Goal: Task Accomplishment & Management: Use online tool/utility

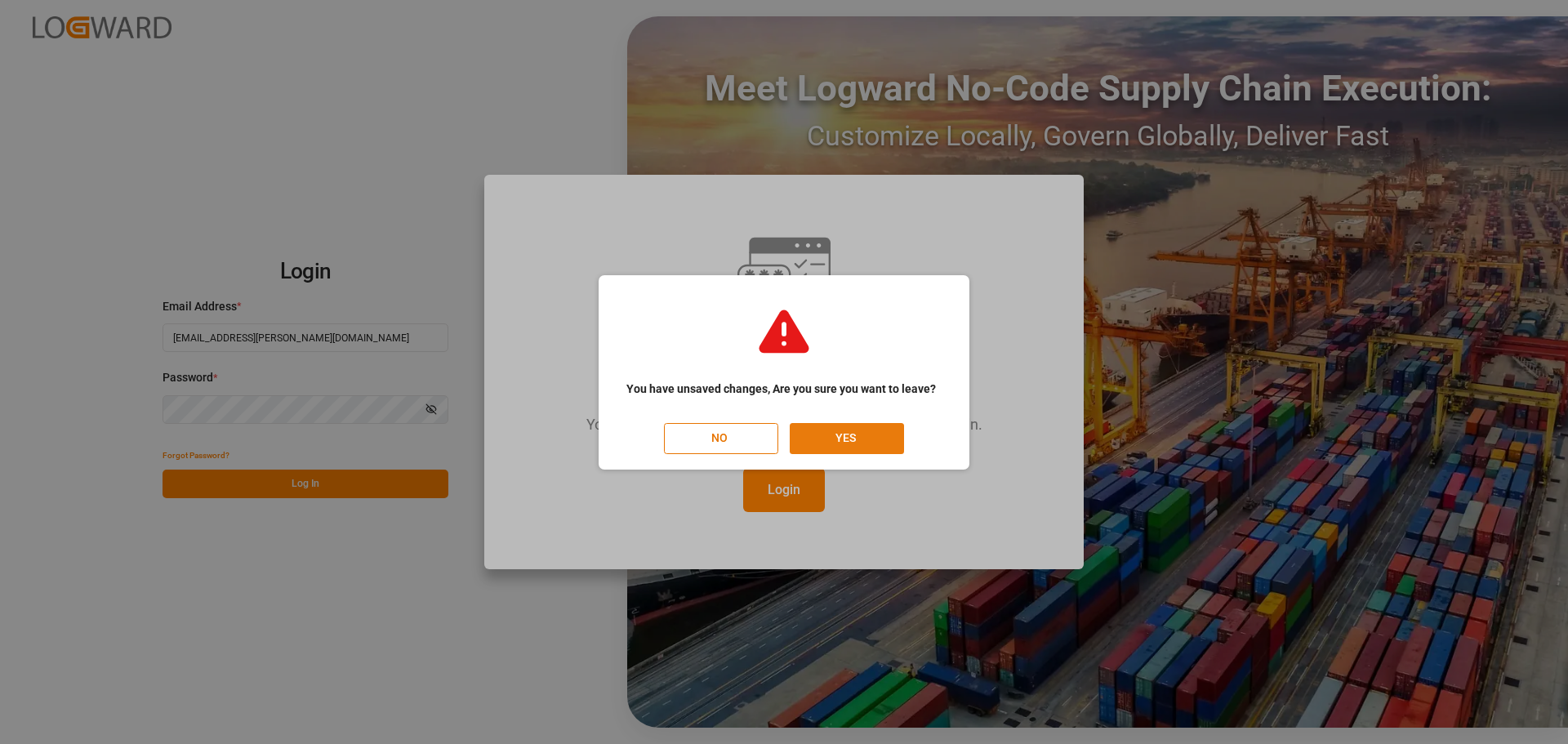
click at [871, 435] on button "YES" at bounding box center [847, 439] width 114 height 31
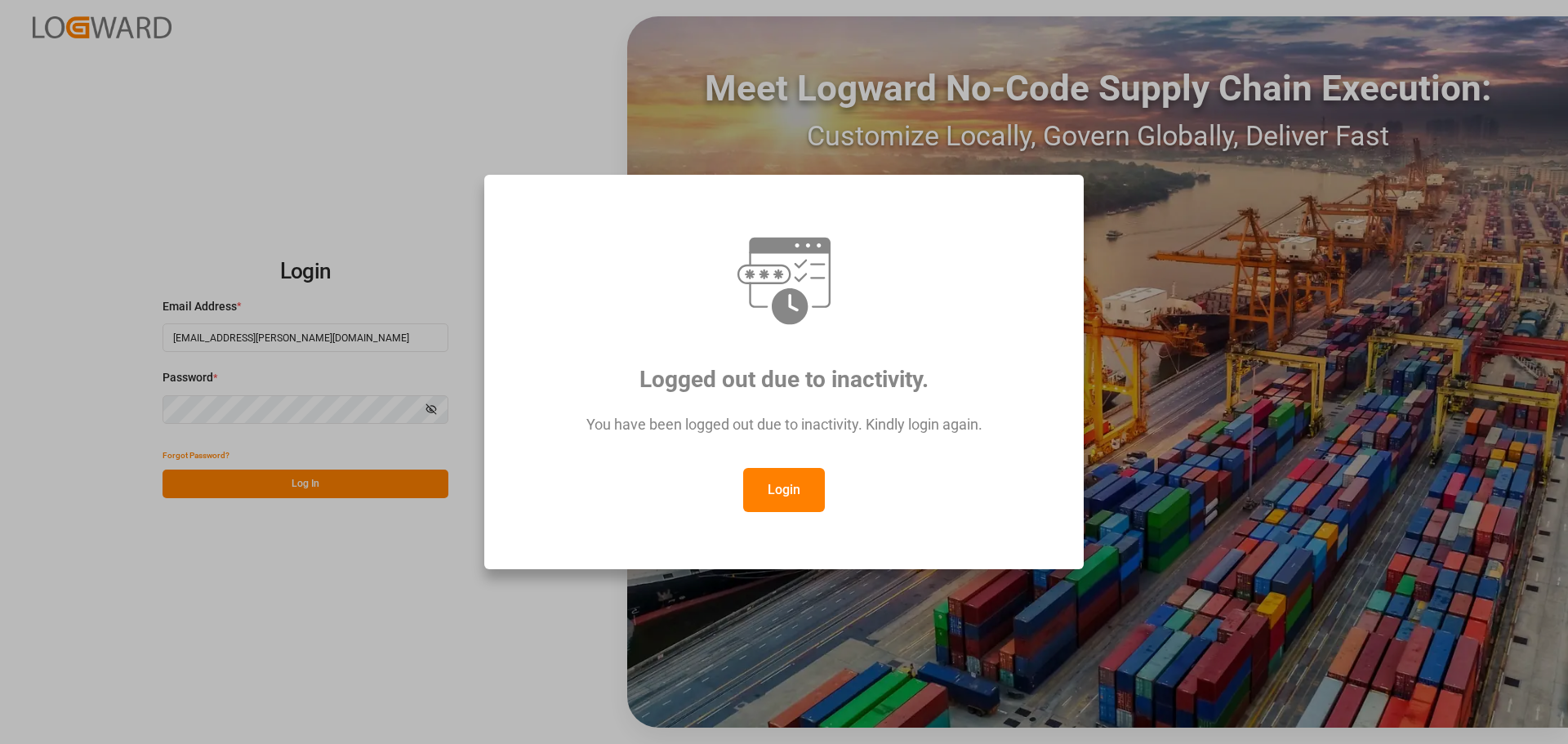
click at [782, 491] on button "Login" at bounding box center [784, 490] width 82 height 44
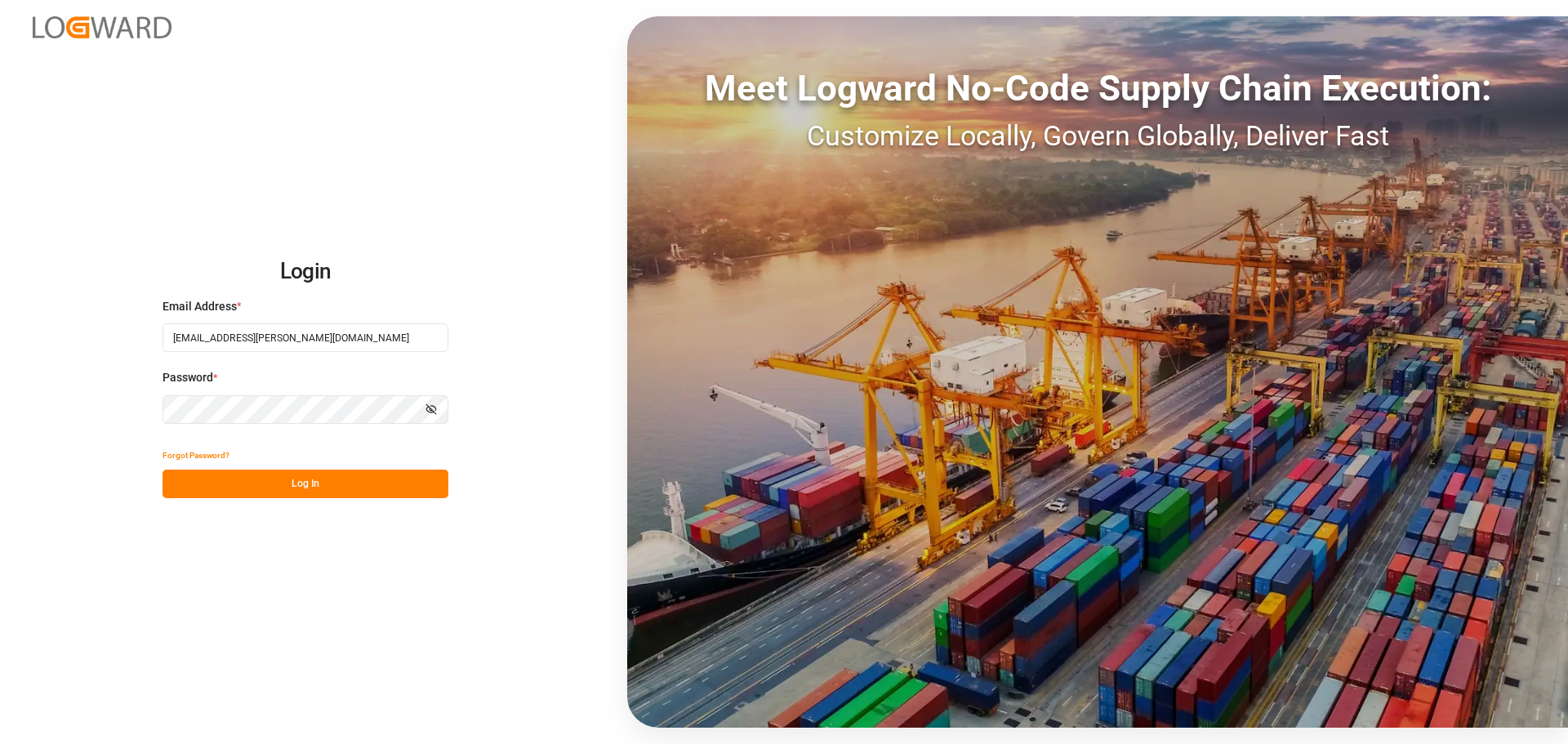
click at [343, 479] on button "Log In" at bounding box center [305, 483] width 286 height 28
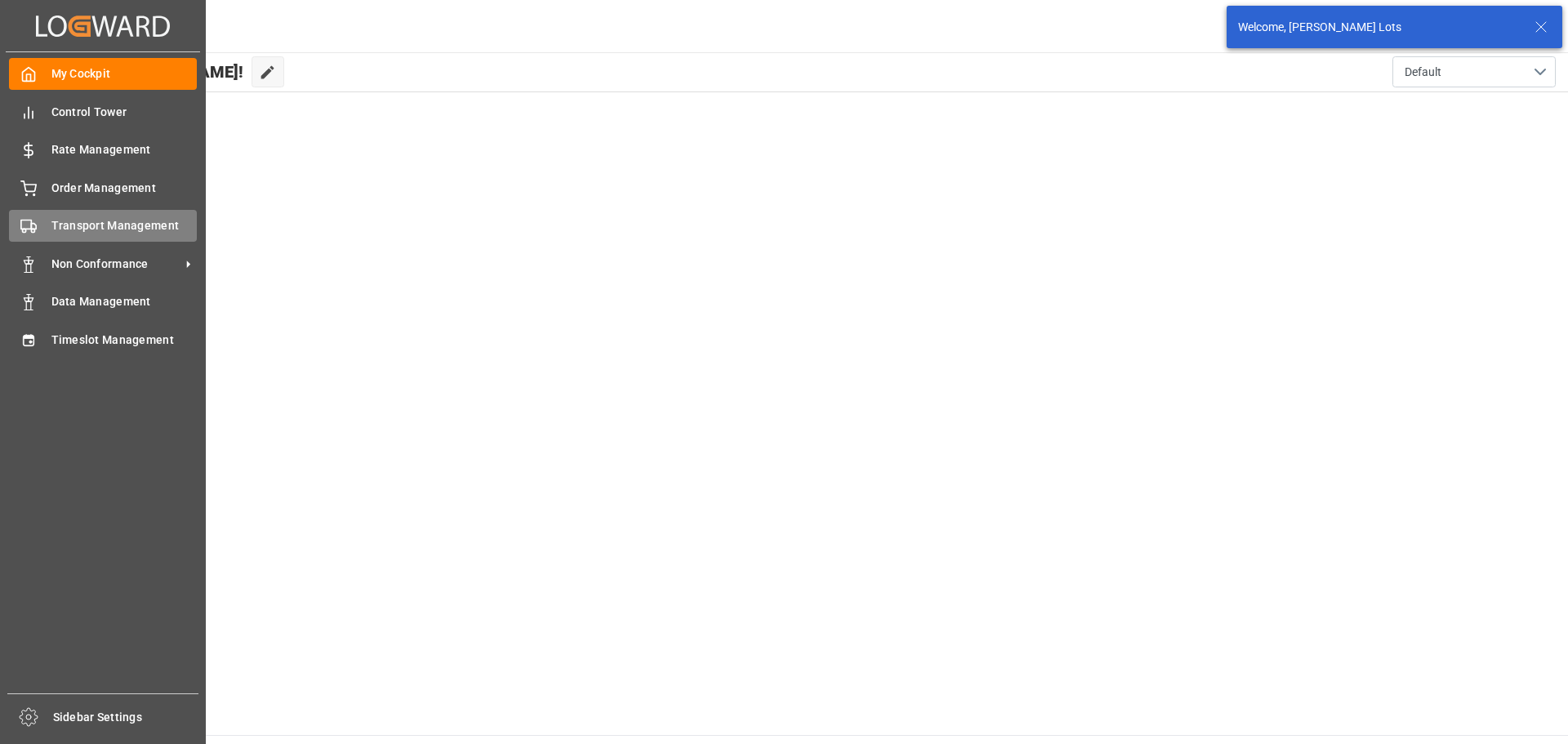
click at [66, 223] on span "Transport Management" at bounding box center [124, 226] width 146 height 17
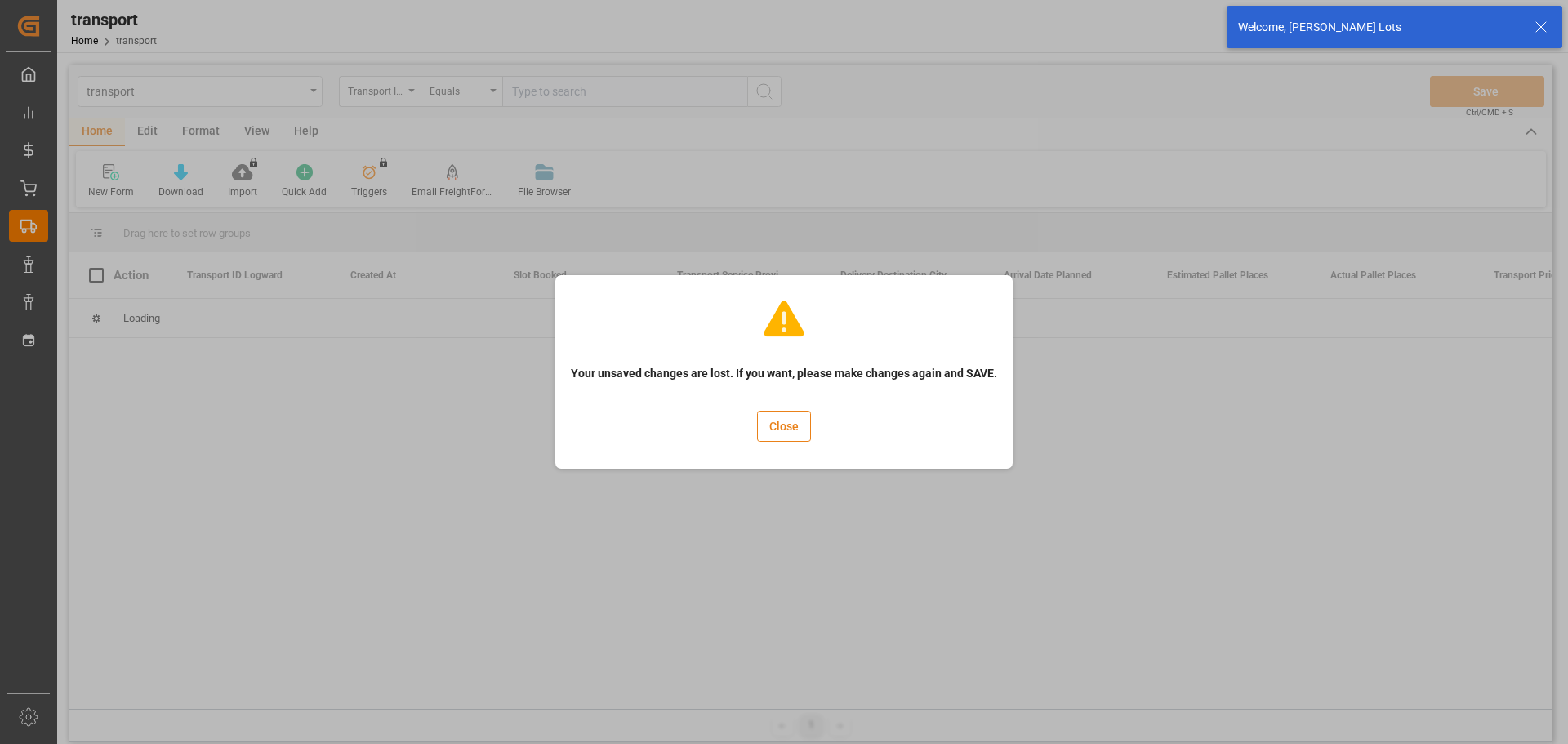
click at [768, 422] on button "Close" at bounding box center [784, 426] width 54 height 31
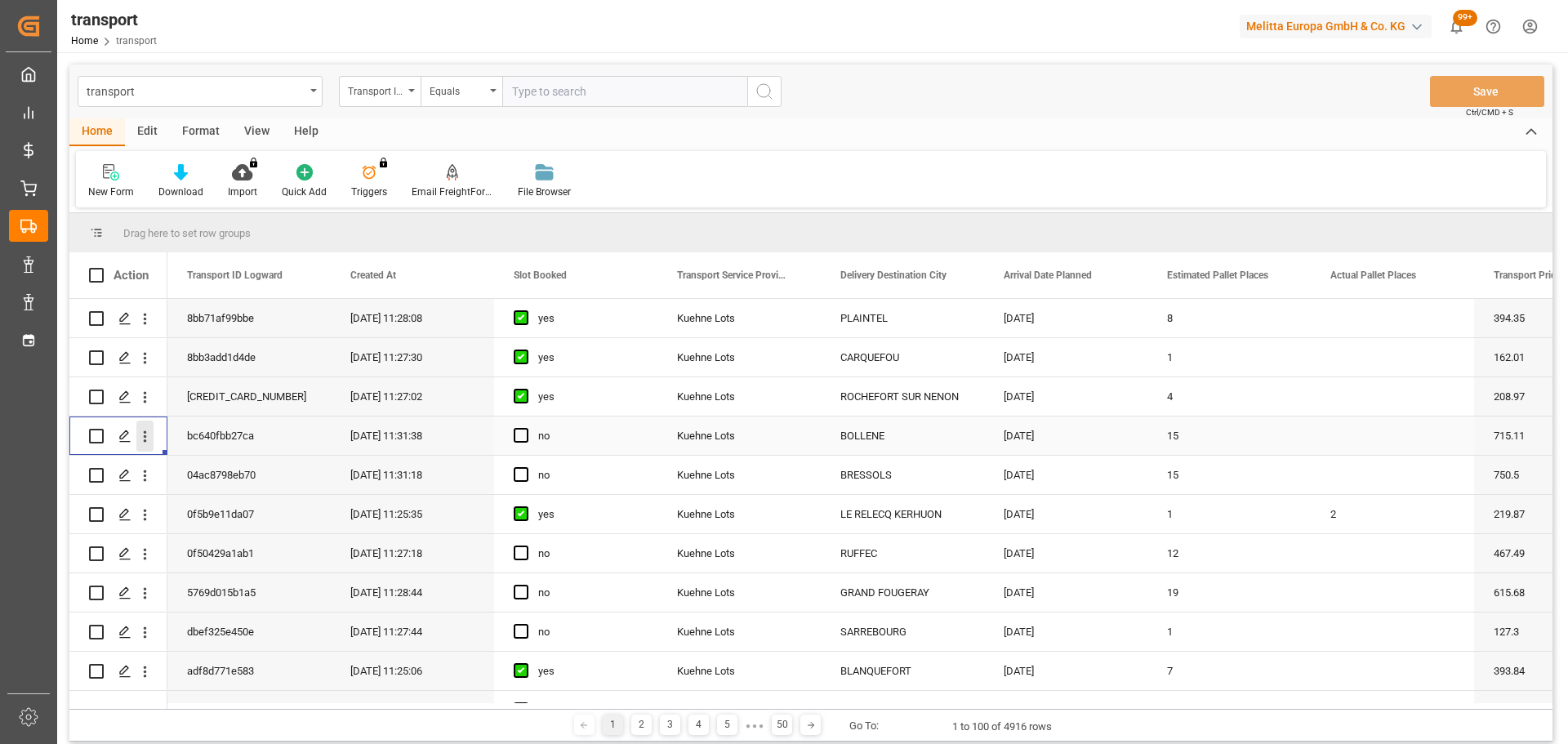
click at [146, 439] on icon "open menu" at bounding box center [145, 436] width 17 height 17
click at [230, 464] on span "Open in new tab" at bounding box center [253, 471] width 149 height 17
click at [519, 439] on span "Press SPACE to select this row." at bounding box center [521, 434] width 15 height 15
click at [526, 427] on input "Press SPACE to select this row." at bounding box center [526, 427] width 0 height 0
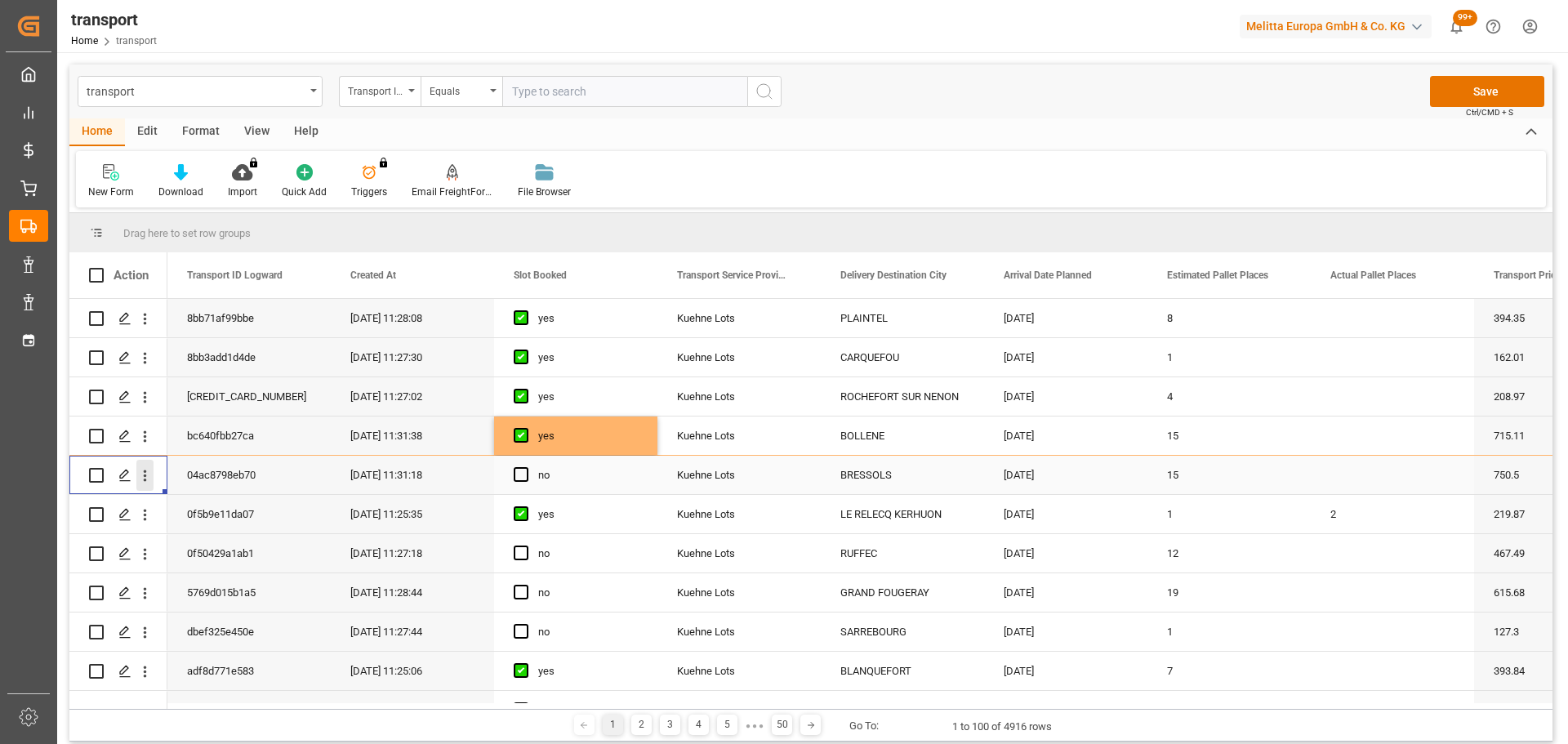
click at [144, 469] on icon "open menu" at bounding box center [145, 475] width 17 height 17
click at [217, 506] on span "Open in new tab" at bounding box center [253, 509] width 149 height 17
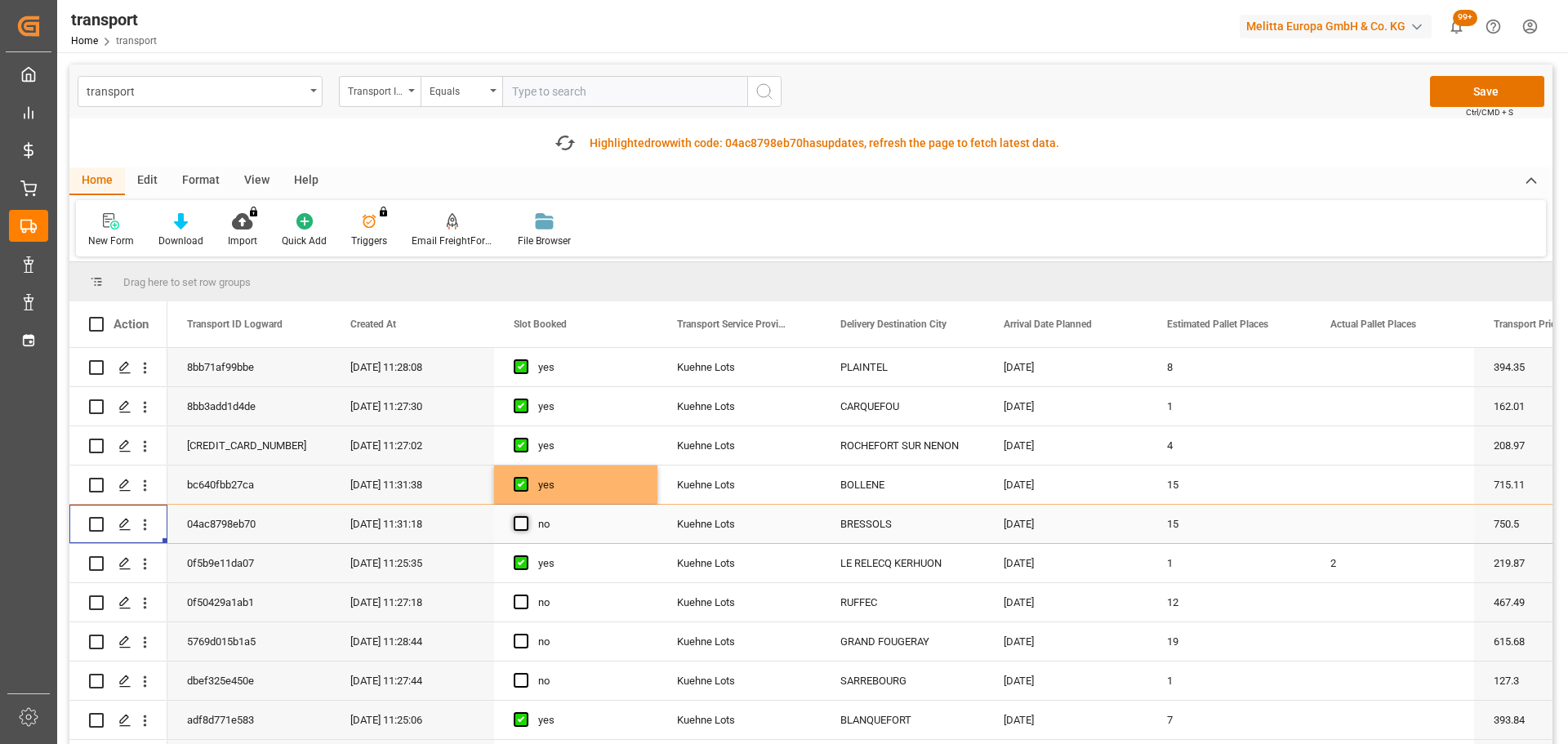
click at [517, 520] on span "Press SPACE to select this row." at bounding box center [521, 523] width 15 height 15
click at [526, 516] on input "Press SPACE to select this row." at bounding box center [526, 516] width 0 height 0
click at [144, 599] on icon "open menu" at bounding box center [145, 602] width 3 height 11
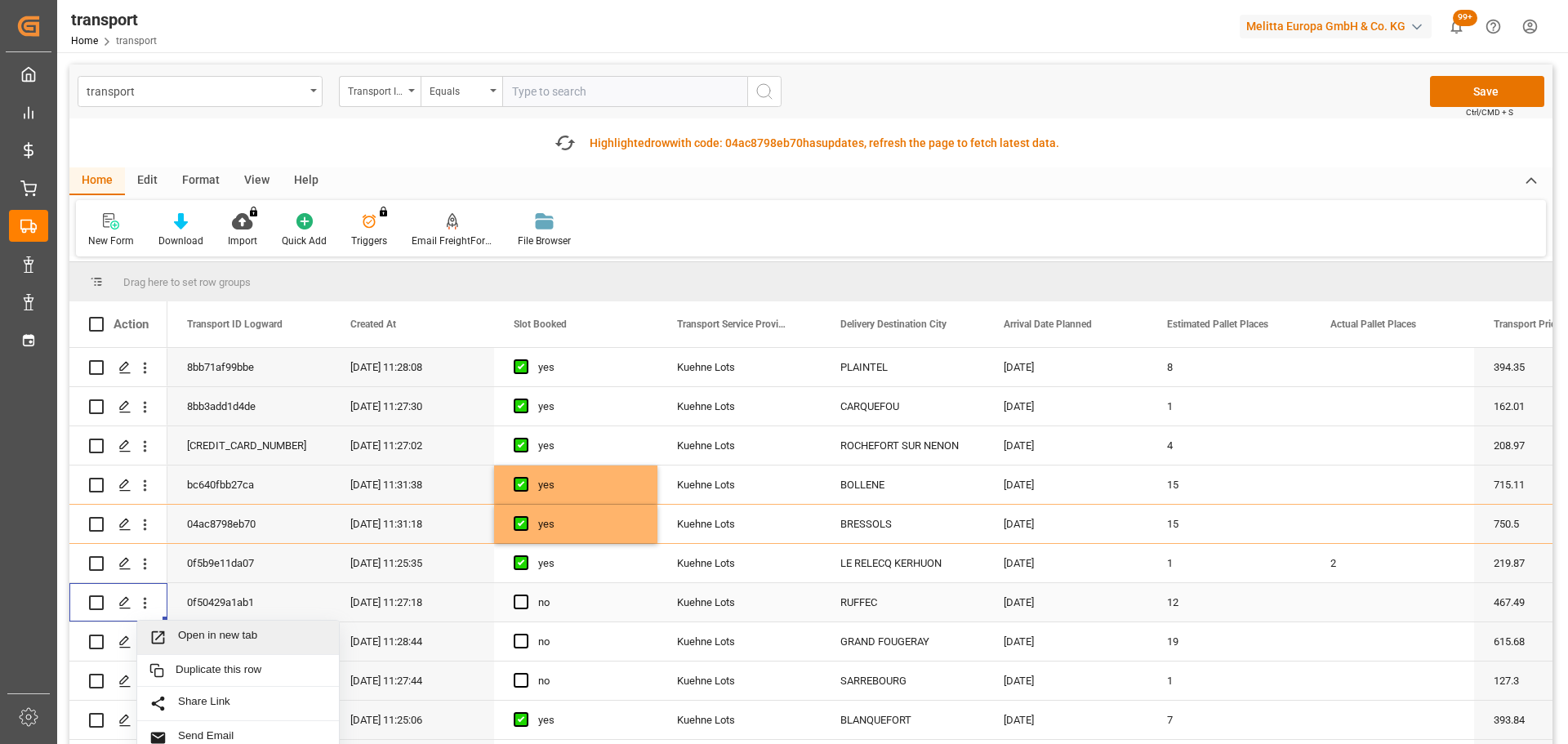
click at [230, 629] on span "Open in new tab" at bounding box center [253, 637] width 149 height 17
click at [525, 600] on span "Press SPACE to select this row." at bounding box center [521, 602] width 15 height 15
click at [526, 595] on input "Press SPACE to select this row." at bounding box center [526, 595] width 0 height 0
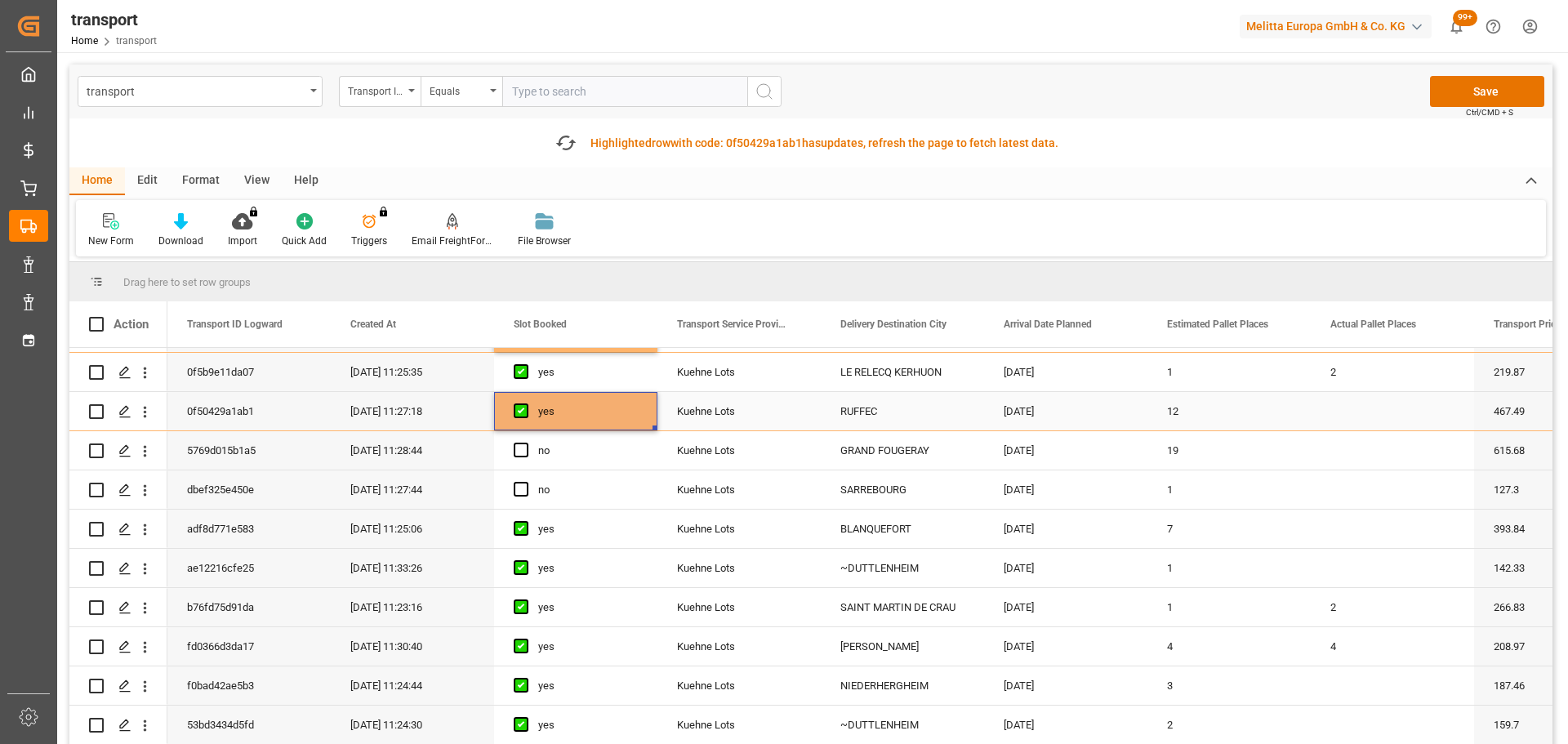
scroll to position [245, 0]
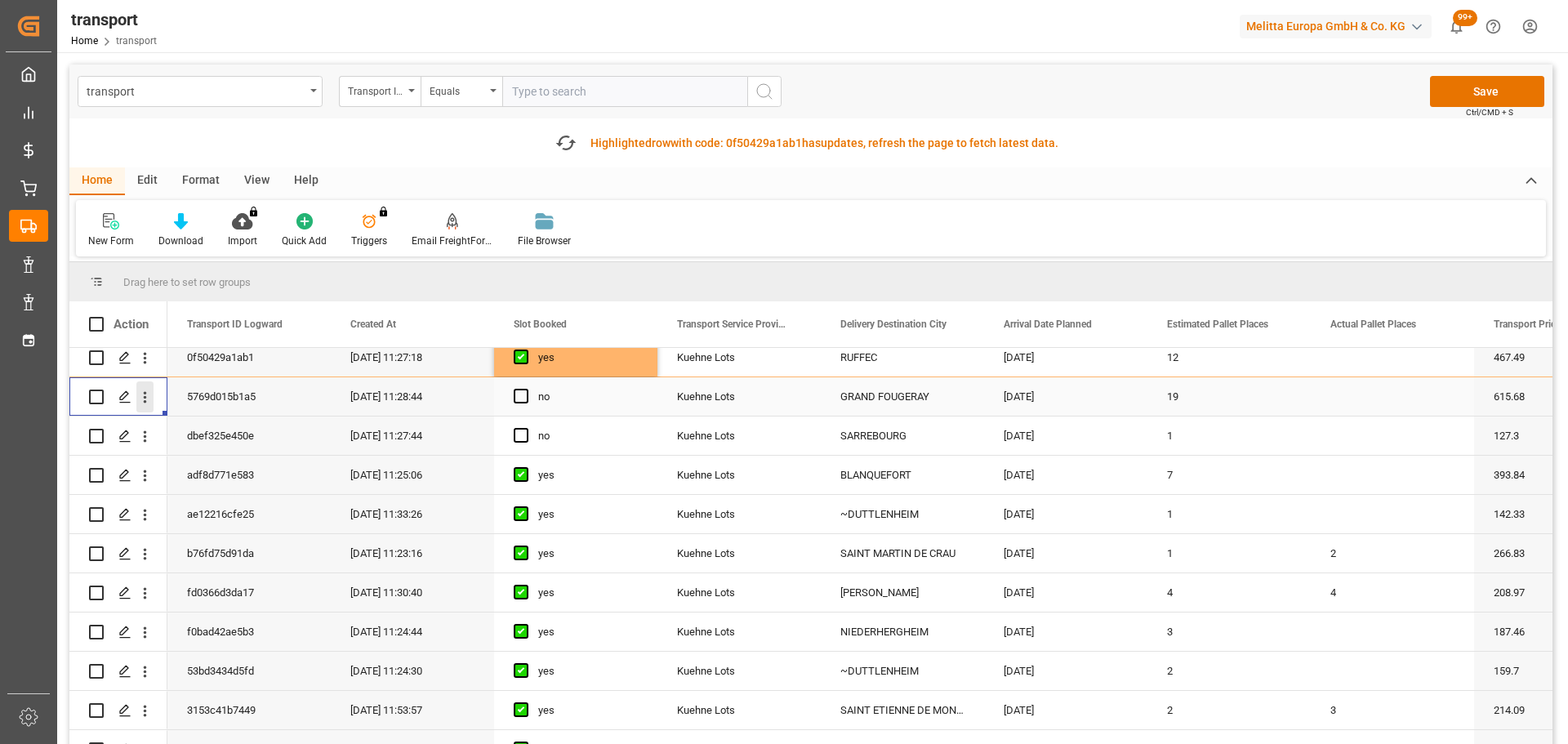
click at [143, 399] on icon "open menu" at bounding box center [145, 397] width 17 height 17
click at [204, 424] on span "Open in new tab" at bounding box center [253, 432] width 149 height 17
click at [521, 391] on span "Press SPACE to select this row." at bounding box center [521, 395] width 15 height 15
click at [526, 388] on input "Press SPACE to select this row." at bounding box center [526, 388] width 0 height 0
click at [146, 438] on icon "open menu" at bounding box center [145, 436] width 17 height 17
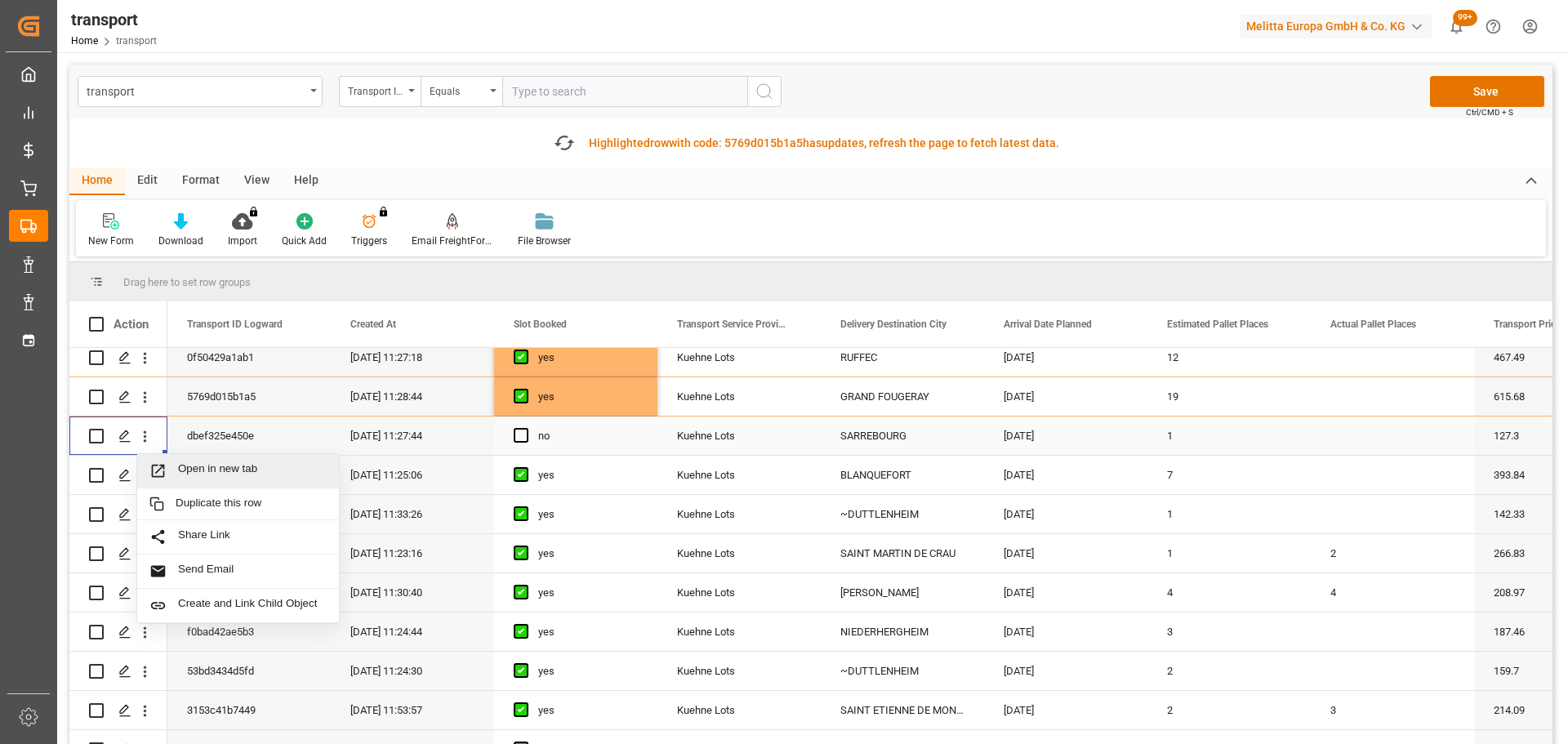
click at [230, 456] on div "Open in new tab" at bounding box center [238, 471] width 201 height 34
click at [139, 439] on icon "open menu" at bounding box center [145, 436] width 17 height 17
click at [260, 461] on div "Open in new tab" at bounding box center [238, 471] width 201 height 34
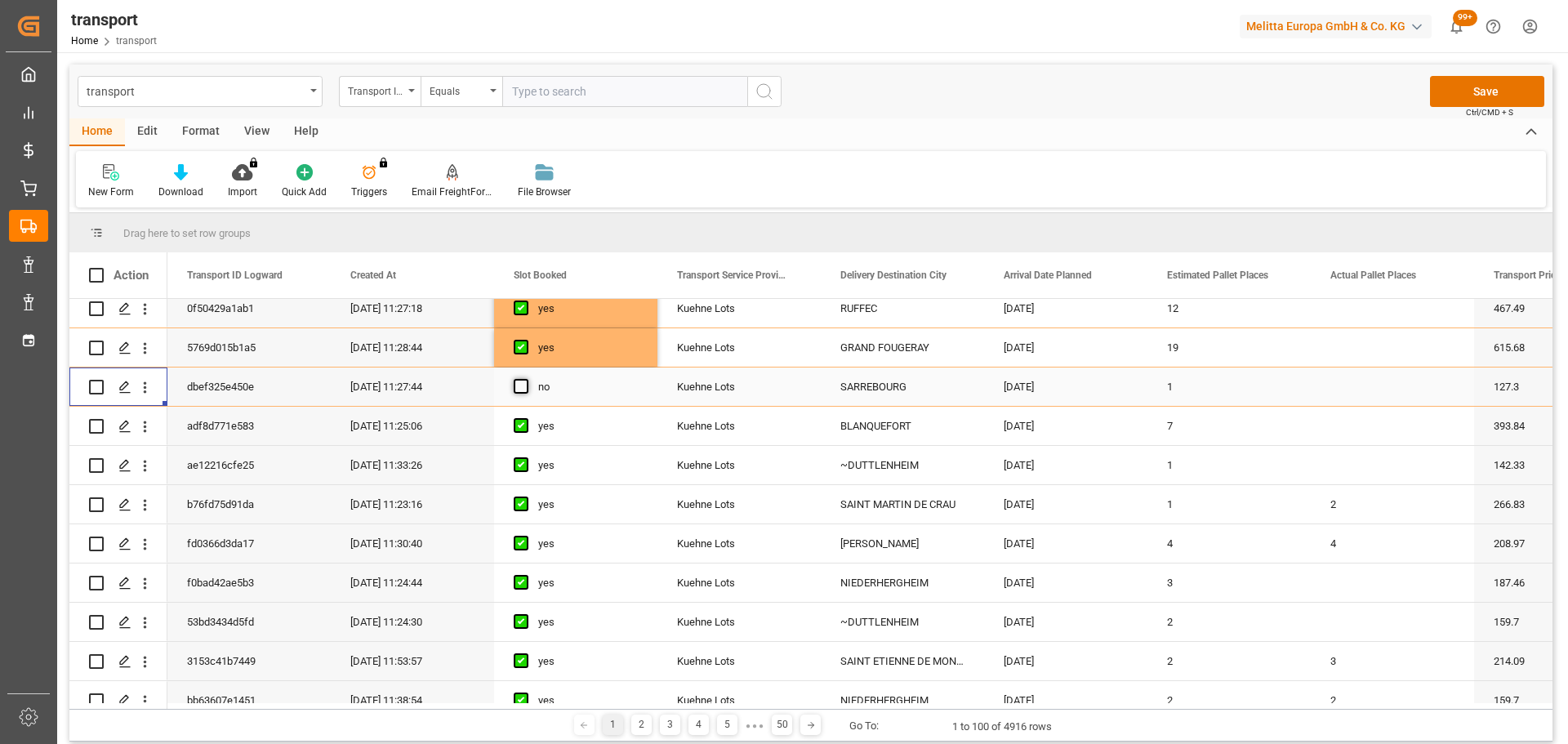
click at [518, 387] on span "Press SPACE to select this row." at bounding box center [521, 386] width 15 height 15
click at [526, 379] on input "Press SPACE to select this row." at bounding box center [526, 379] width 0 height 0
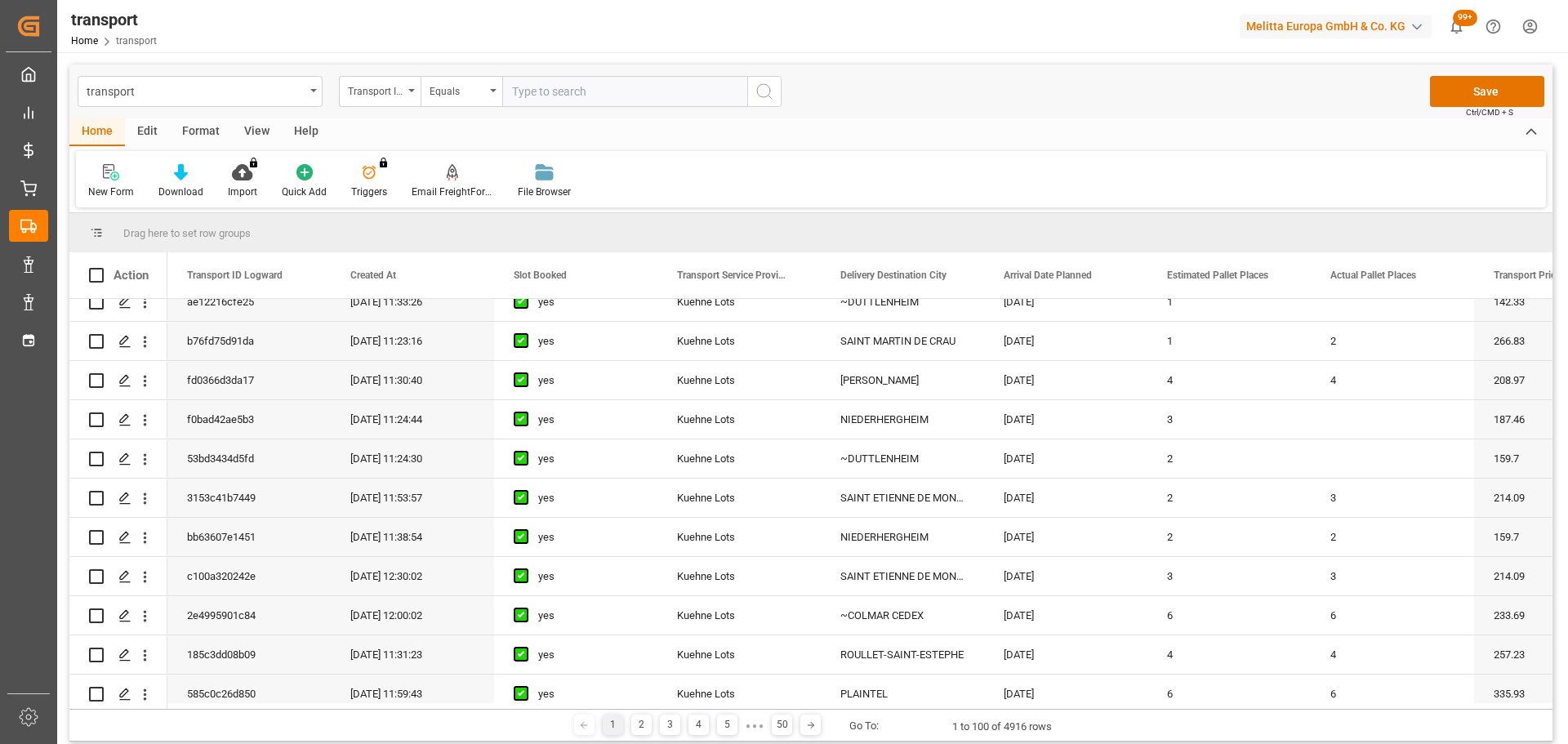
scroll to position [0, 0]
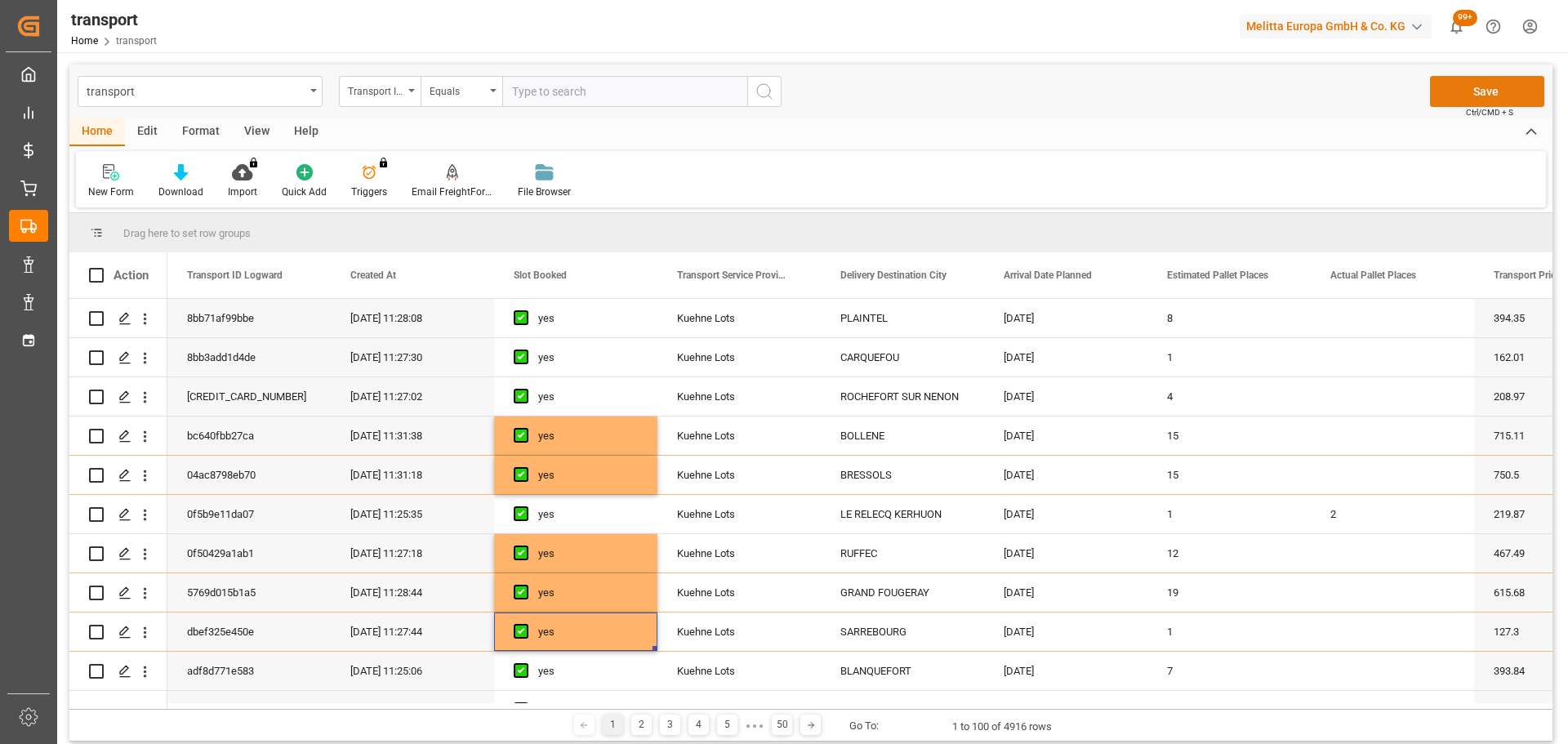
click at [1482, 85] on button "Save" at bounding box center [1487, 91] width 114 height 31
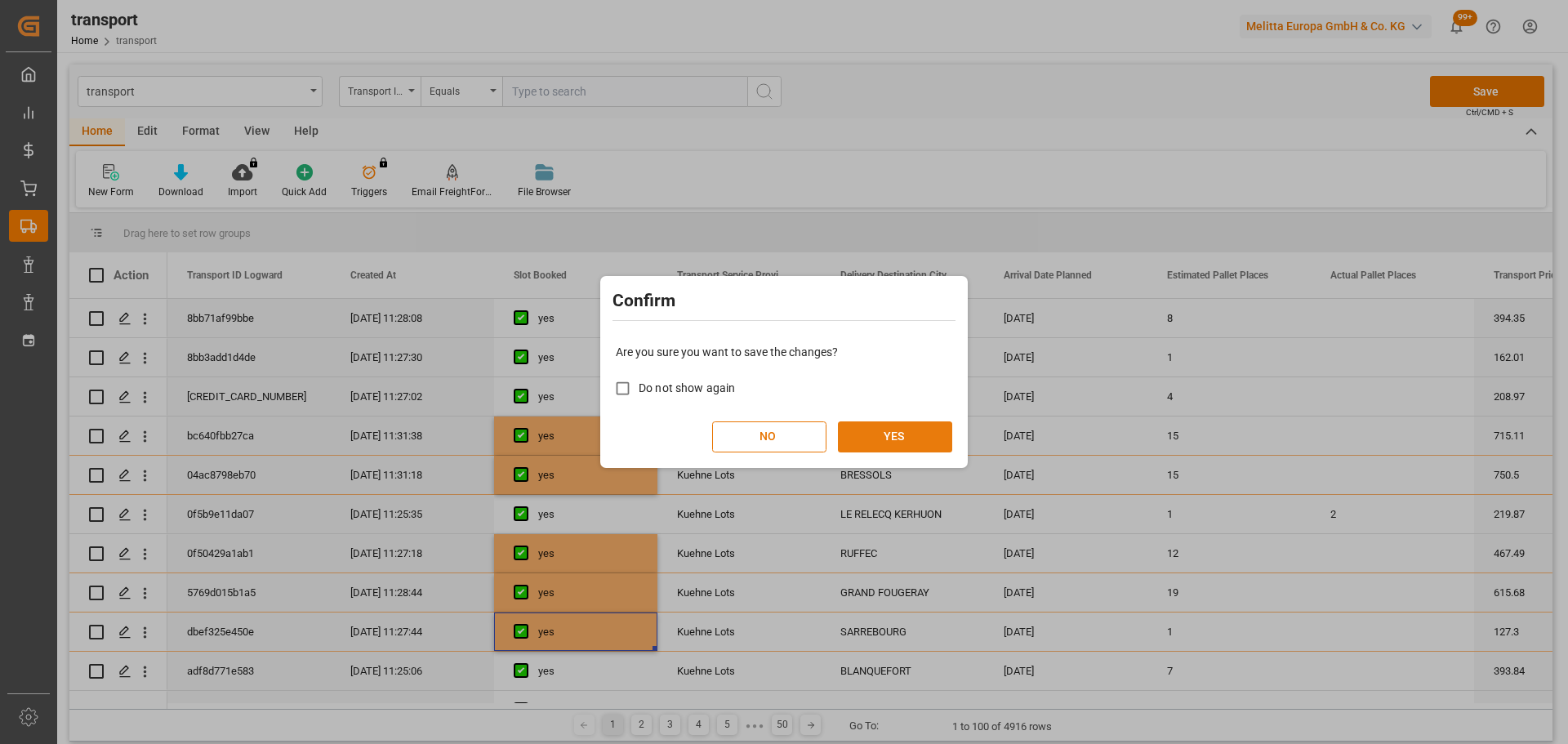
click at [902, 434] on button "YES" at bounding box center [895, 437] width 114 height 31
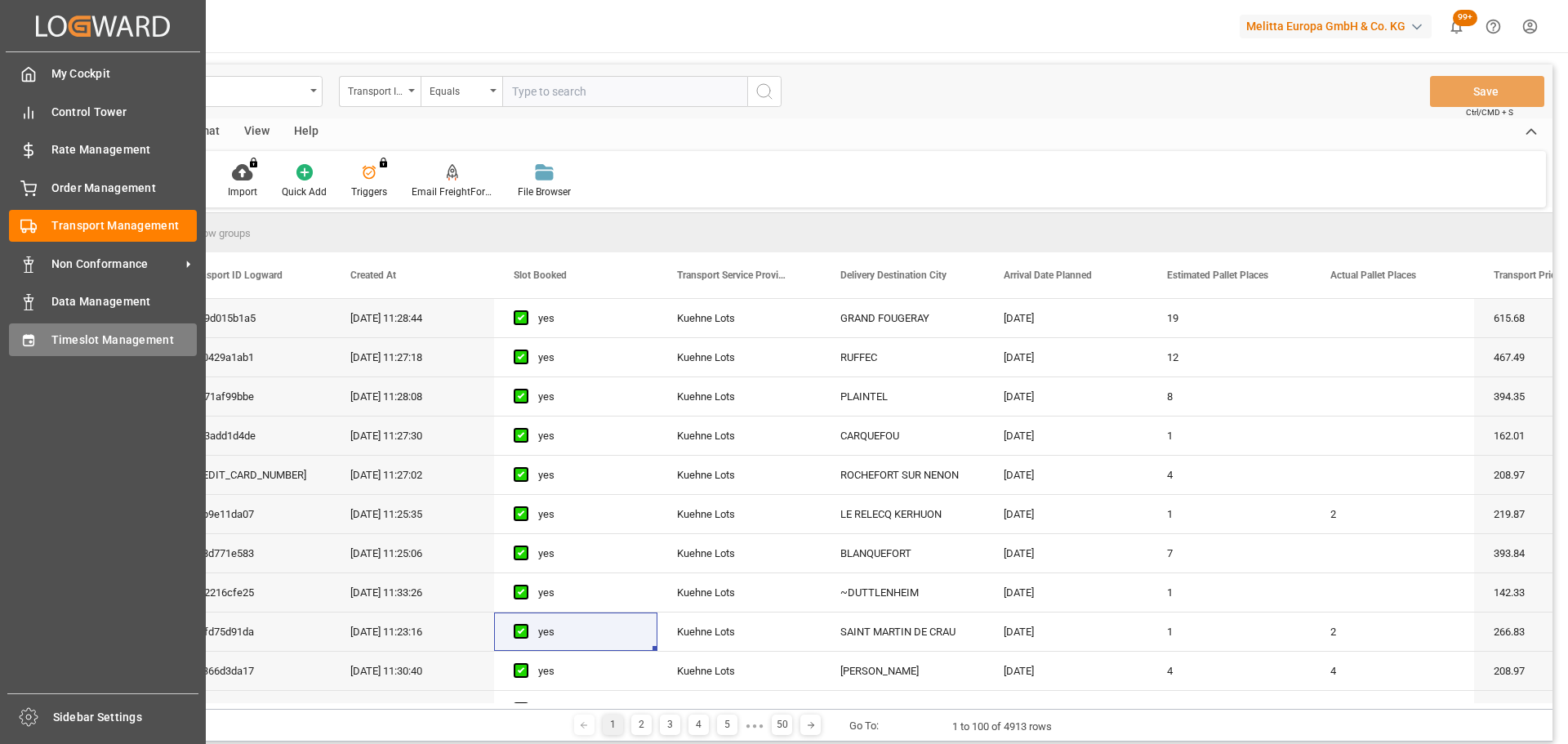
click at [64, 341] on span "Timeslot Management" at bounding box center [124, 340] width 146 height 17
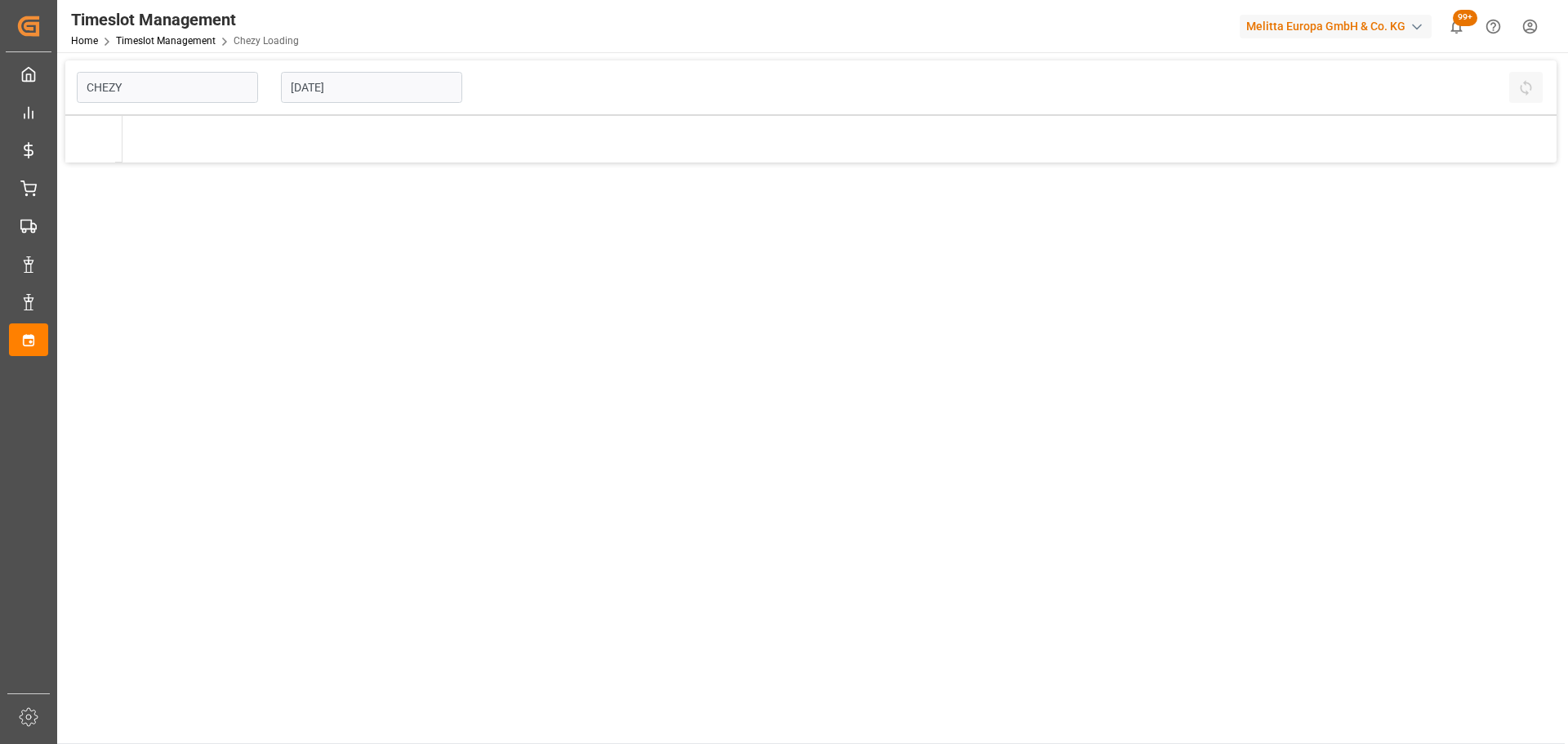
type input "Chezy Loading"
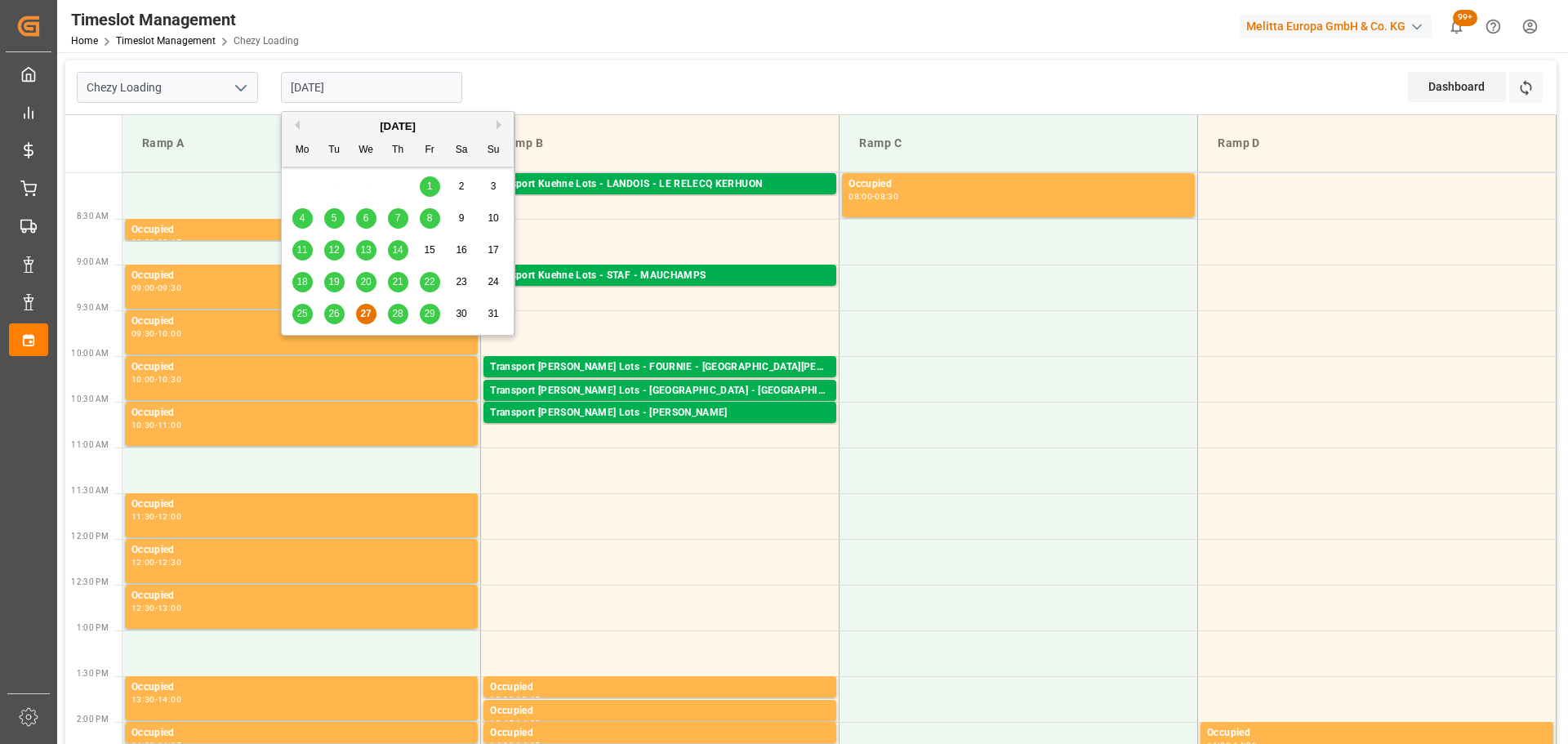
click at [342, 85] on input "[DATE]" at bounding box center [371, 87] width 181 height 31
click at [495, 124] on div "August 2025" at bounding box center [398, 126] width 232 height 16
click at [497, 124] on button "Next Month" at bounding box center [501, 125] width 9 height 9
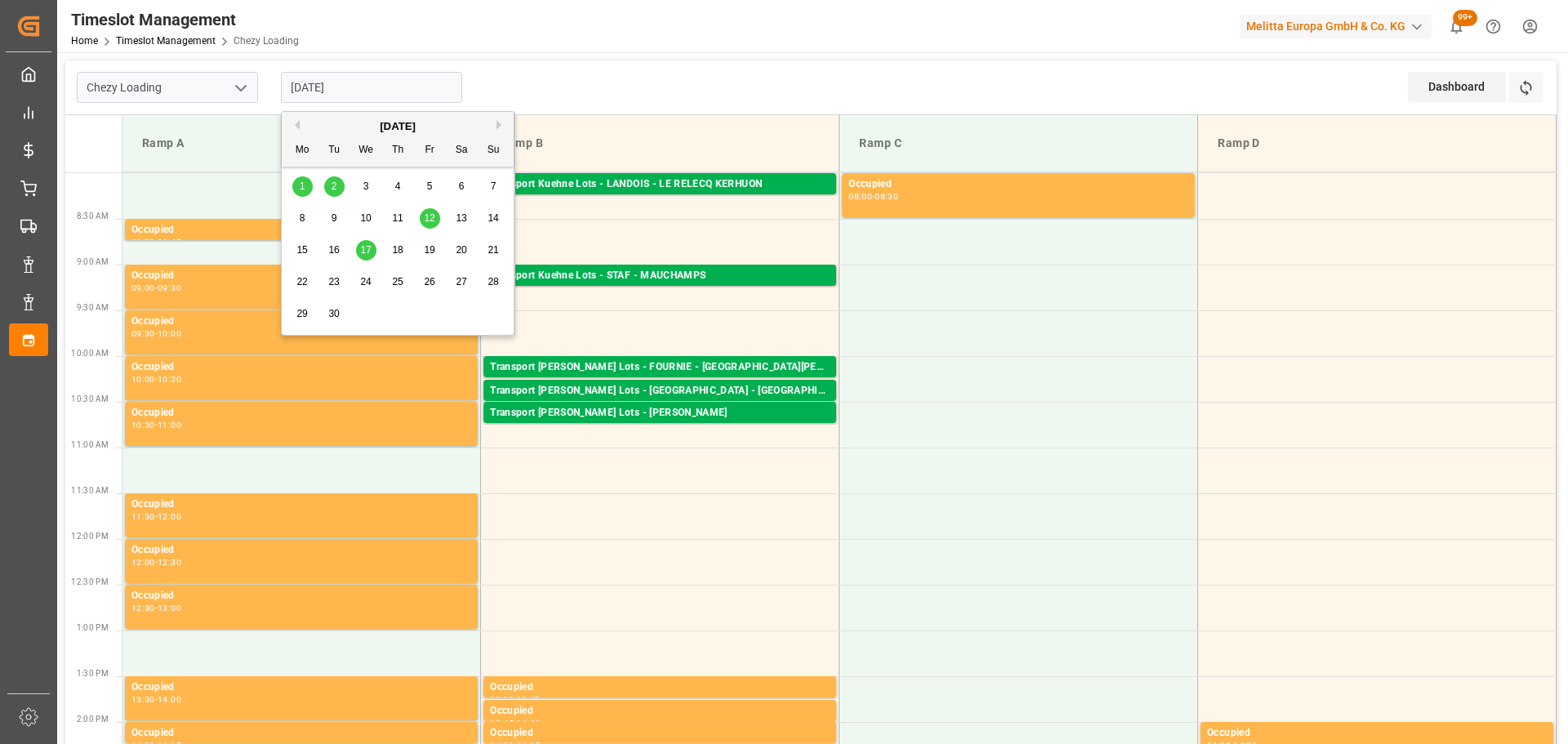
click at [332, 183] on span "2" at bounding box center [334, 185] width 6 height 11
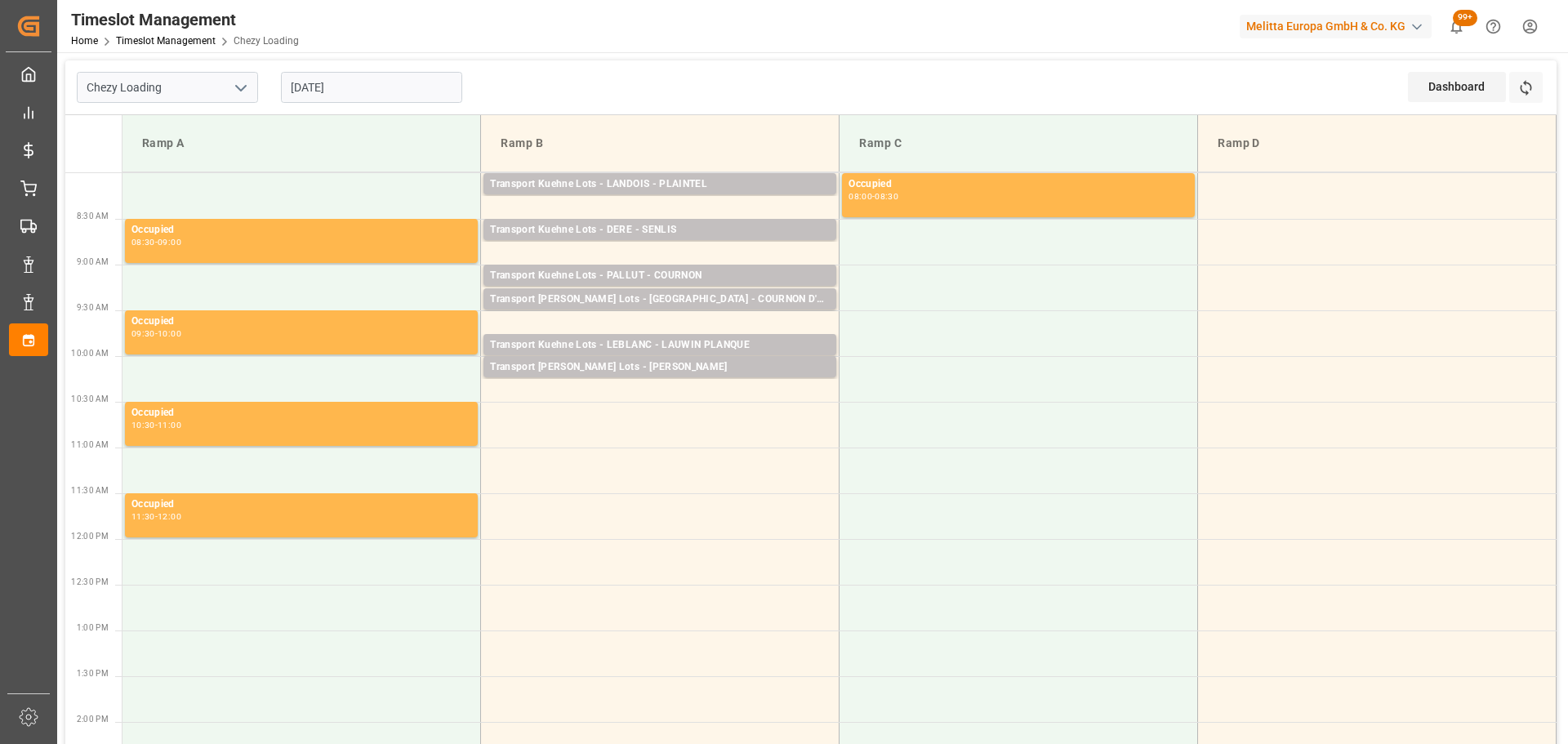
click at [349, 84] on input "[DATE]" at bounding box center [371, 87] width 181 height 31
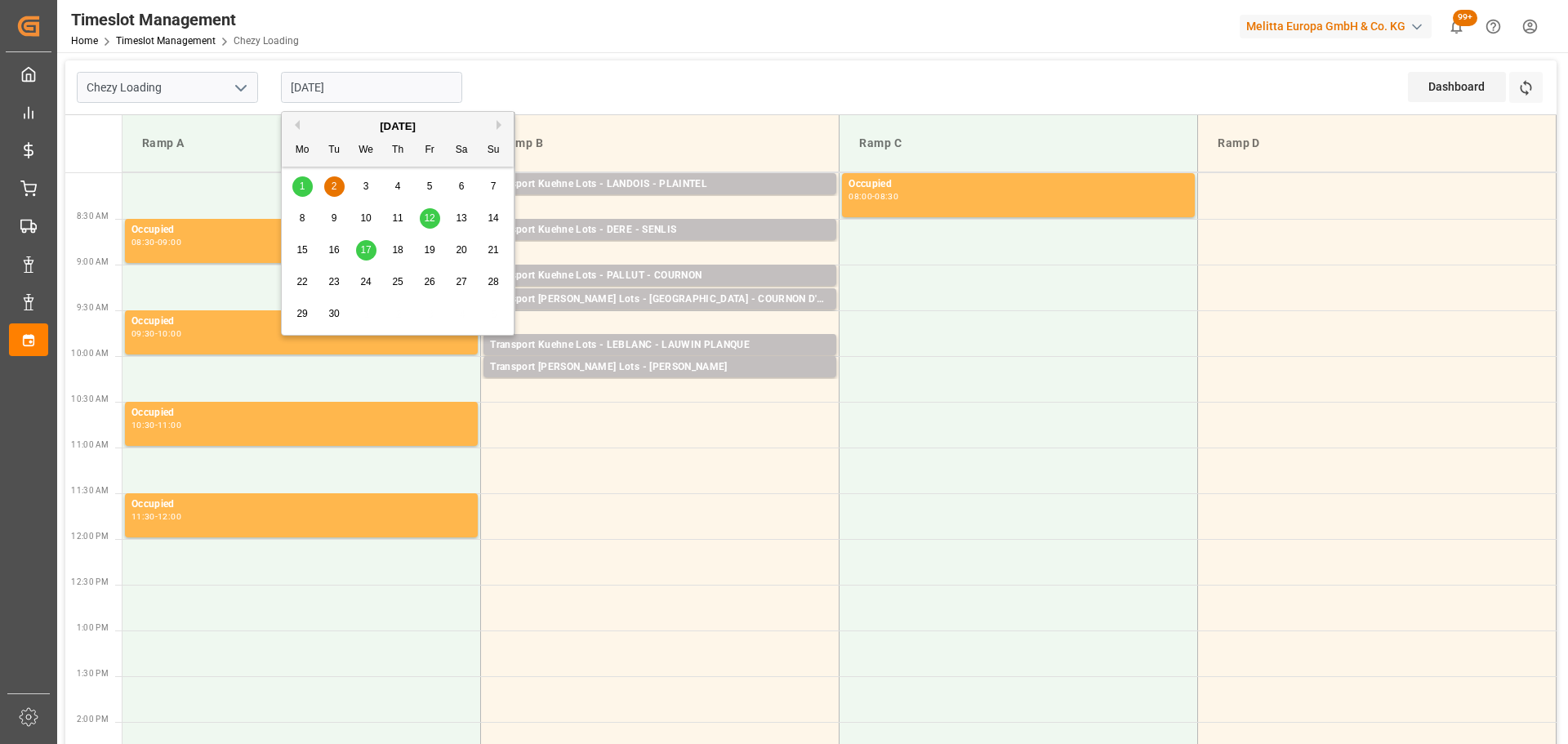
click at [300, 183] on span "1" at bounding box center [302, 185] width 6 height 11
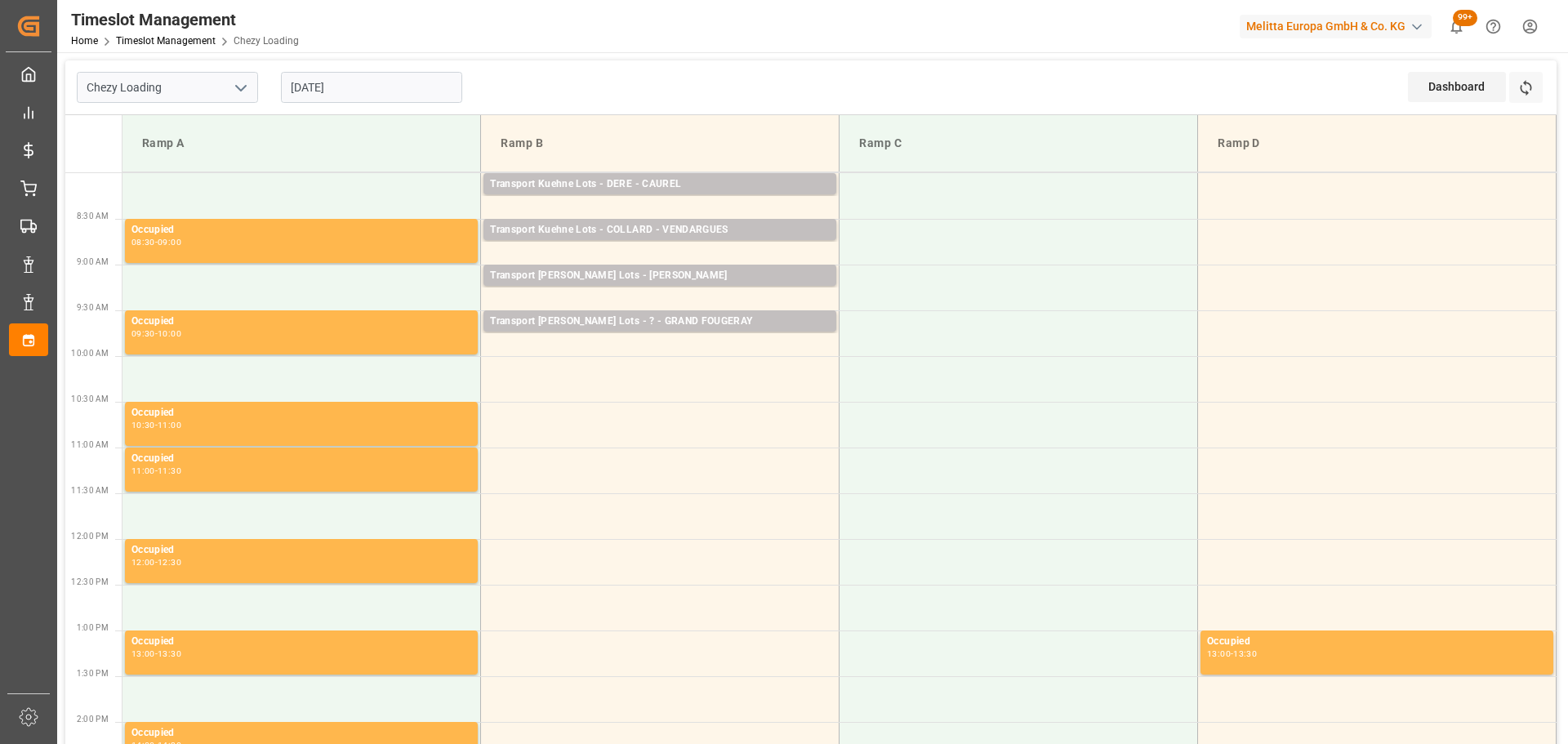
click at [375, 85] on input "[DATE]" at bounding box center [371, 87] width 181 height 31
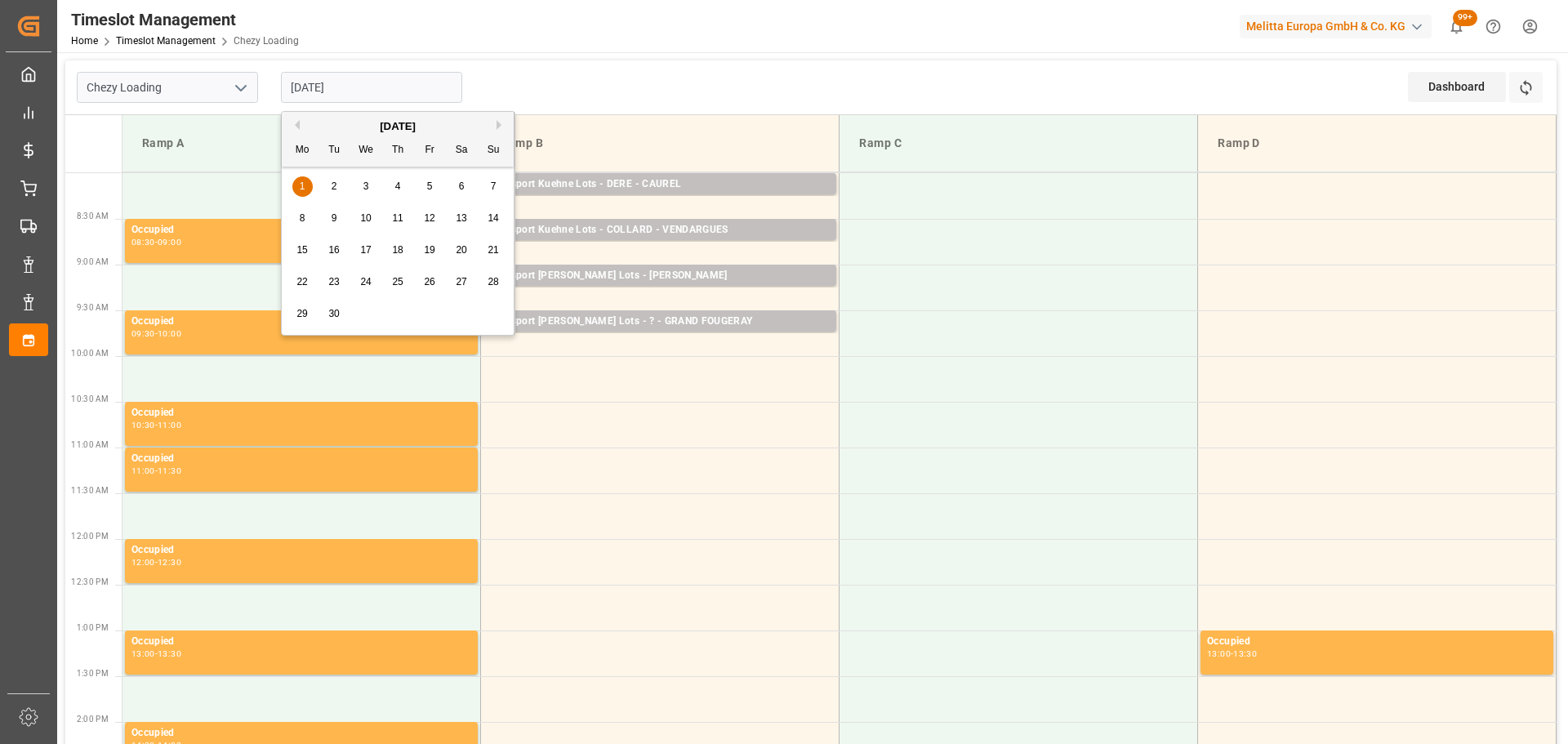
click at [326, 182] on div "2" at bounding box center [335, 187] width 20 height 20
type input "[DATE]"
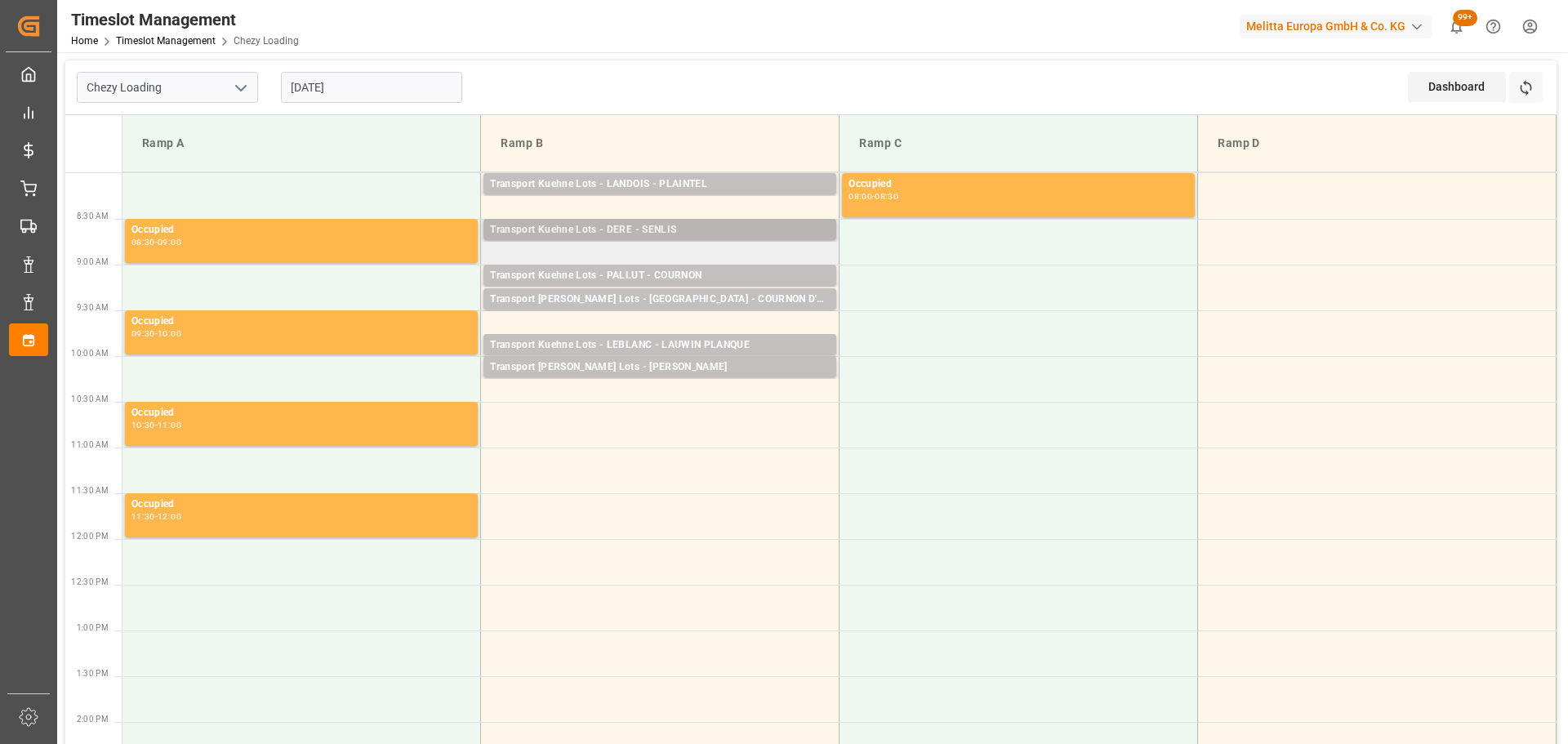
click at [611, 228] on div "Transport Kuehne Lots - DERE - SENLIS" at bounding box center [660, 230] width 340 height 16
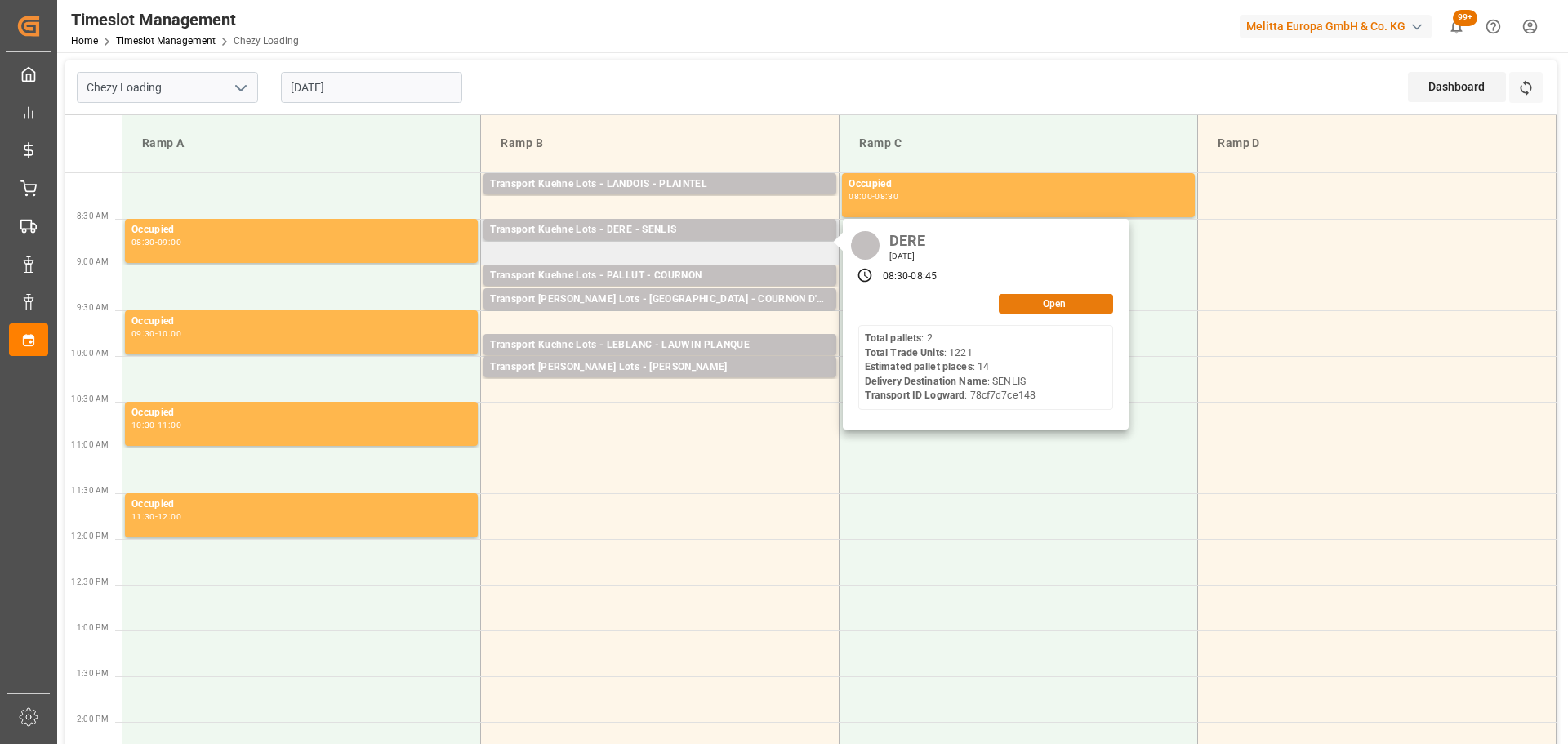
click at [1085, 307] on button "Open" at bounding box center [1056, 303] width 114 height 20
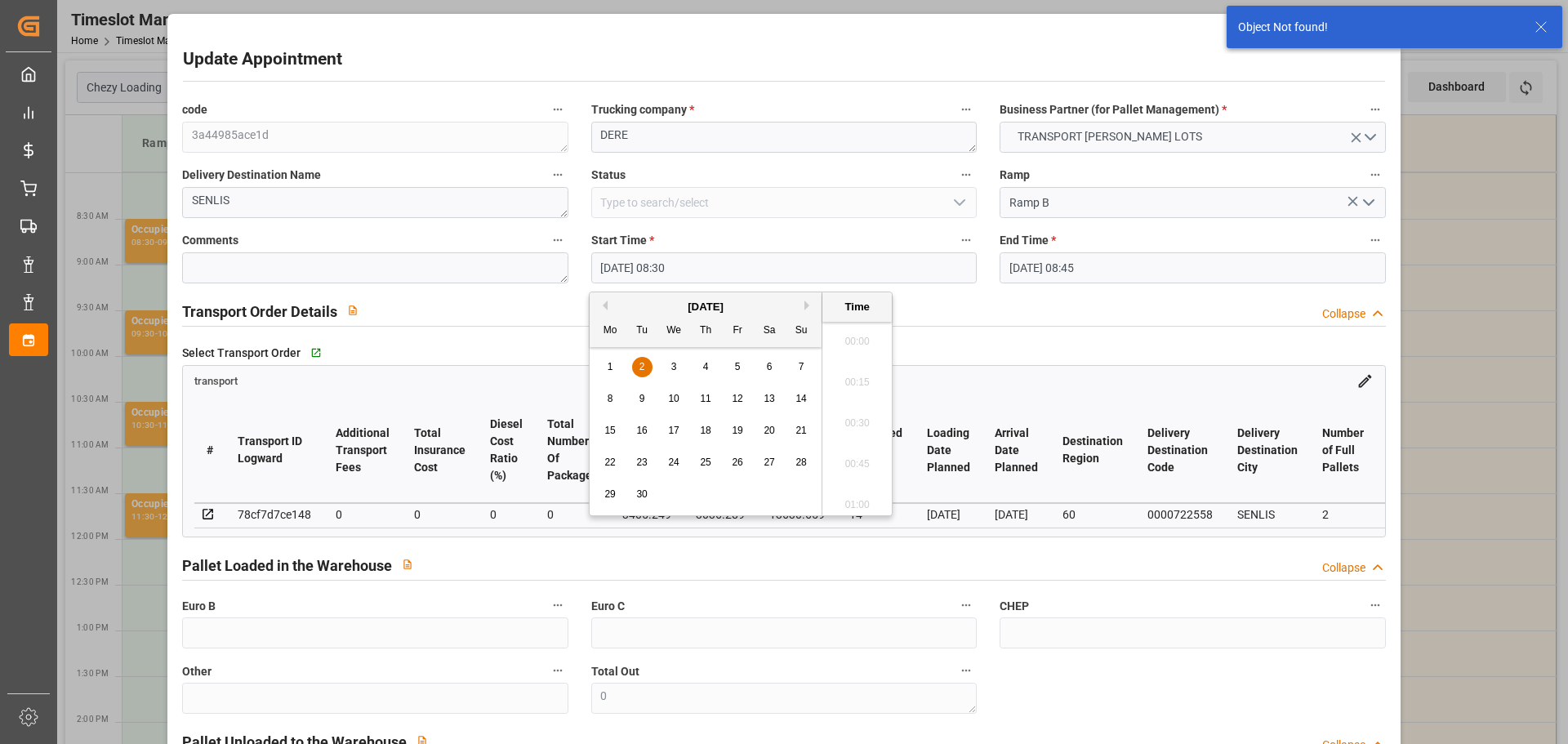
click at [649, 260] on input "02-09-2025 08:30" at bounding box center [784, 268] width 386 height 31
click at [609, 357] on div "1" at bounding box center [610, 367] width 20 height 20
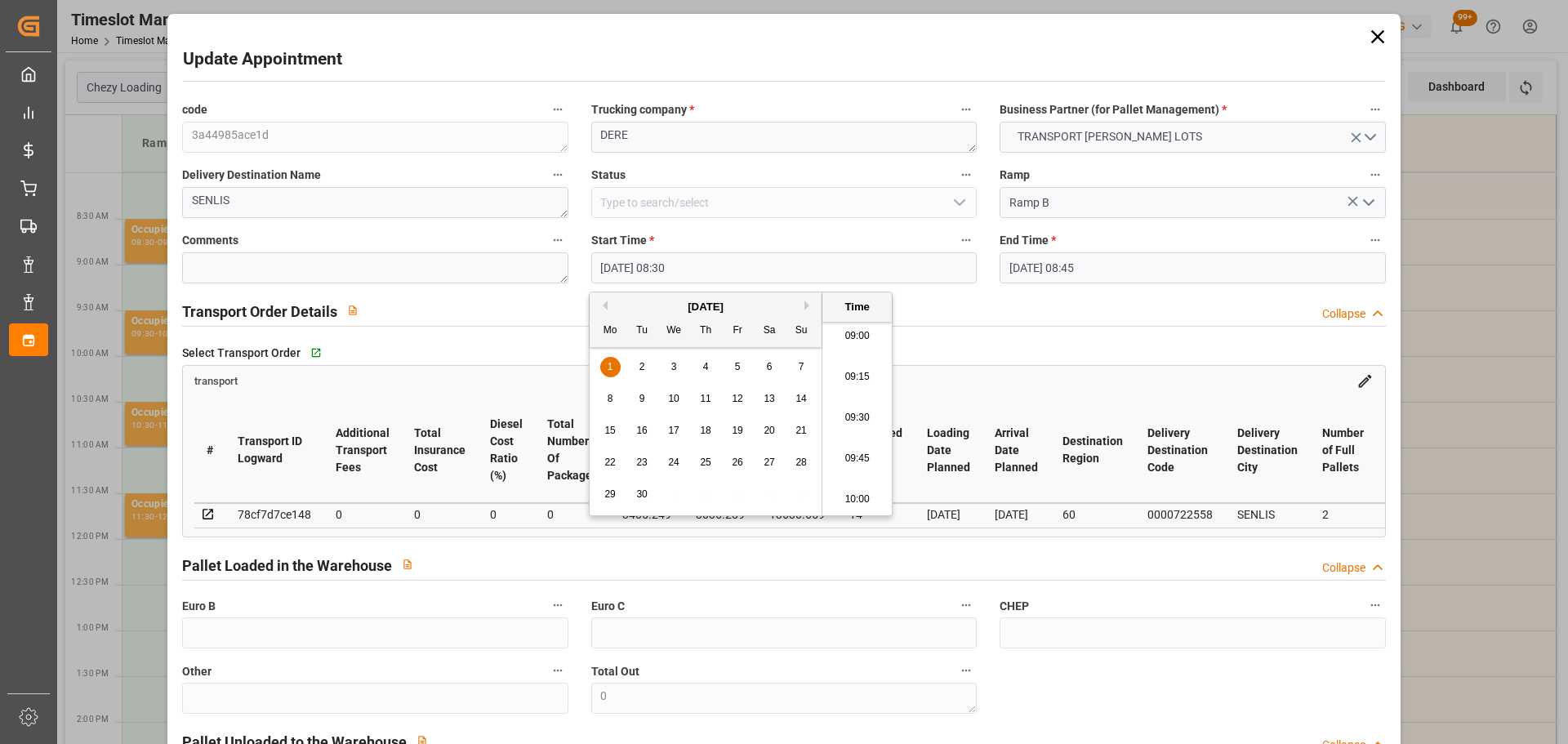
click at [842, 491] on li "10:00" at bounding box center [856, 500] width 69 height 41
type input "01-09-2025 10:00"
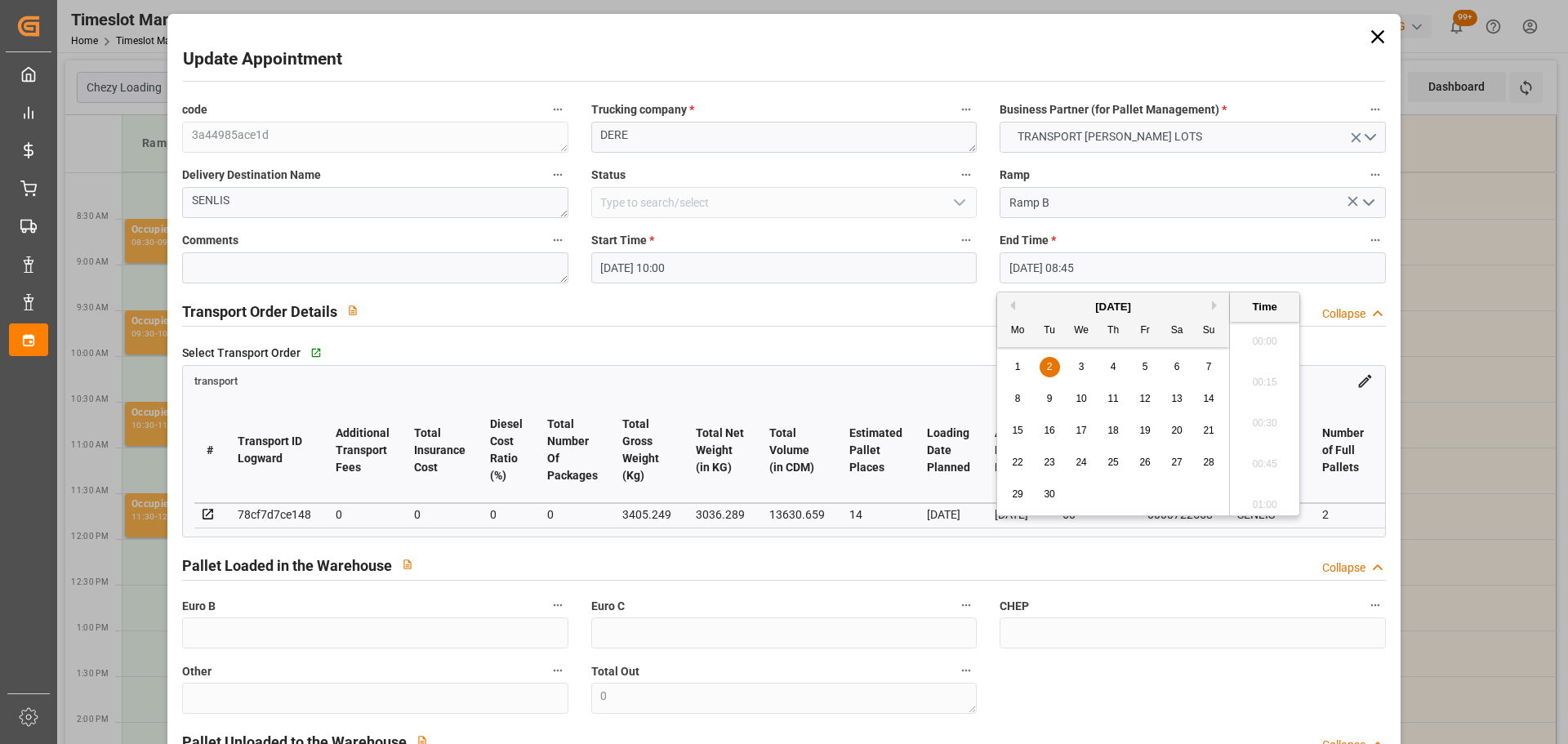
click at [1019, 256] on input "02-09-2025 08:45" at bounding box center [1192, 268] width 386 height 31
click at [1016, 359] on div "1" at bounding box center [1018, 367] width 20 height 20
click at [1271, 412] on li "10:15" at bounding box center [1264, 418] width 69 height 41
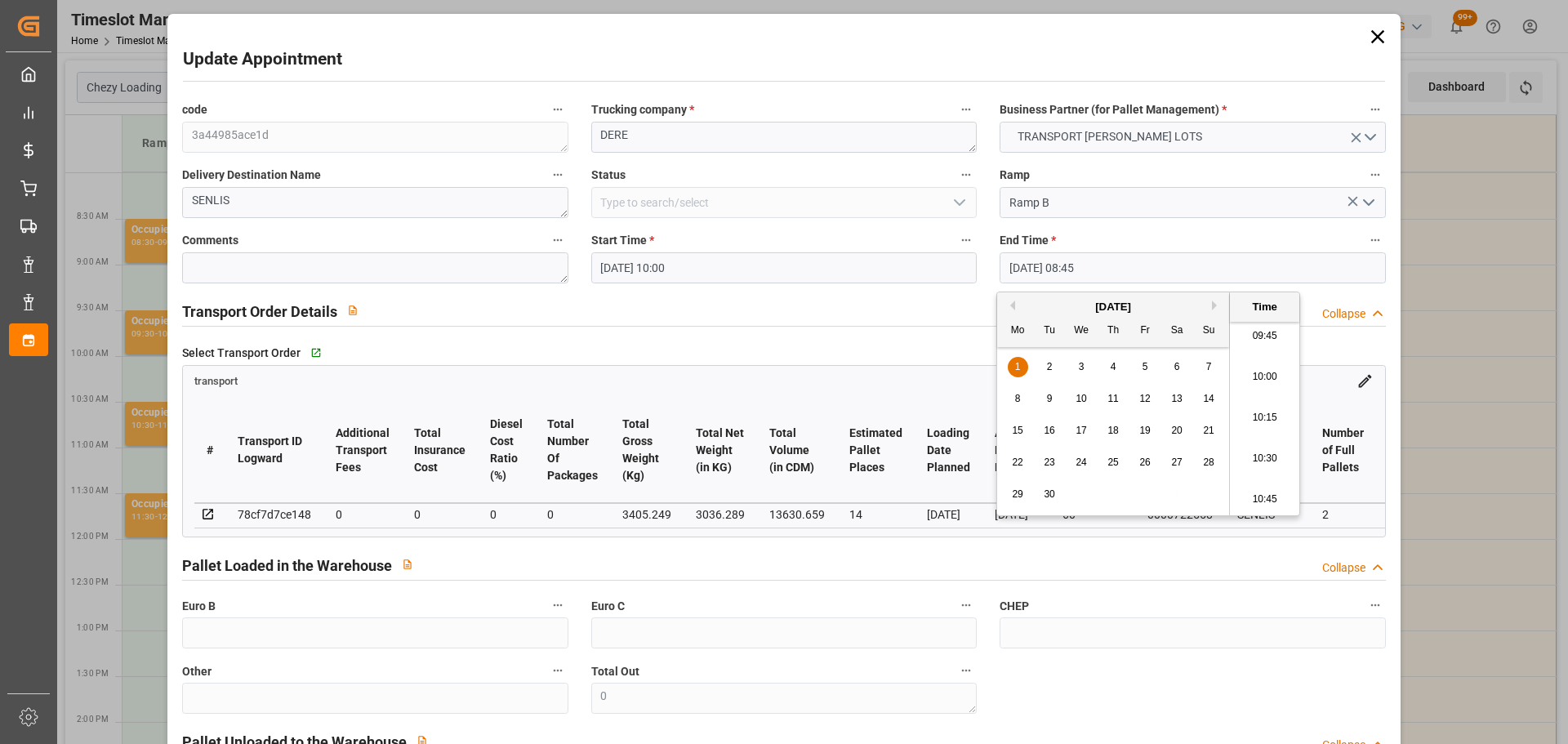
type input "01-09-2025 10:15"
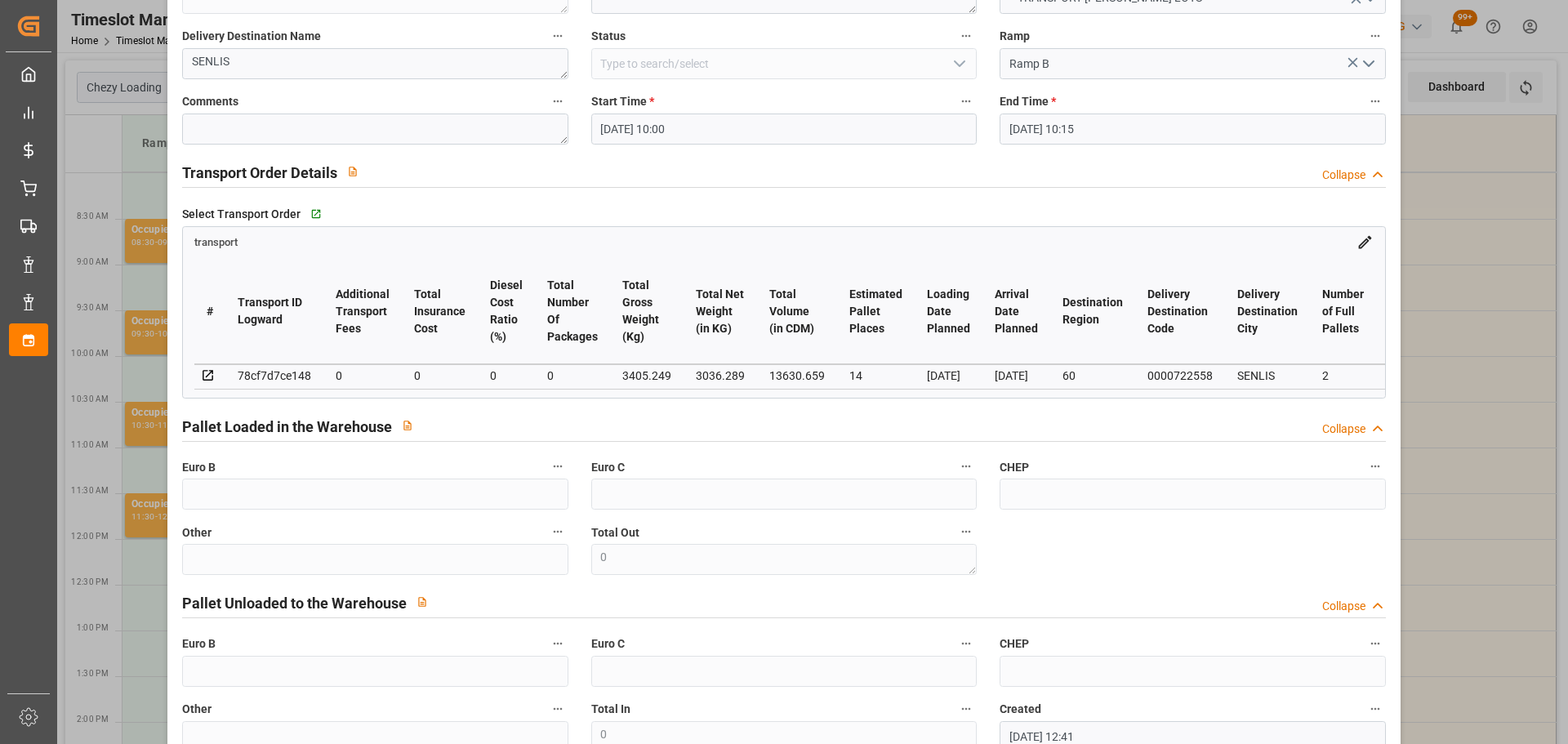
scroll to position [247, 0]
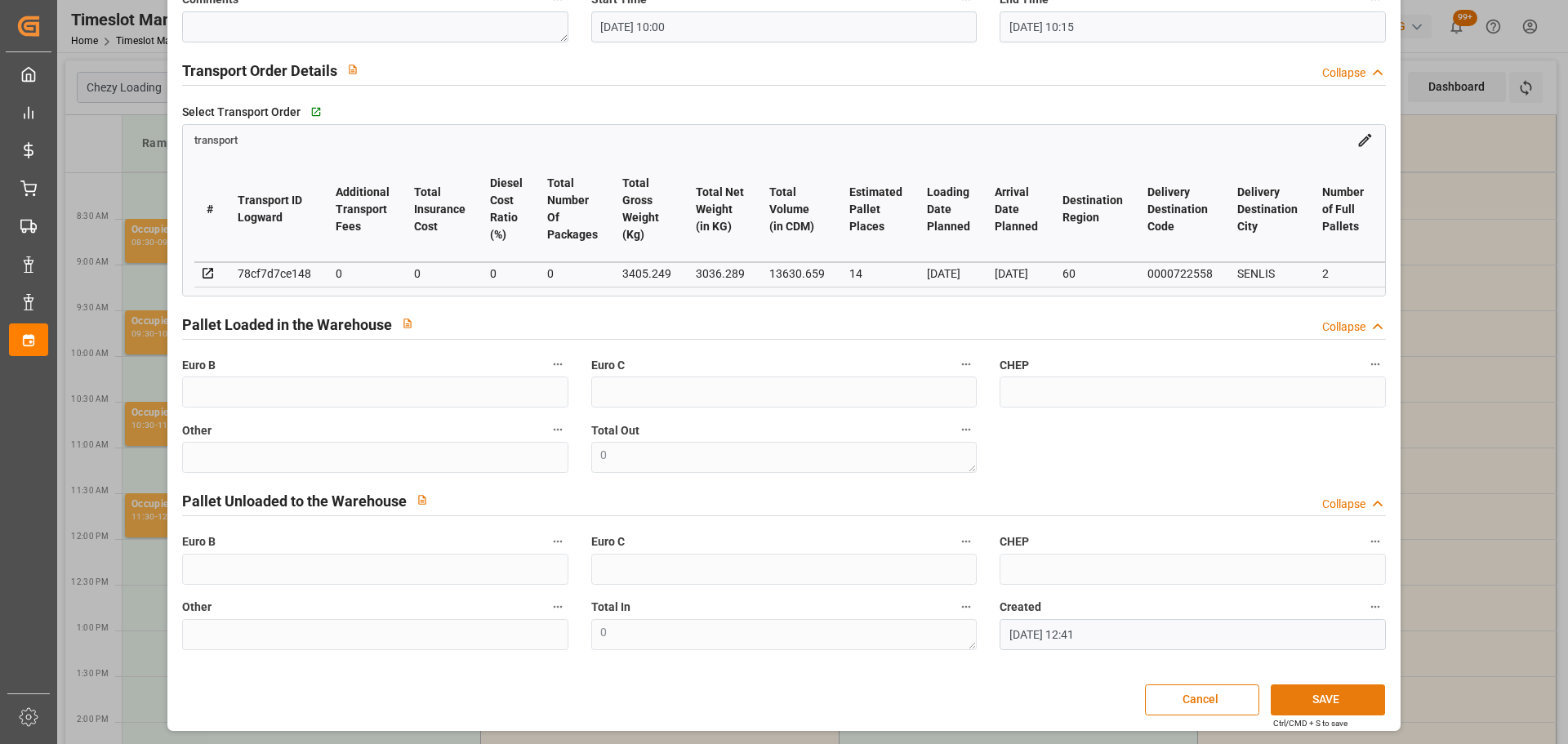
click at [1341, 698] on button "SAVE" at bounding box center [1328, 700] width 114 height 31
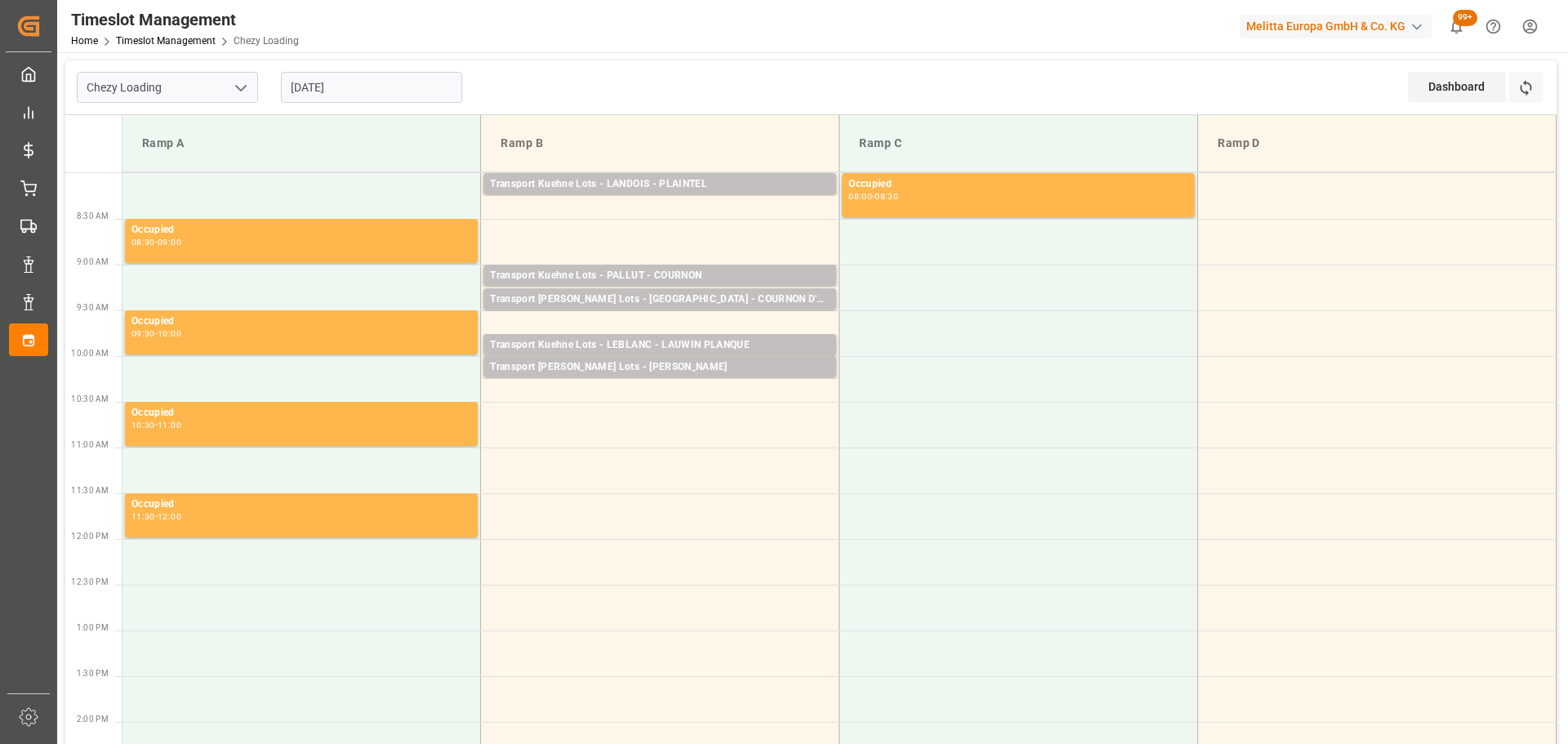
click at [351, 89] on input "[DATE]" at bounding box center [371, 87] width 181 height 31
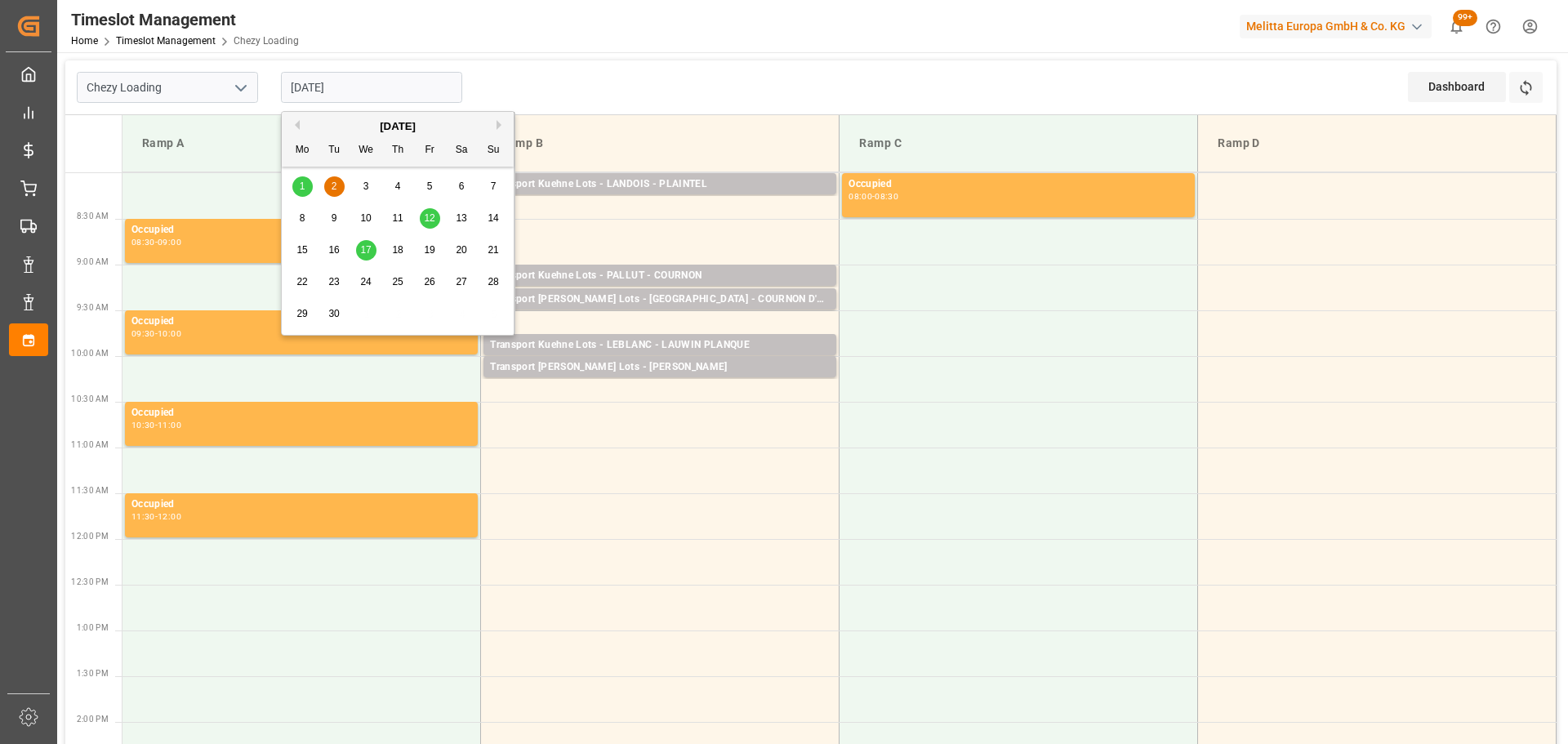
click at [295, 125] on button "Previous Month" at bounding box center [294, 125] width 9 height 9
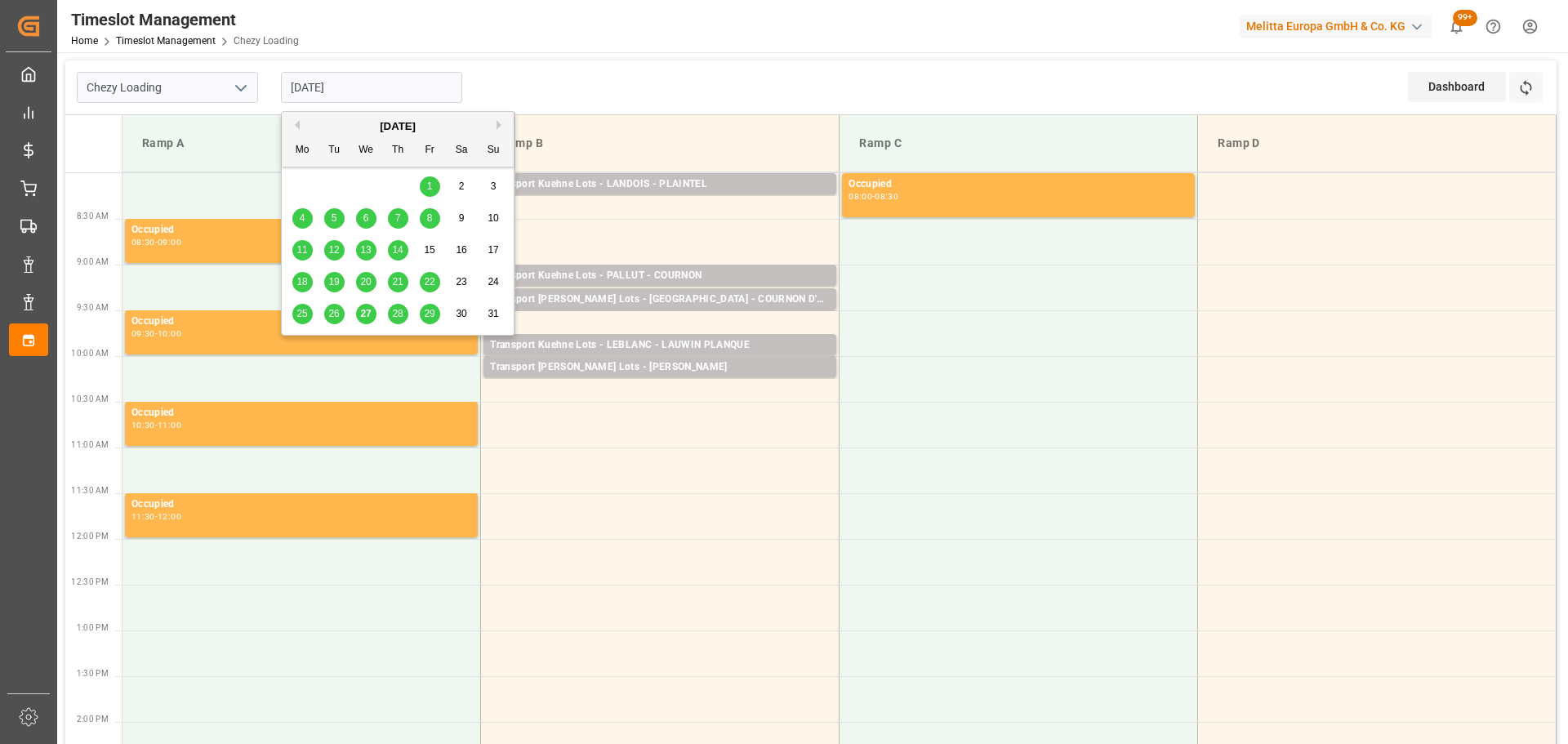
click at [369, 311] on span "27" at bounding box center [365, 313] width 10 height 11
type input "[DATE]"
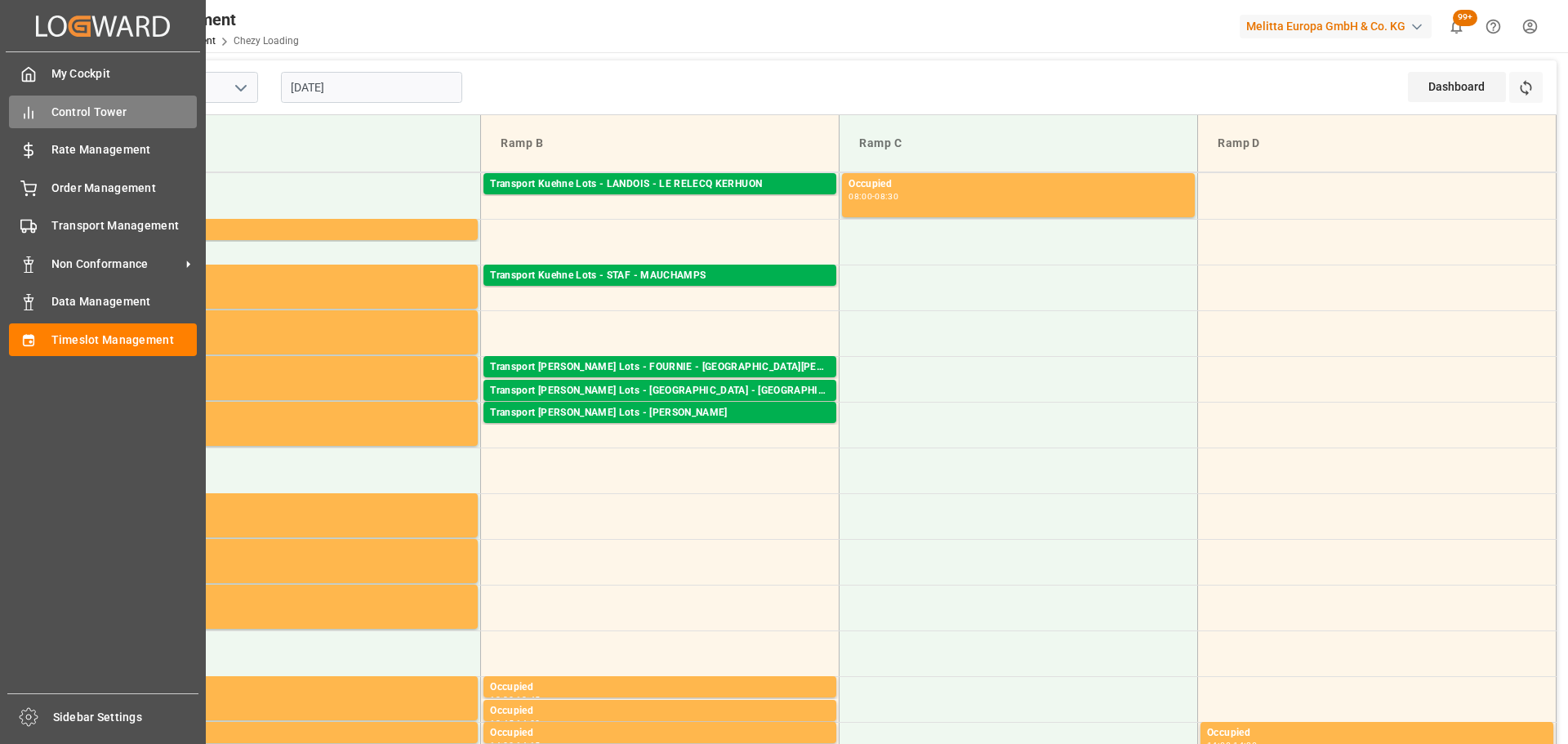
click at [77, 104] on span "Control Tower" at bounding box center [124, 113] width 146 height 17
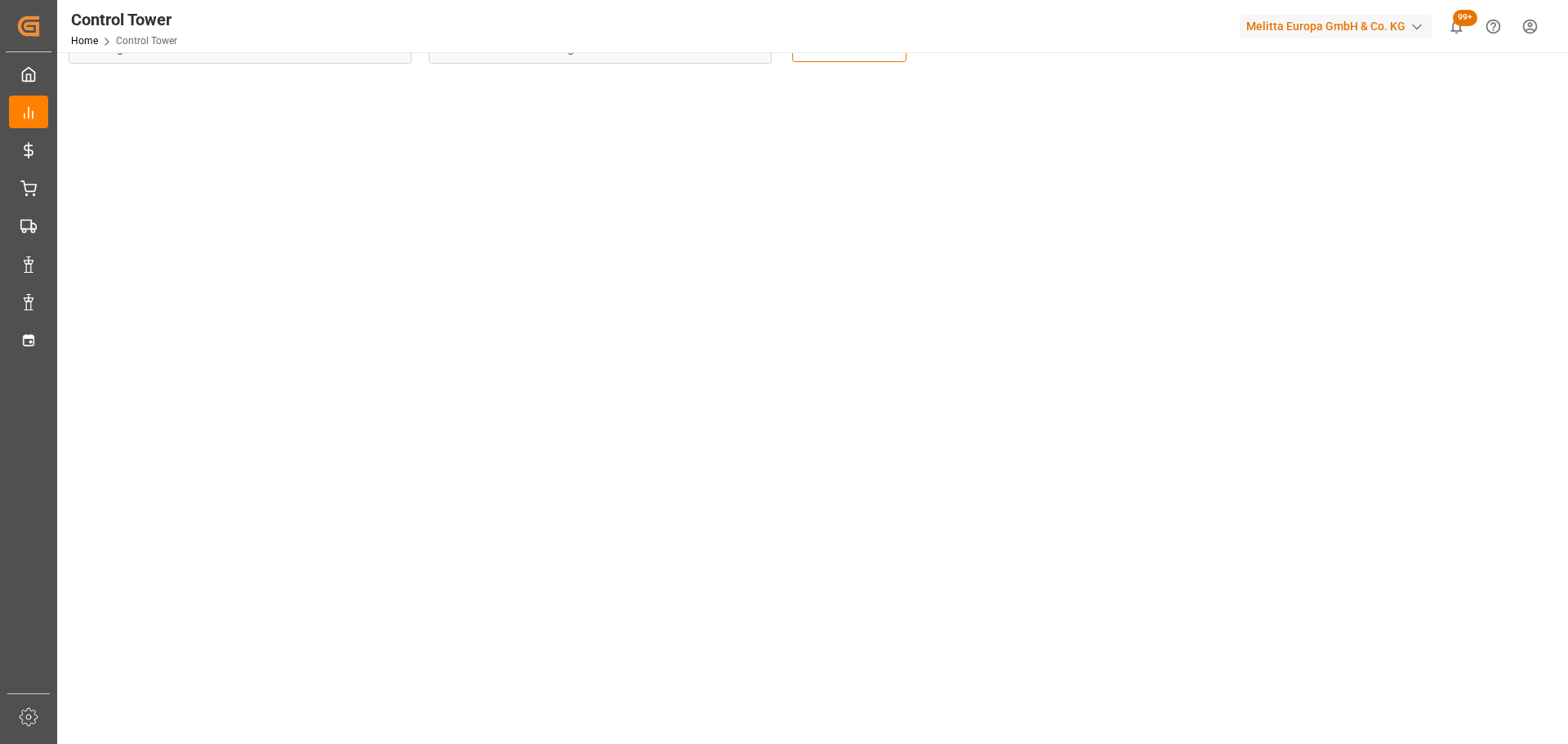
scroll to position [82, 0]
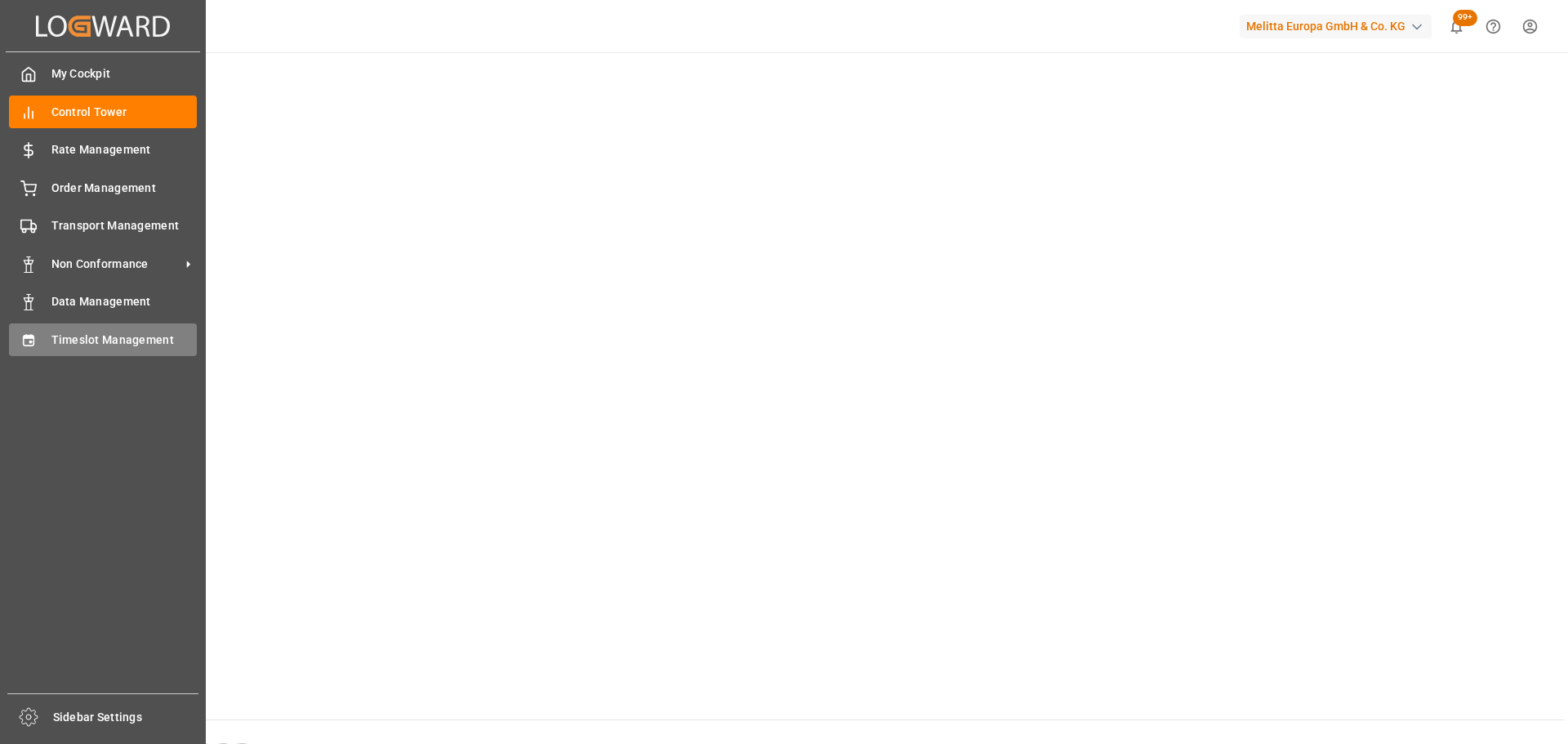
click at [88, 340] on span "Timeslot Management" at bounding box center [124, 340] width 146 height 17
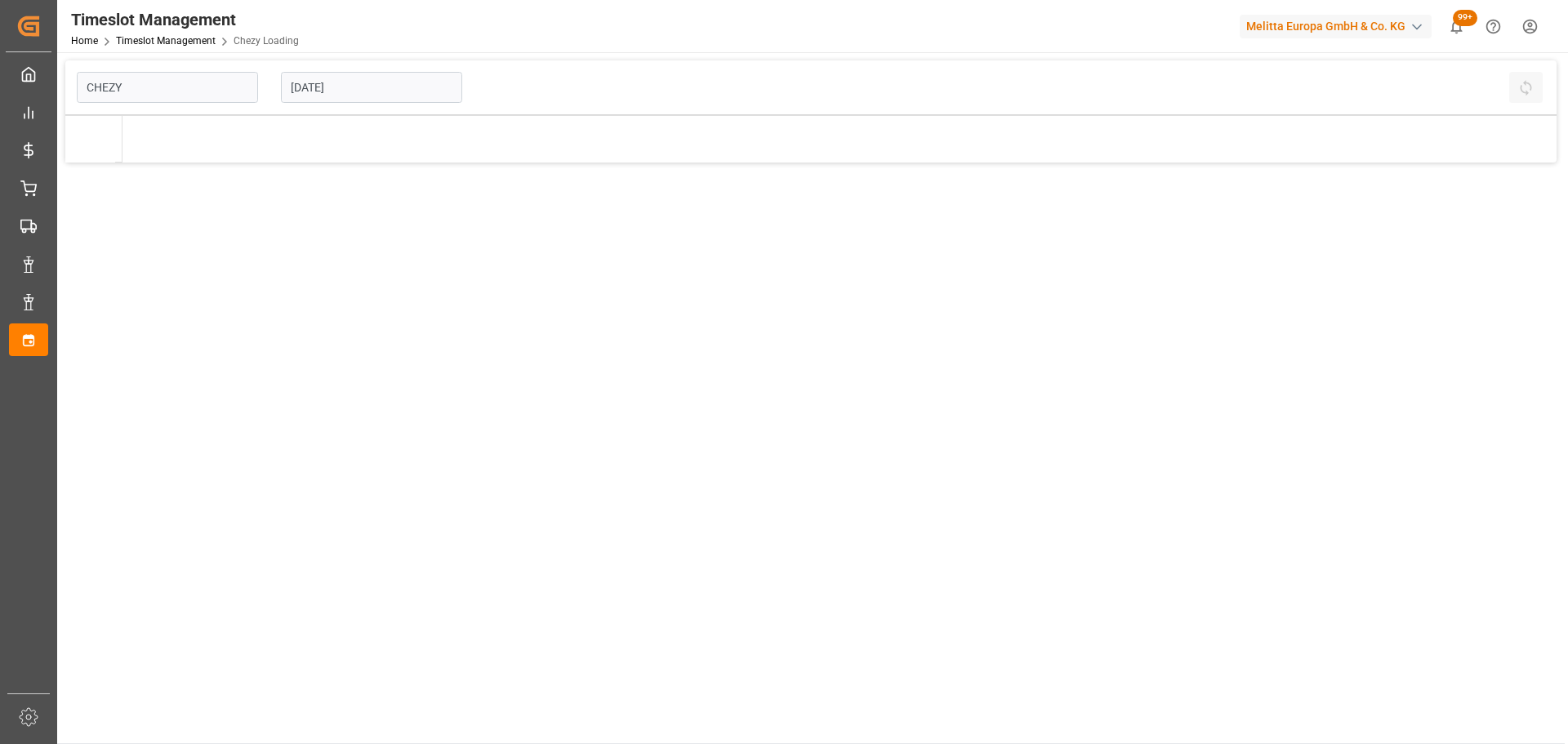
type input "Chezy Loading"
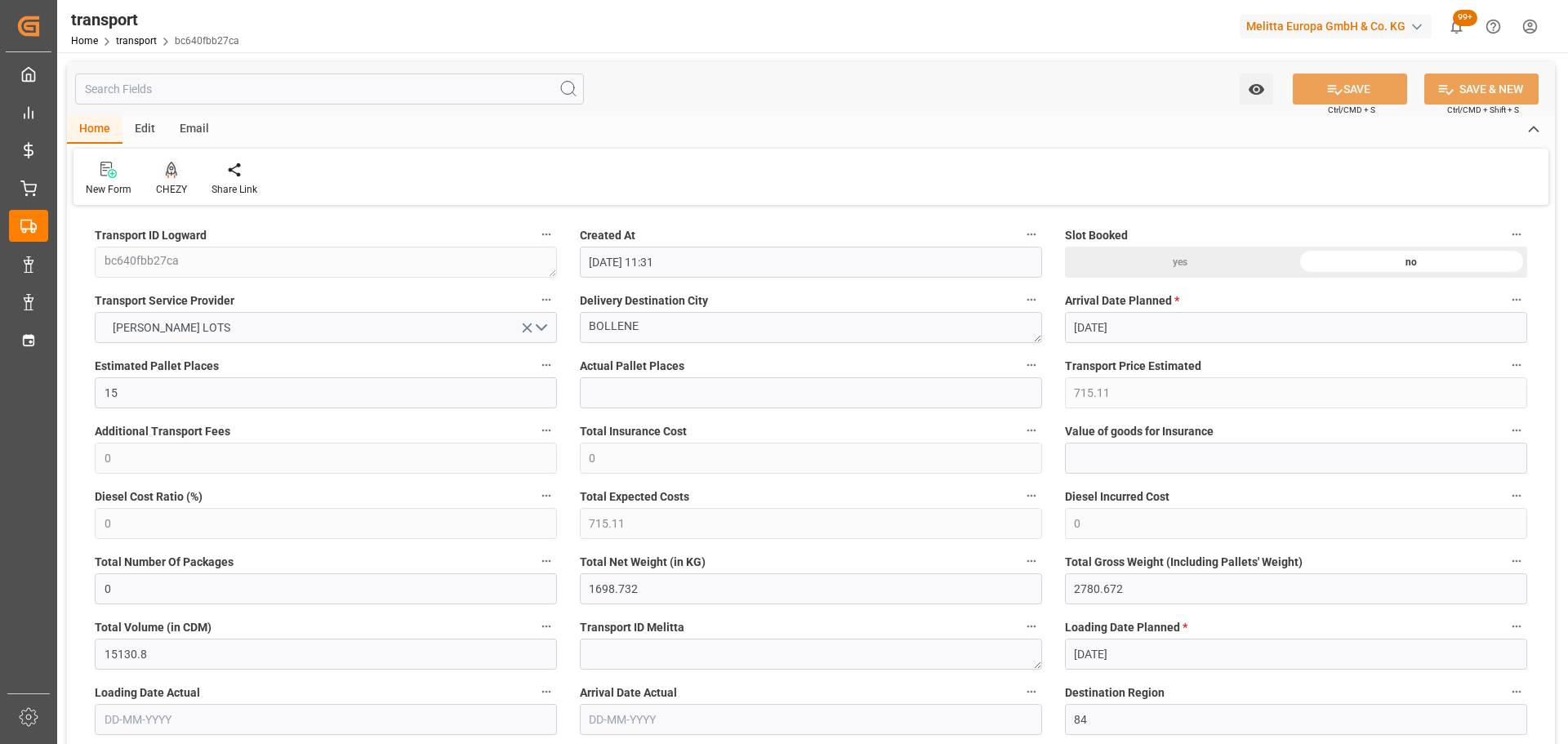
click at [173, 165] on icon at bounding box center [171, 169] width 11 height 16
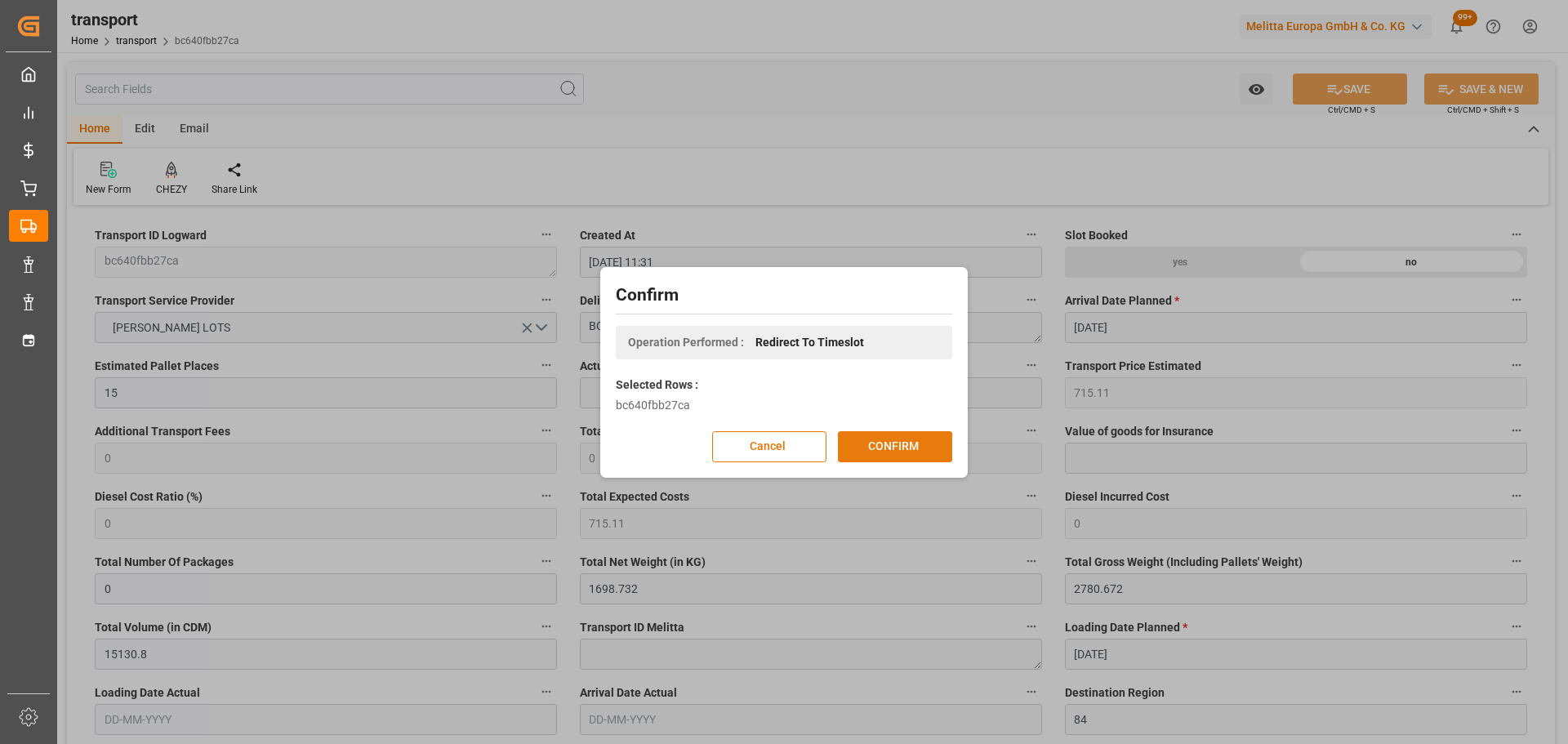
click at [896, 444] on button "CONFIRM" at bounding box center [895, 446] width 114 height 31
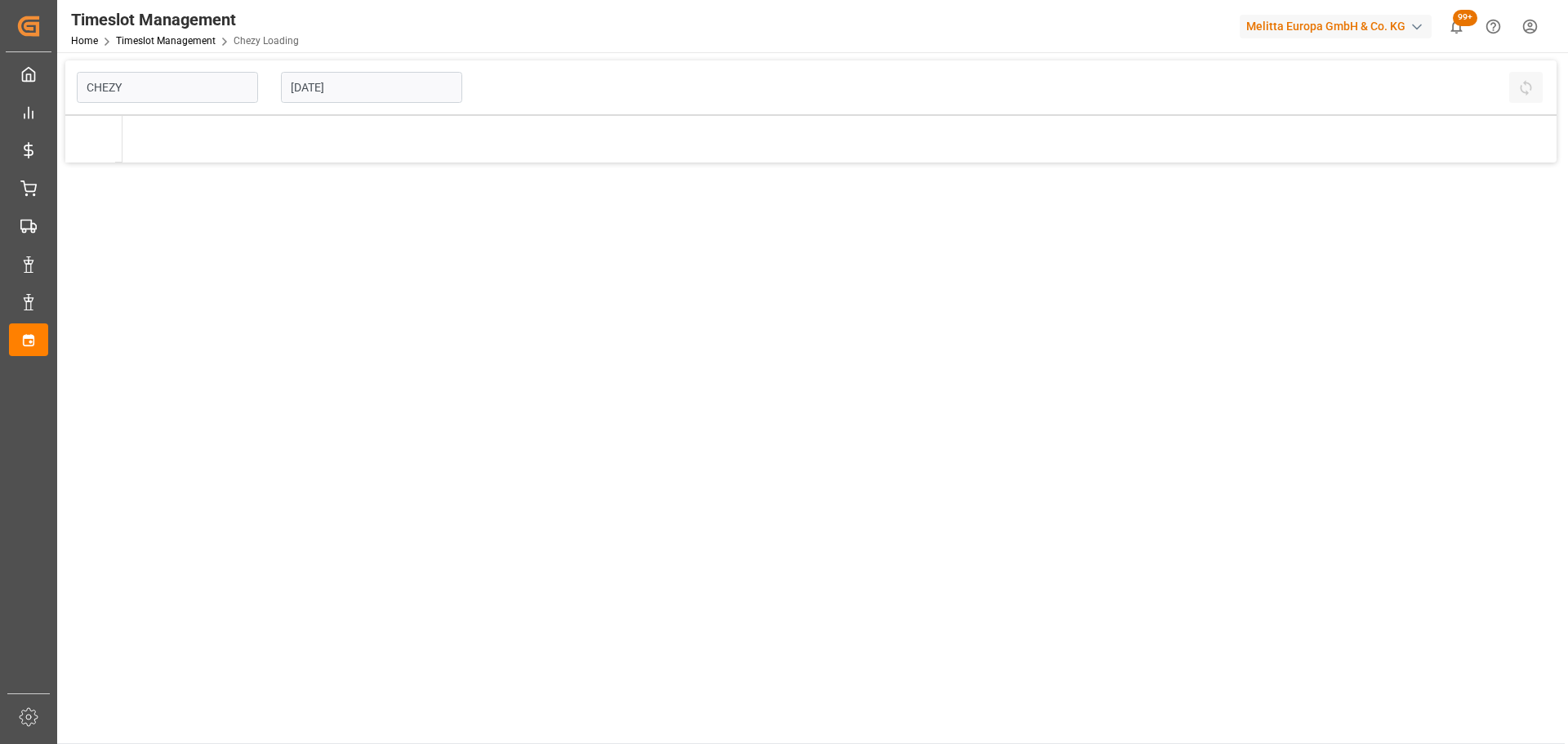
type input "Chezy Loading"
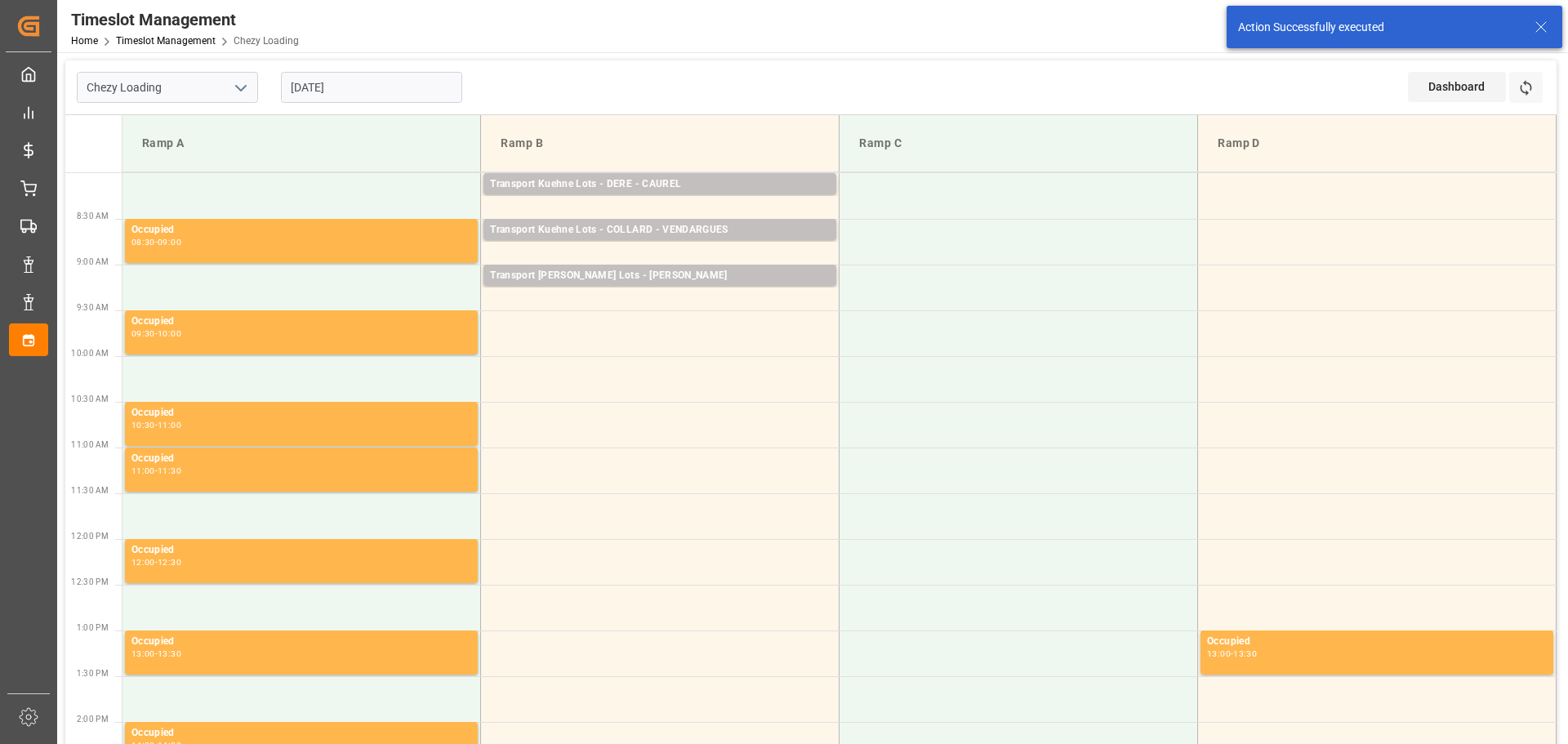
click at [341, 73] on input "[DATE]" at bounding box center [371, 87] width 181 height 31
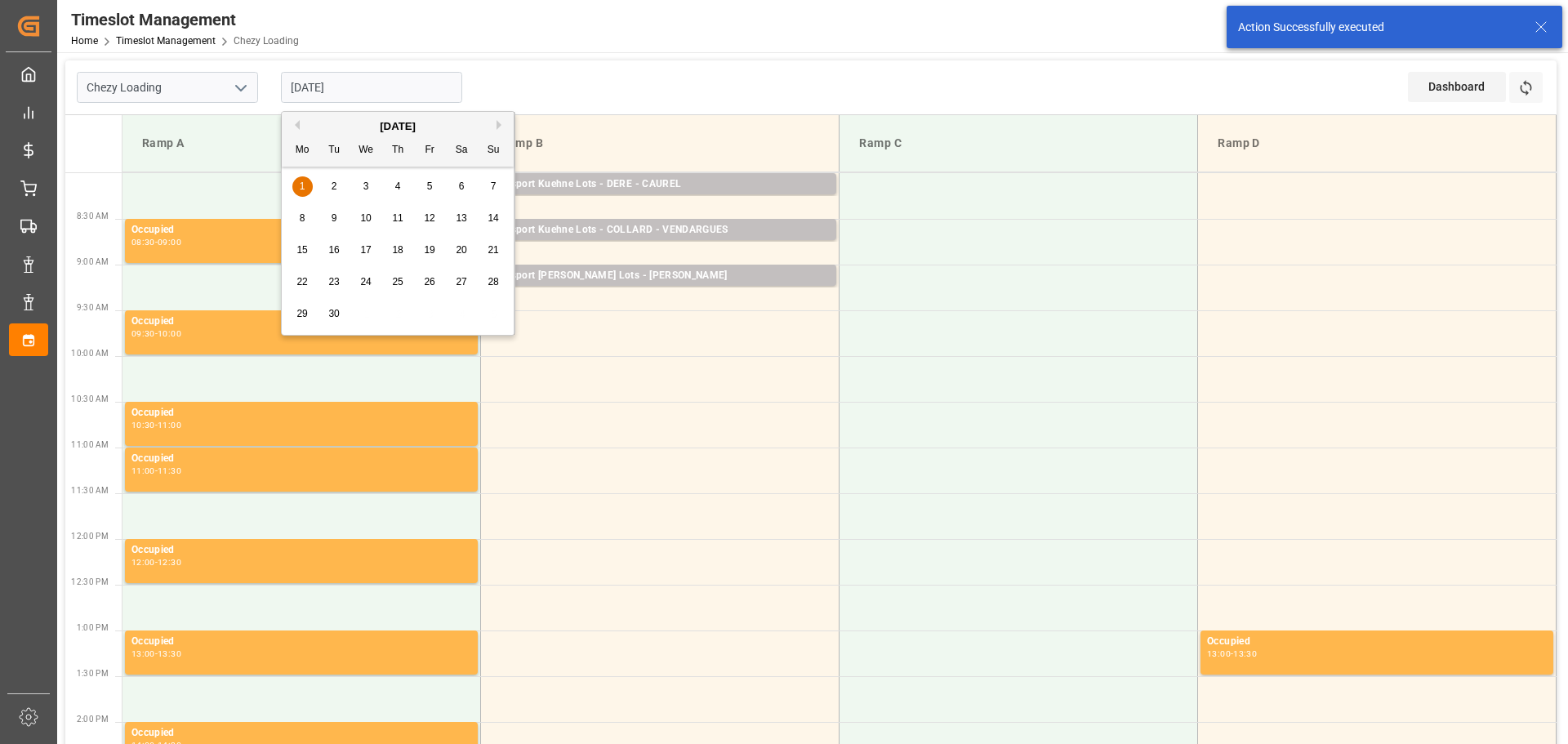
click at [300, 121] on div "[DATE]" at bounding box center [398, 126] width 232 height 16
click at [294, 123] on button "Previous Month" at bounding box center [294, 125] width 9 height 9
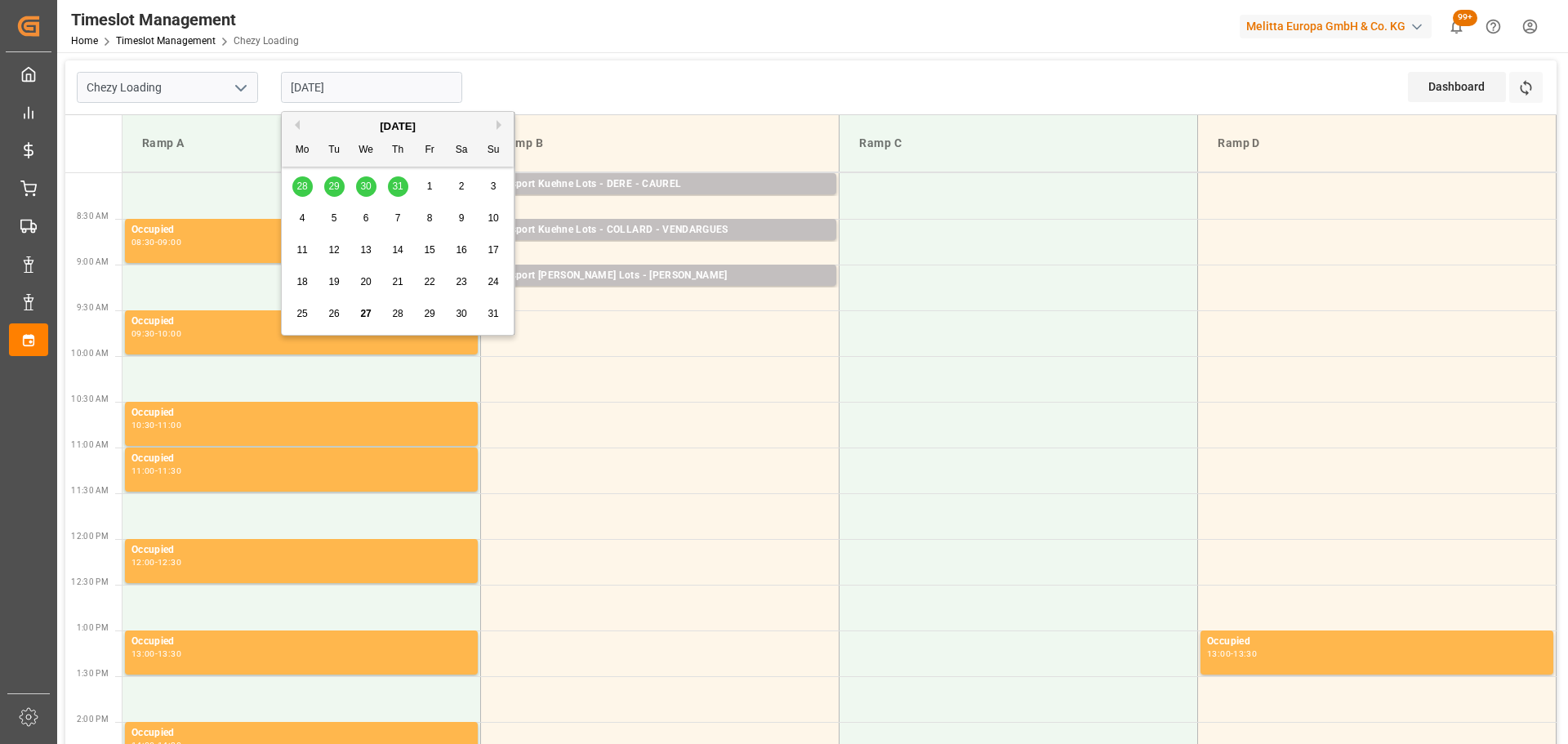
click at [430, 310] on span "29" at bounding box center [429, 313] width 10 height 11
type input "[DATE]"
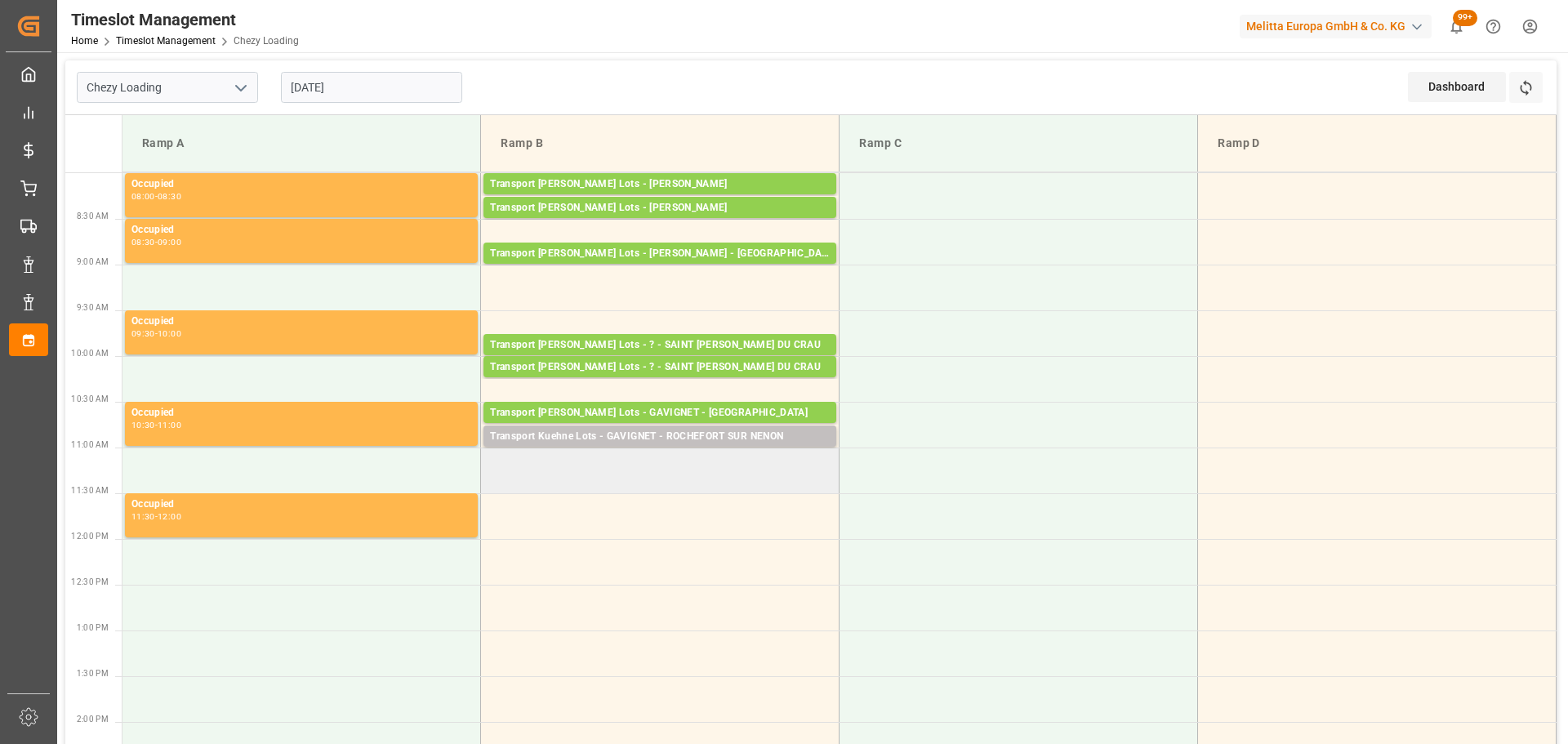
click at [493, 486] on td at bounding box center [661, 470] width 358 height 46
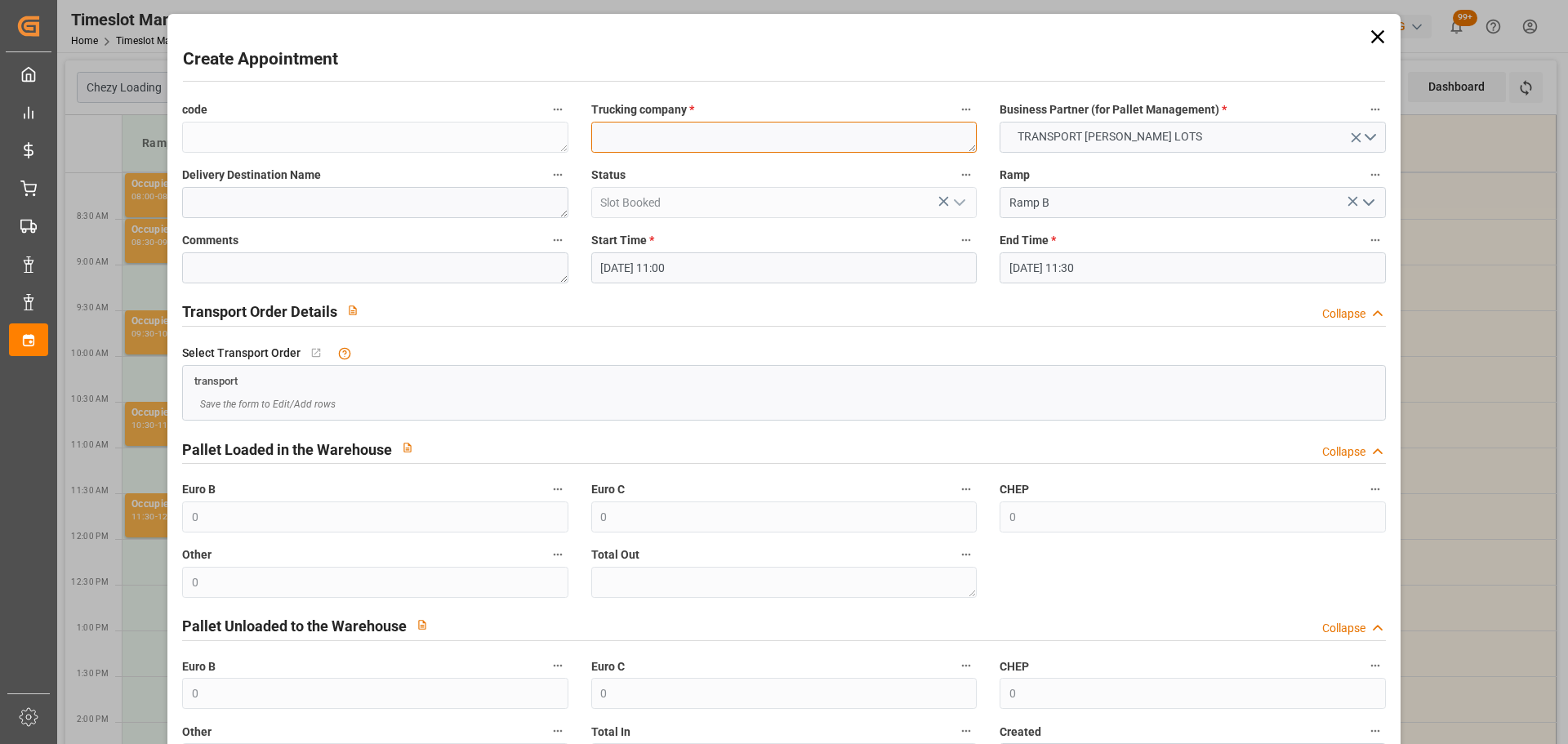
click at [645, 135] on textarea at bounding box center [784, 137] width 386 height 31
type textarea "?"
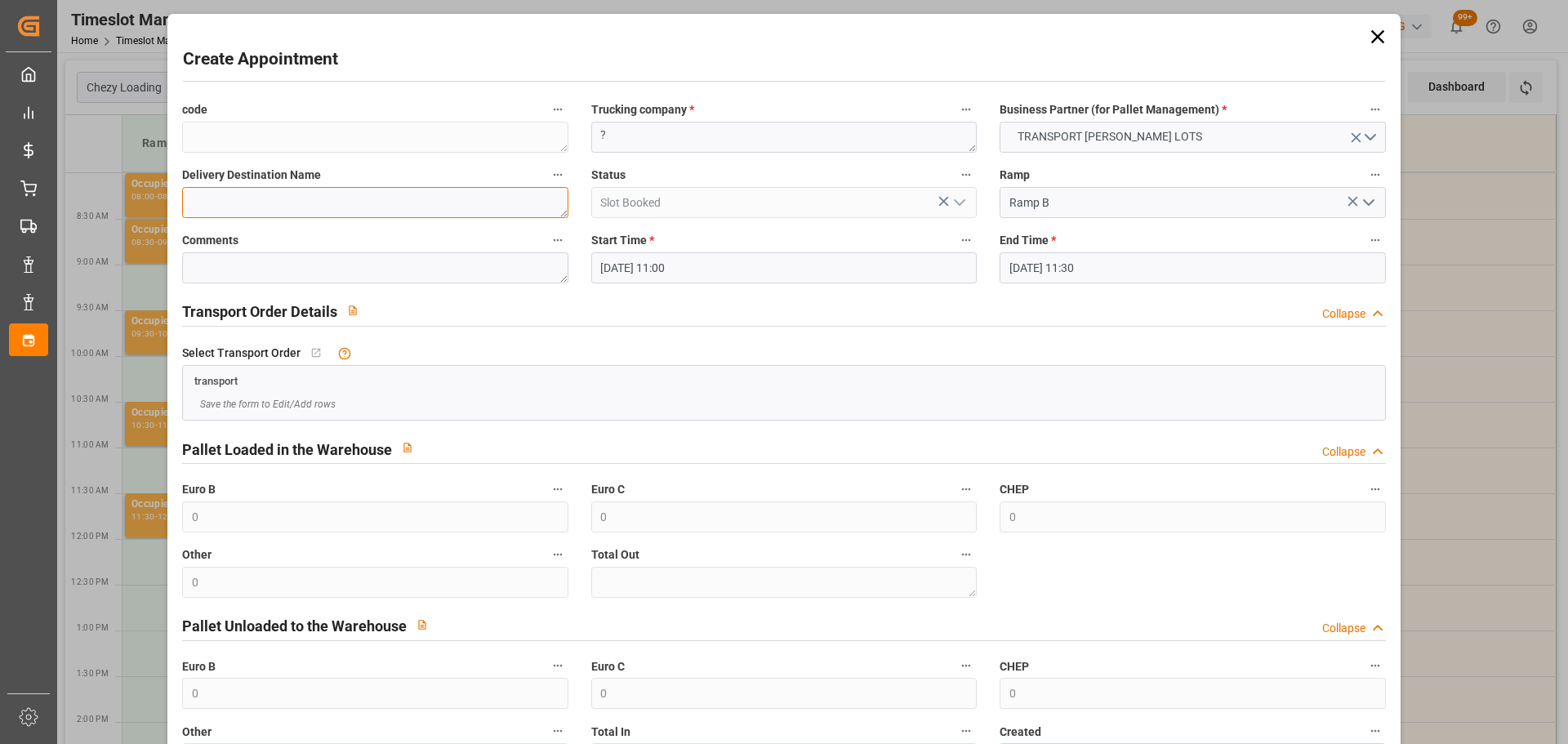
click at [283, 211] on textarea at bounding box center [375, 202] width 386 height 31
type textarea "BOLLENE"
click at [1044, 264] on input "29-08-2025 11:30" at bounding box center [1192, 268] width 386 height 31
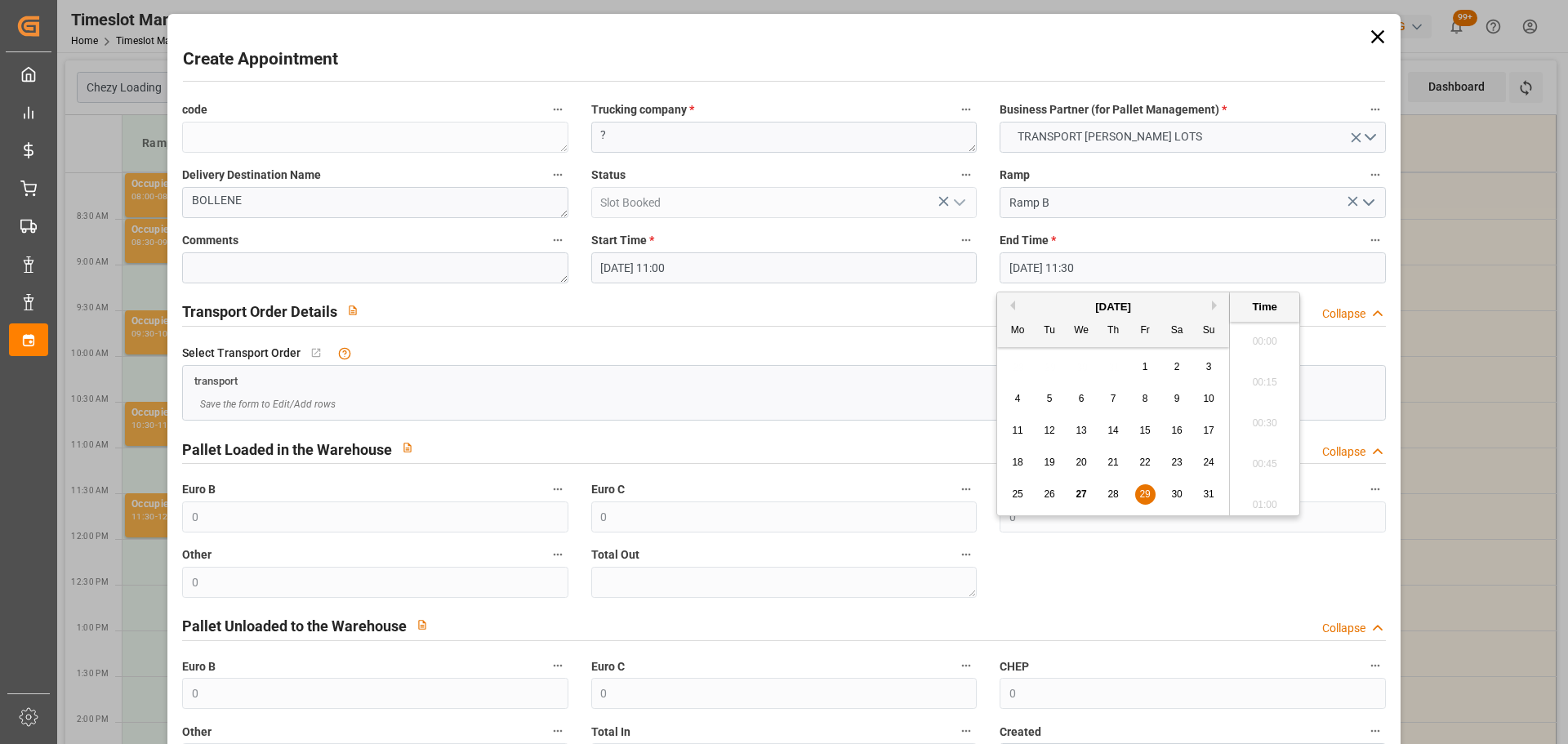
scroll to position [1802, 0]
click at [1141, 486] on div "29" at bounding box center [1145, 494] width 20 height 20
click at [1271, 369] on li "11:15" at bounding box center [1264, 377] width 69 height 41
type input "29-08-2025 11:15"
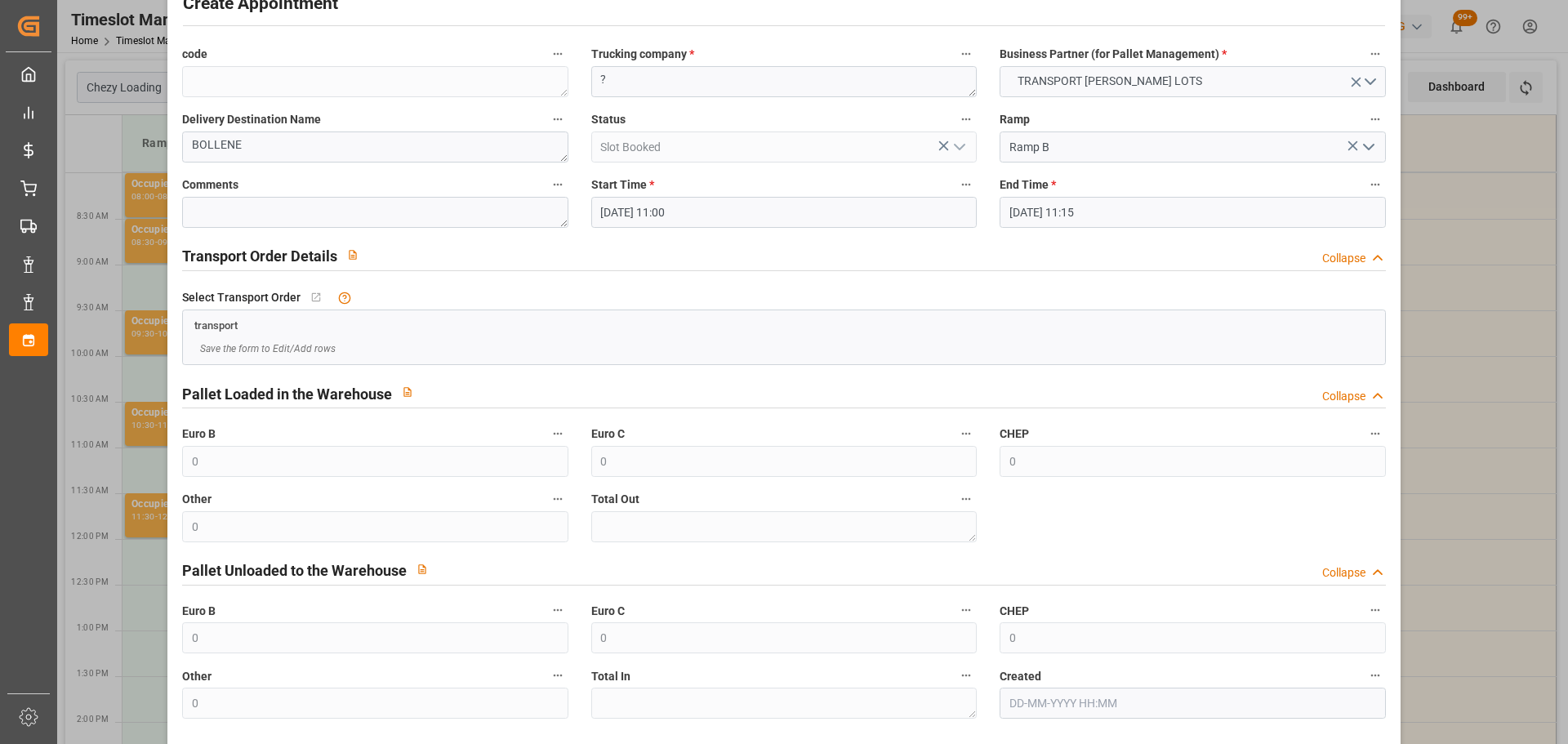
scroll to position [125, 0]
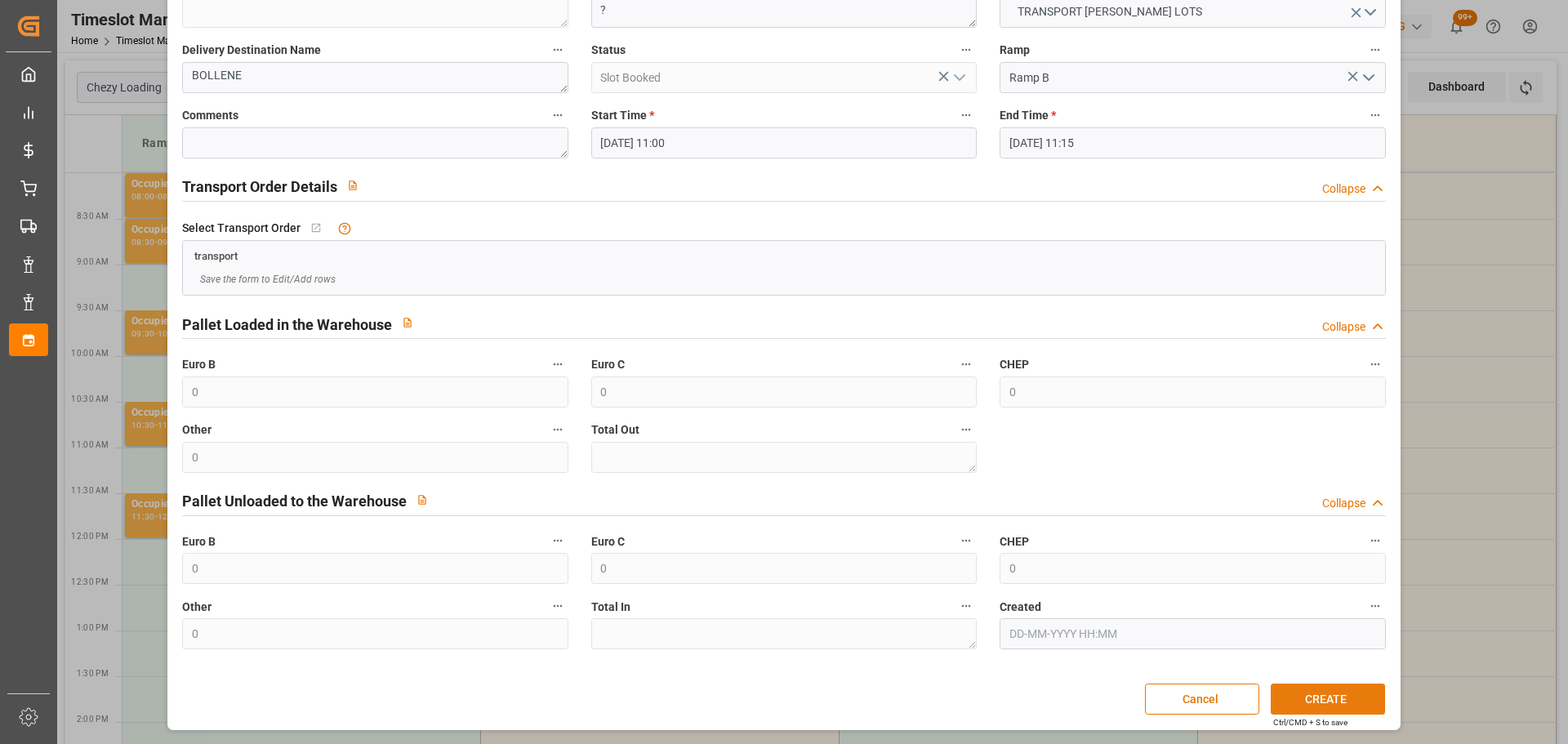
click at [1356, 698] on button "CREATE" at bounding box center [1328, 699] width 114 height 31
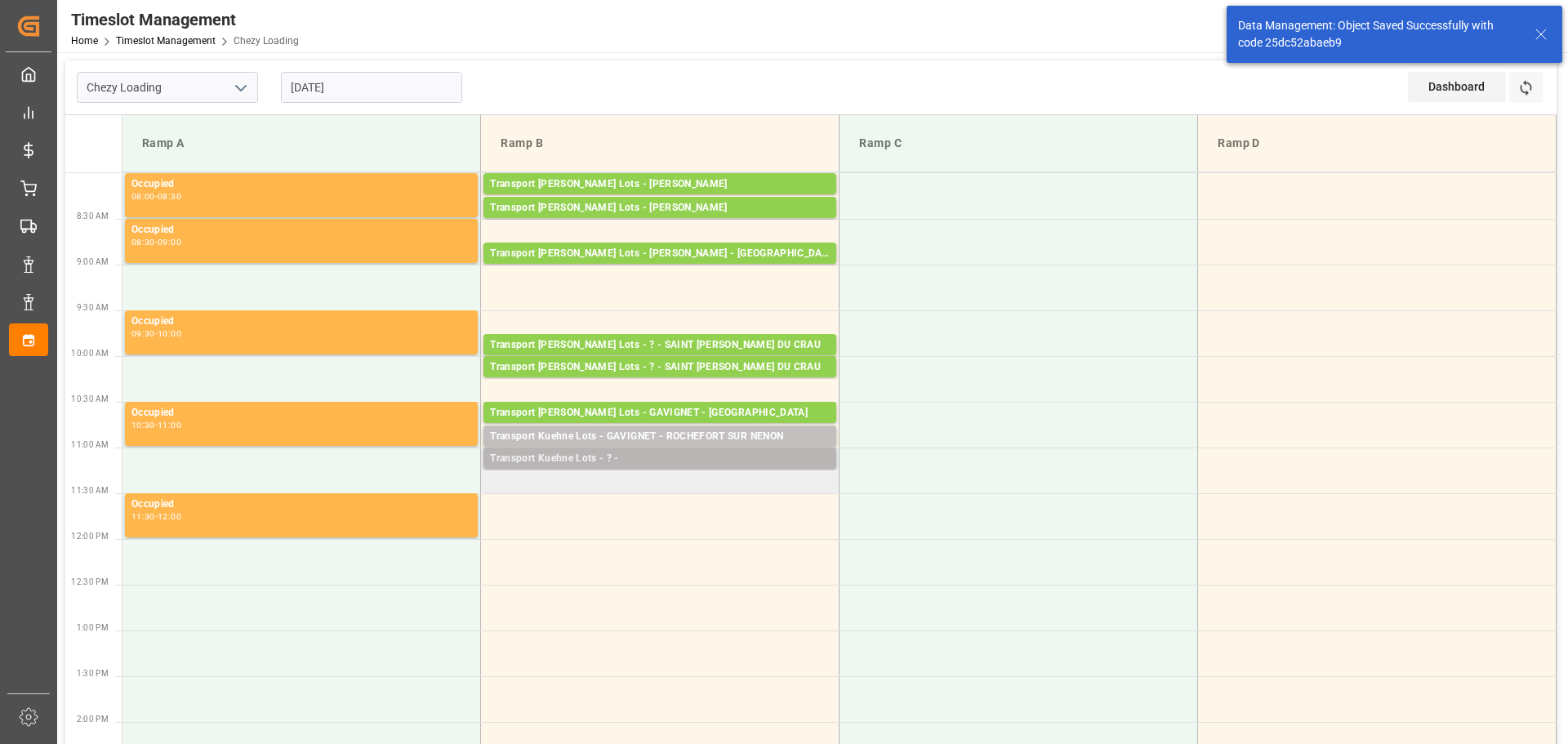
click at [595, 450] on div "Transport Kuehne Lots - ? -" at bounding box center [660, 458] width 340 height 16
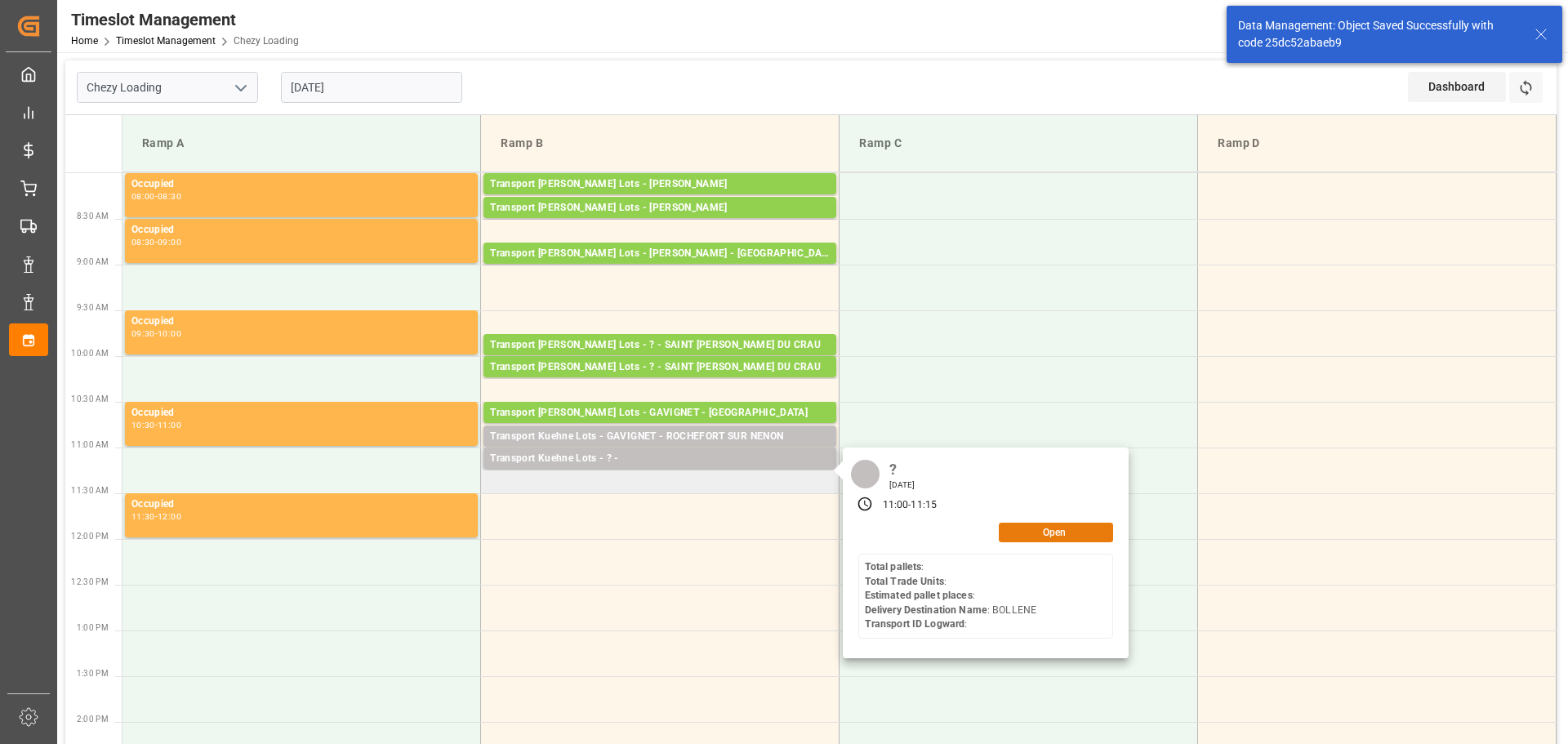
click at [1055, 532] on button "Open" at bounding box center [1056, 532] width 114 height 20
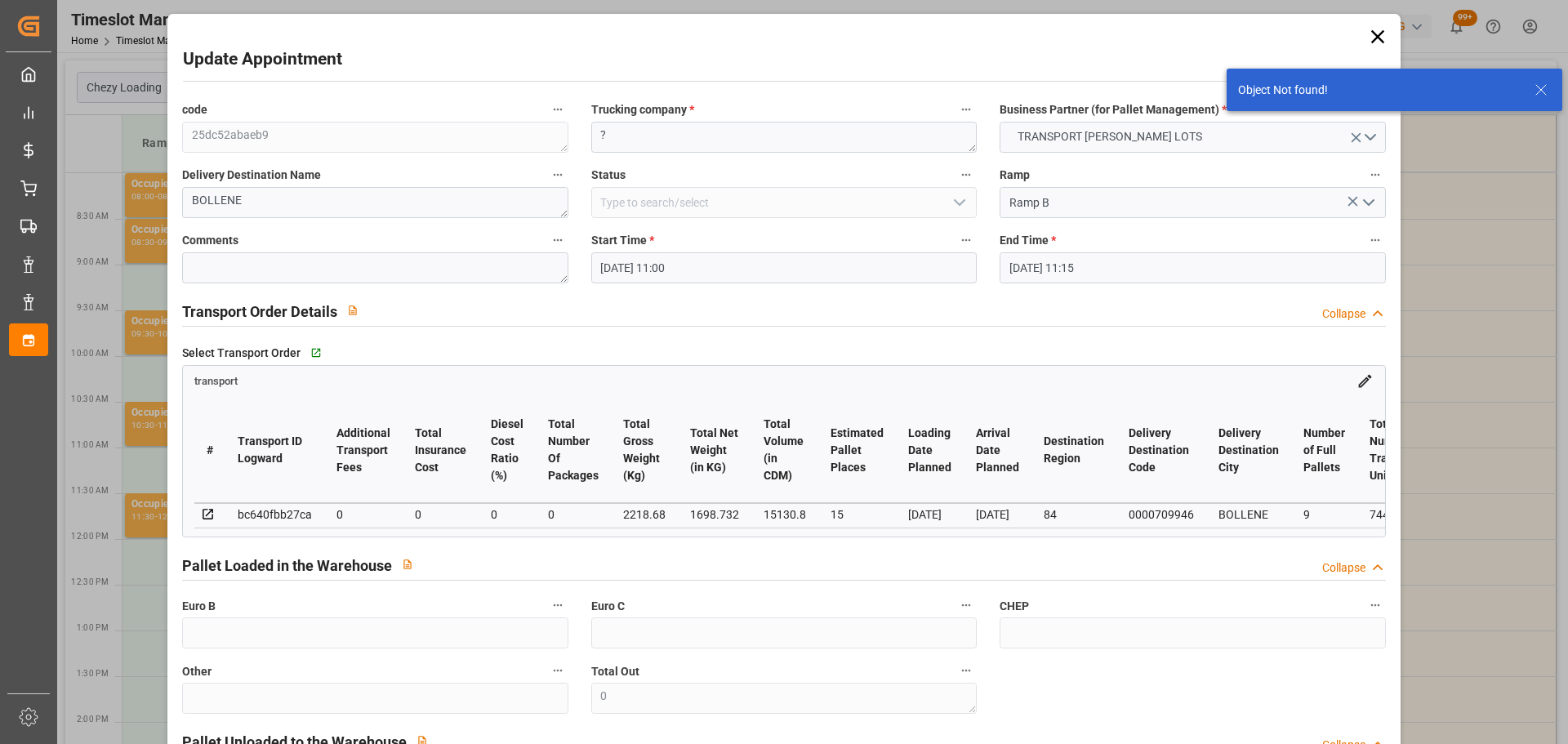
drag, startPoint x: 625, startPoint y: 267, endPoint x: 631, endPoint y: 274, distance: 9.2
click at [626, 269] on input "29-08-2025 11:00" at bounding box center [784, 268] width 386 height 31
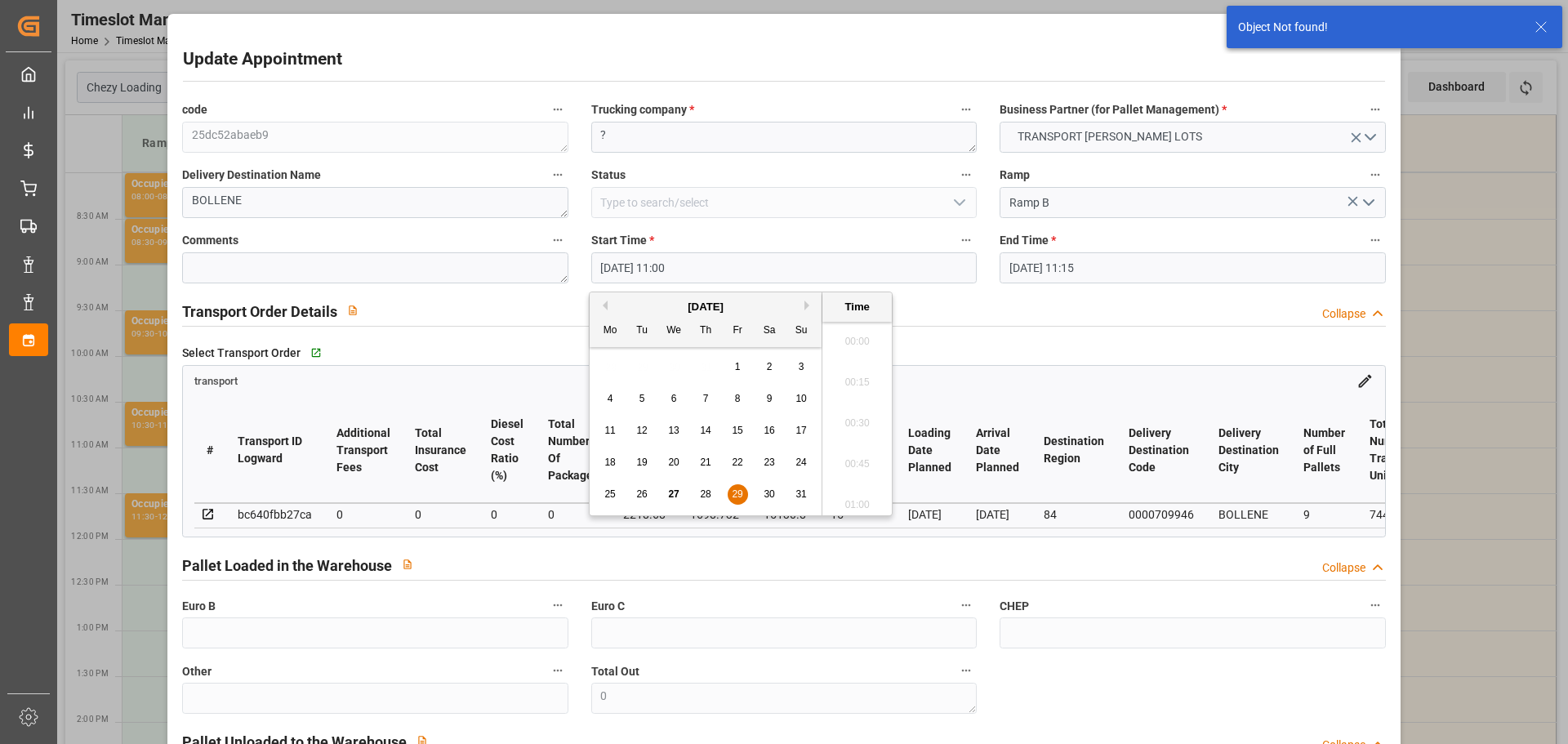
scroll to position [1720, 0]
click at [741, 490] on span "29" at bounding box center [737, 493] width 10 height 11
click at [842, 453] on li "11:15" at bounding box center [856, 459] width 69 height 41
type input "29-08-2025 11:15"
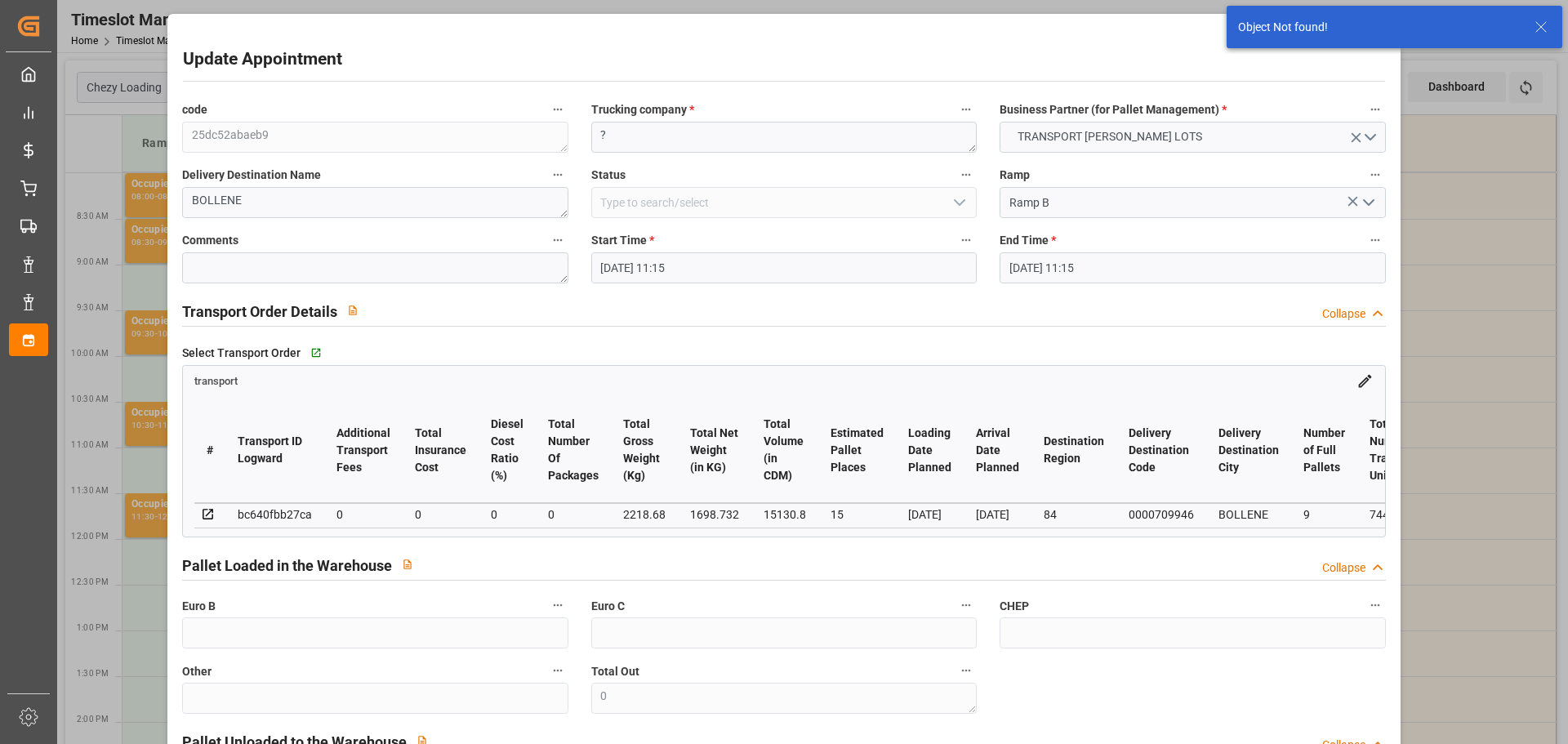
click at [1081, 264] on input "29-08-2025 11:15" at bounding box center [1192, 268] width 386 height 31
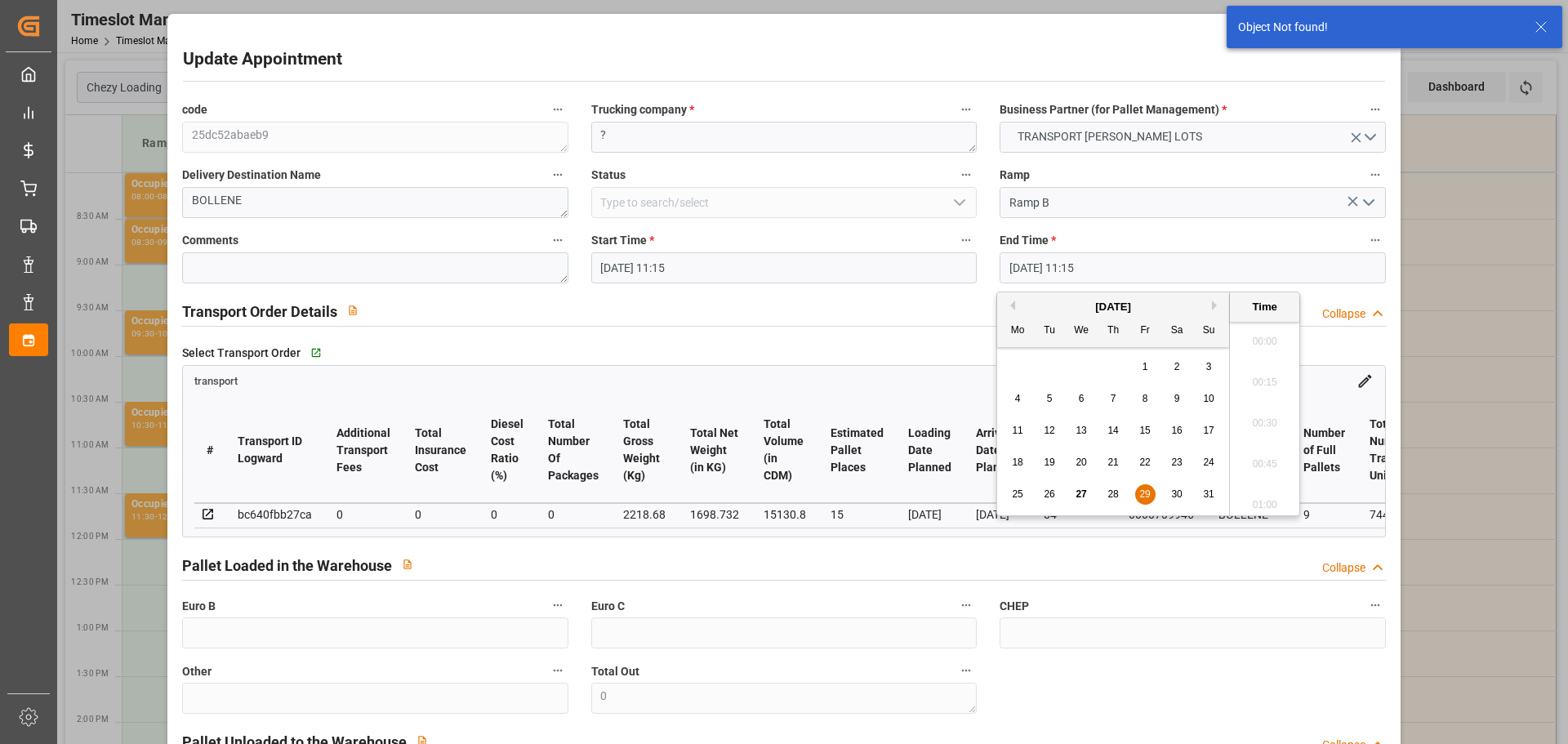
scroll to position [1761, 0]
click at [1143, 497] on span "29" at bounding box center [1145, 493] width 10 height 11
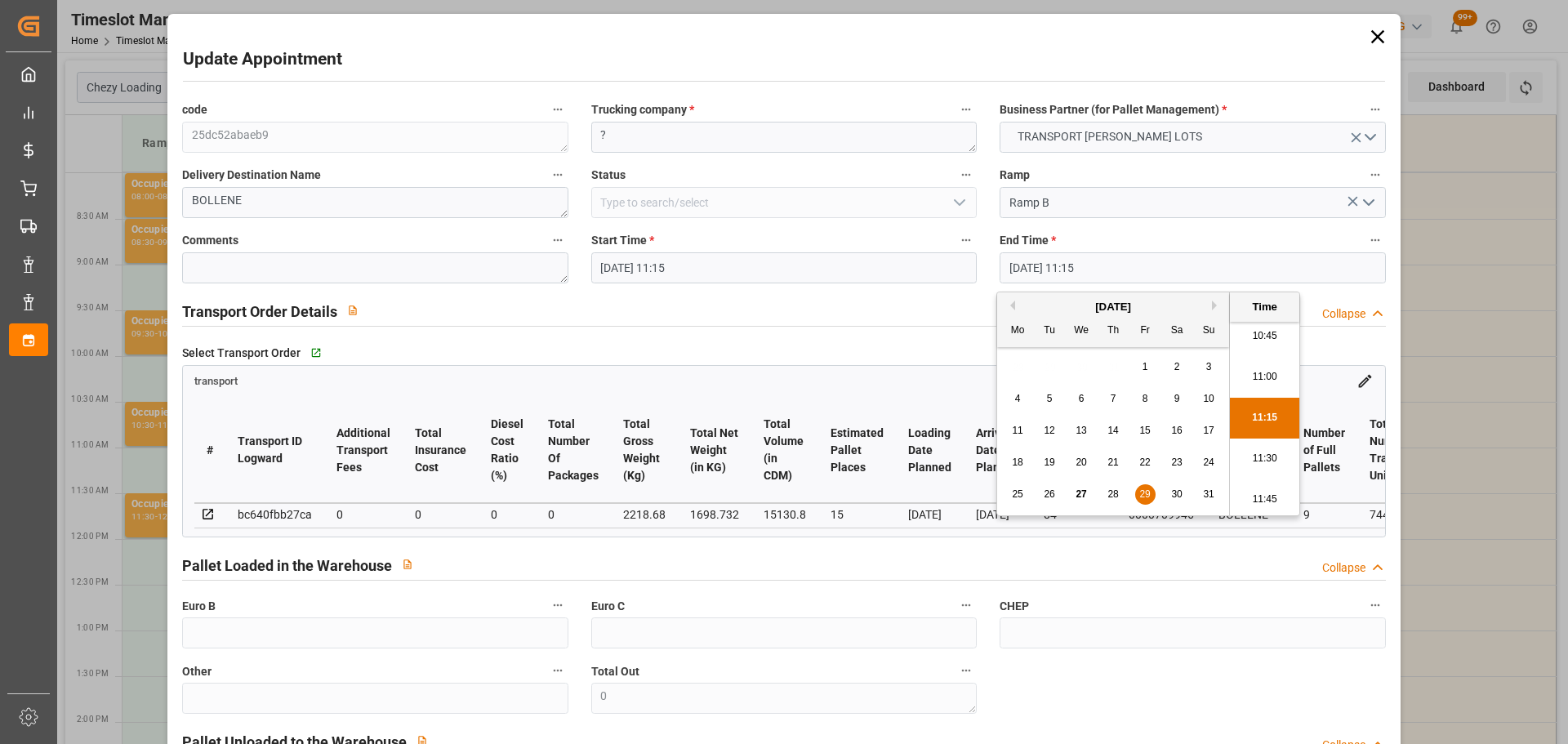
click at [1259, 451] on li "11:30" at bounding box center [1264, 459] width 69 height 41
type input "29-08-2025 11:30"
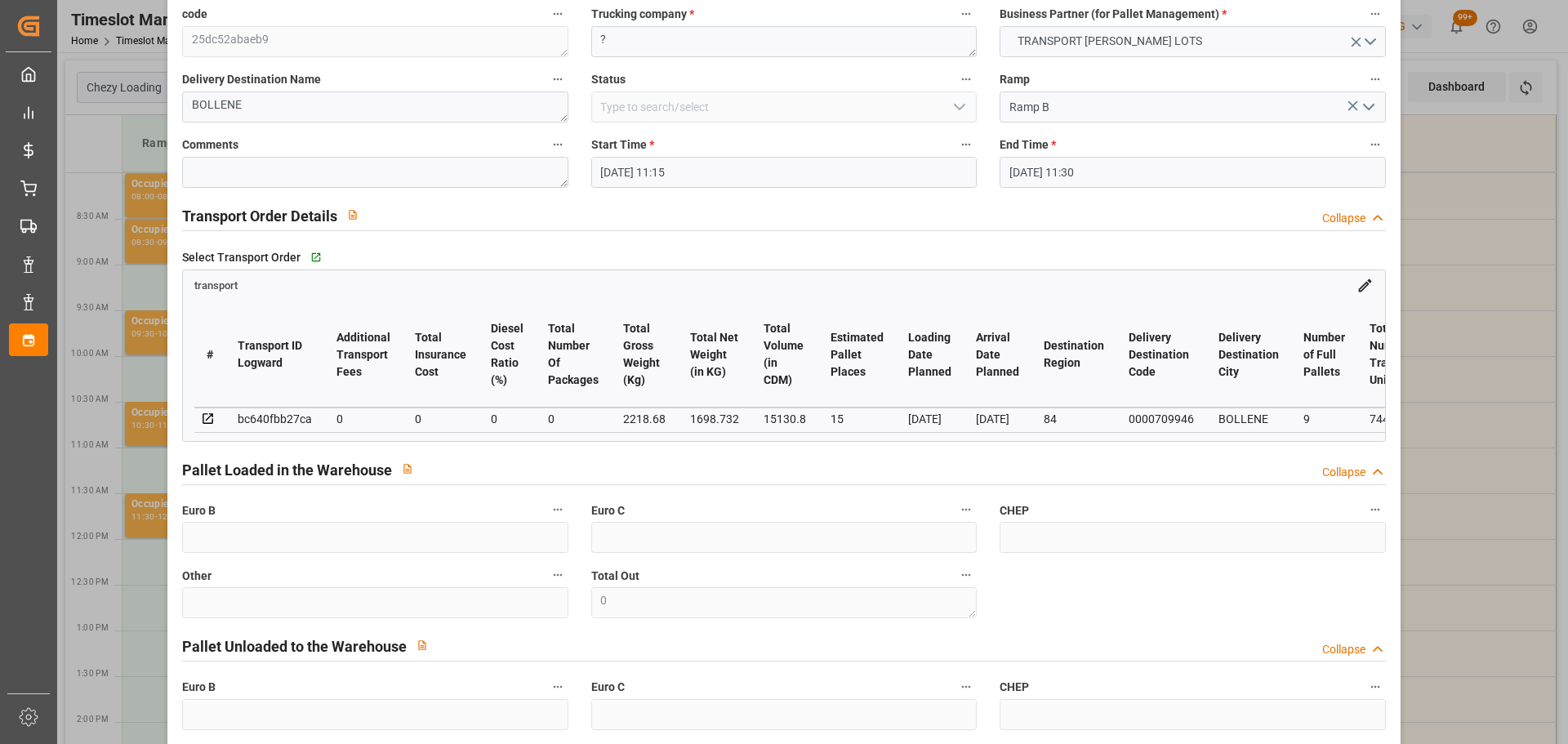
scroll to position [247, 0]
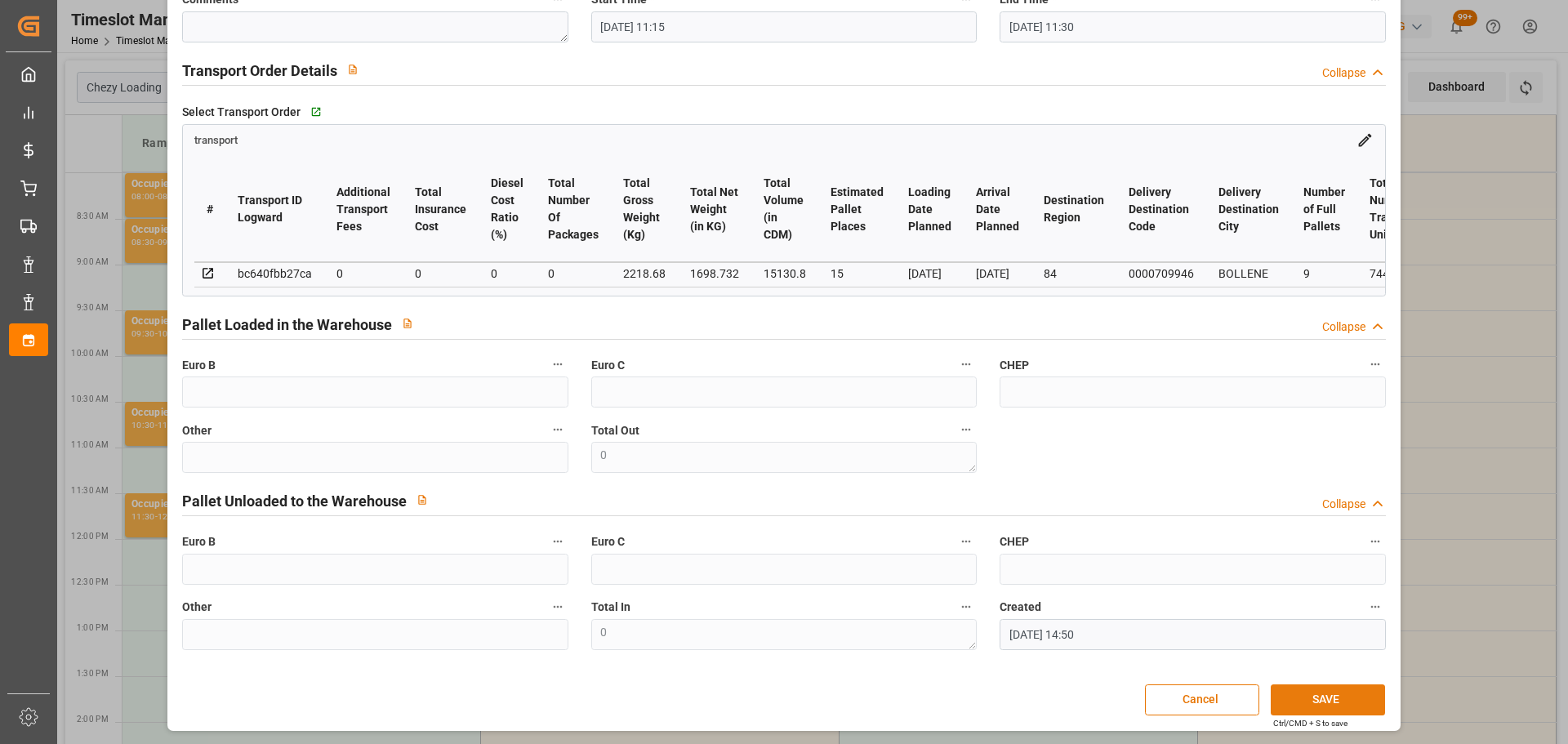
click at [1349, 693] on button "SAVE" at bounding box center [1328, 700] width 114 height 31
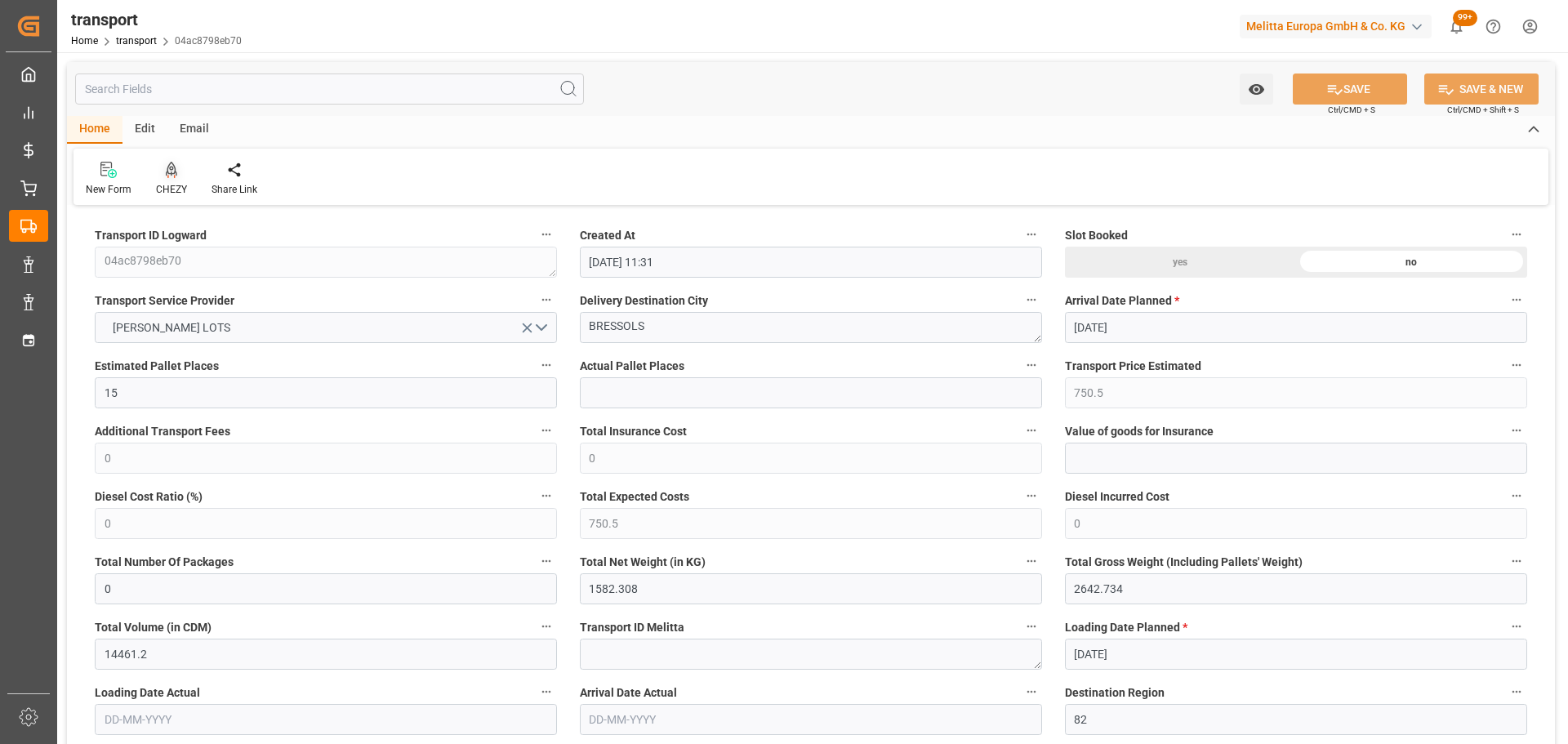
click at [166, 168] on icon at bounding box center [171, 169] width 11 height 16
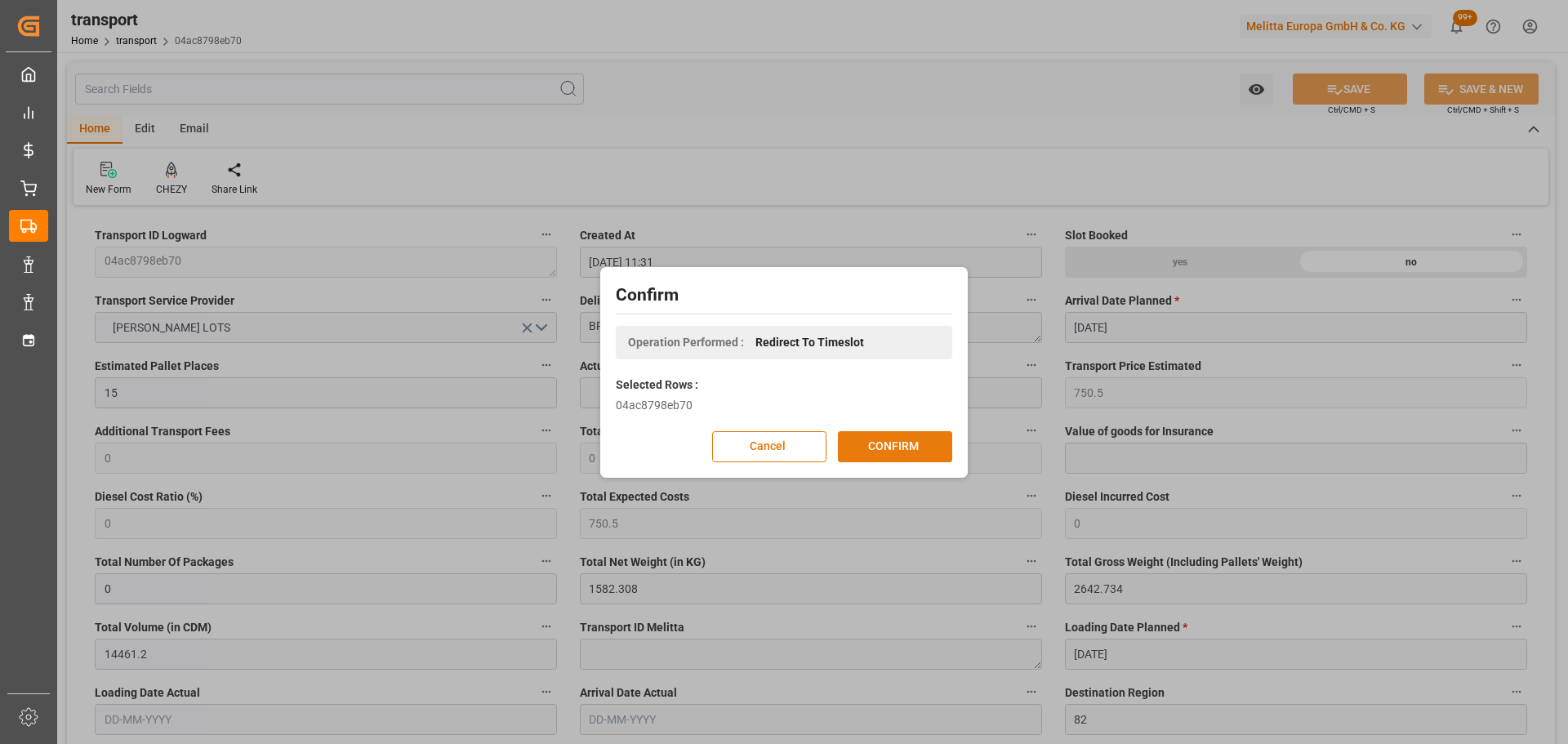
click at [918, 444] on button "CONFIRM" at bounding box center [895, 446] width 114 height 31
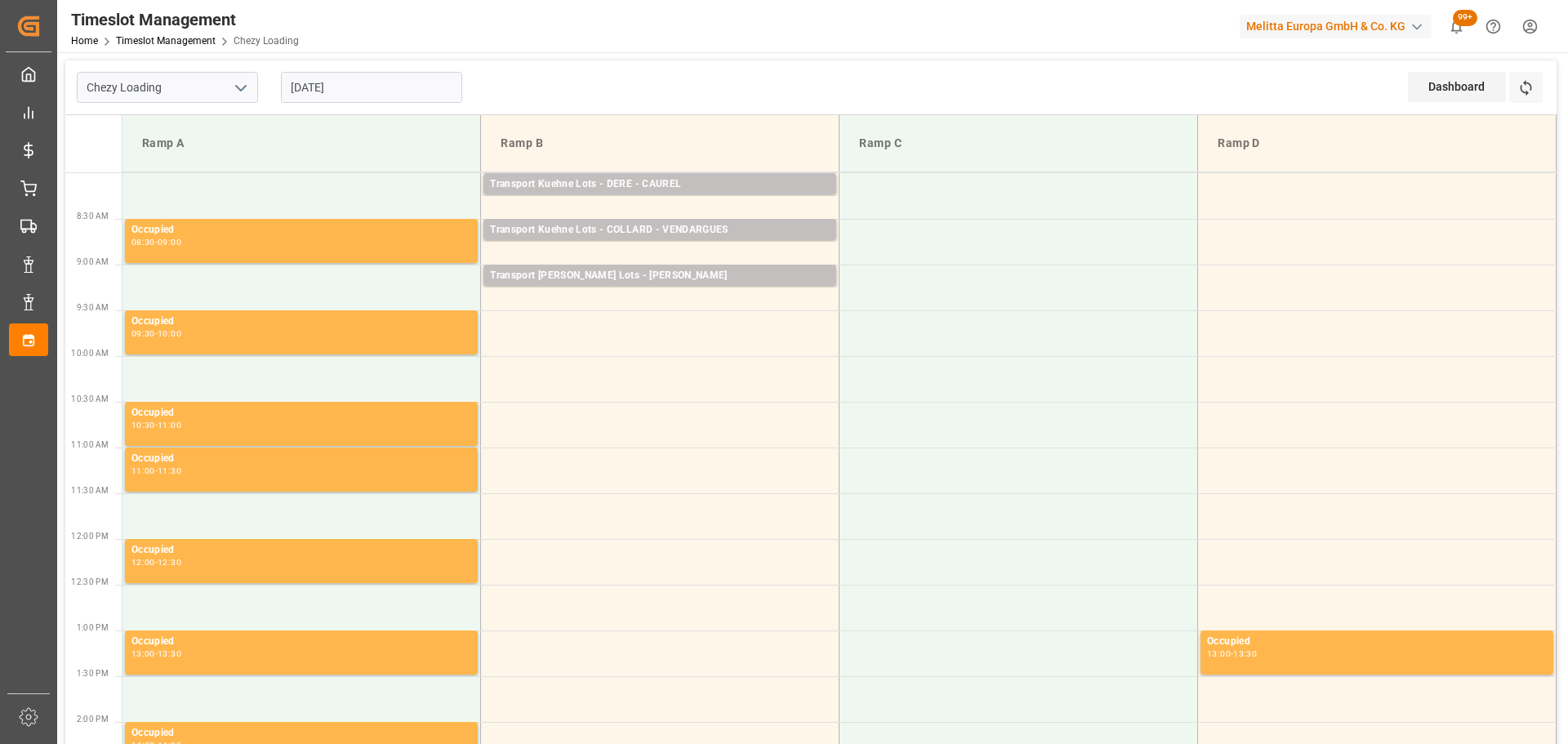
click at [350, 93] on input "01-09-2025" at bounding box center [371, 87] width 181 height 31
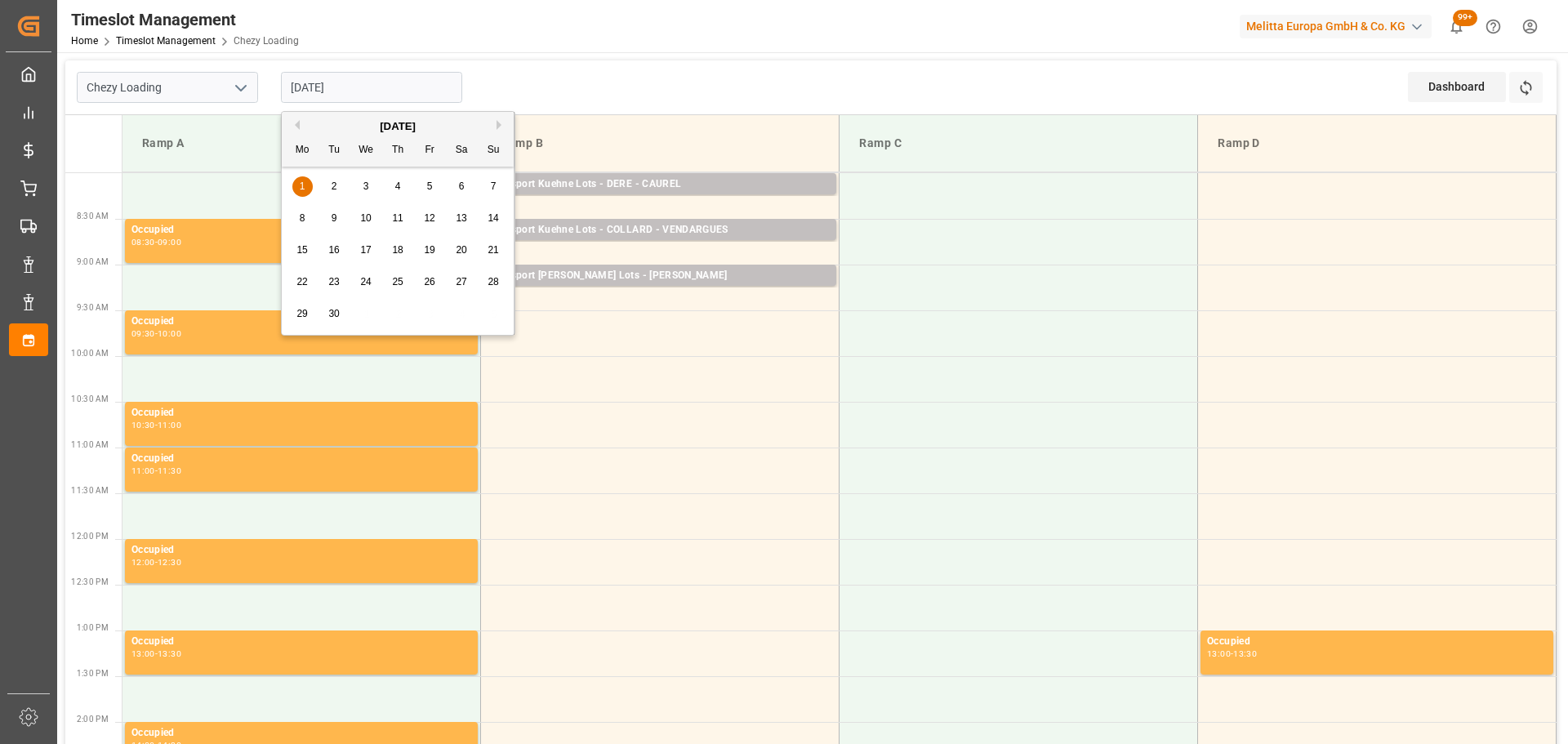
click at [294, 119] on div "September 2025" at bounding box center [398, 126] width 232 height 16
click at [295, 126] on button "Previous Month" at bounding box center [294, 125] width 9 height 9
click at [426, 311] on span "29" at bounding box center [429, 313] width 10 height 11
type input "[DATE]"
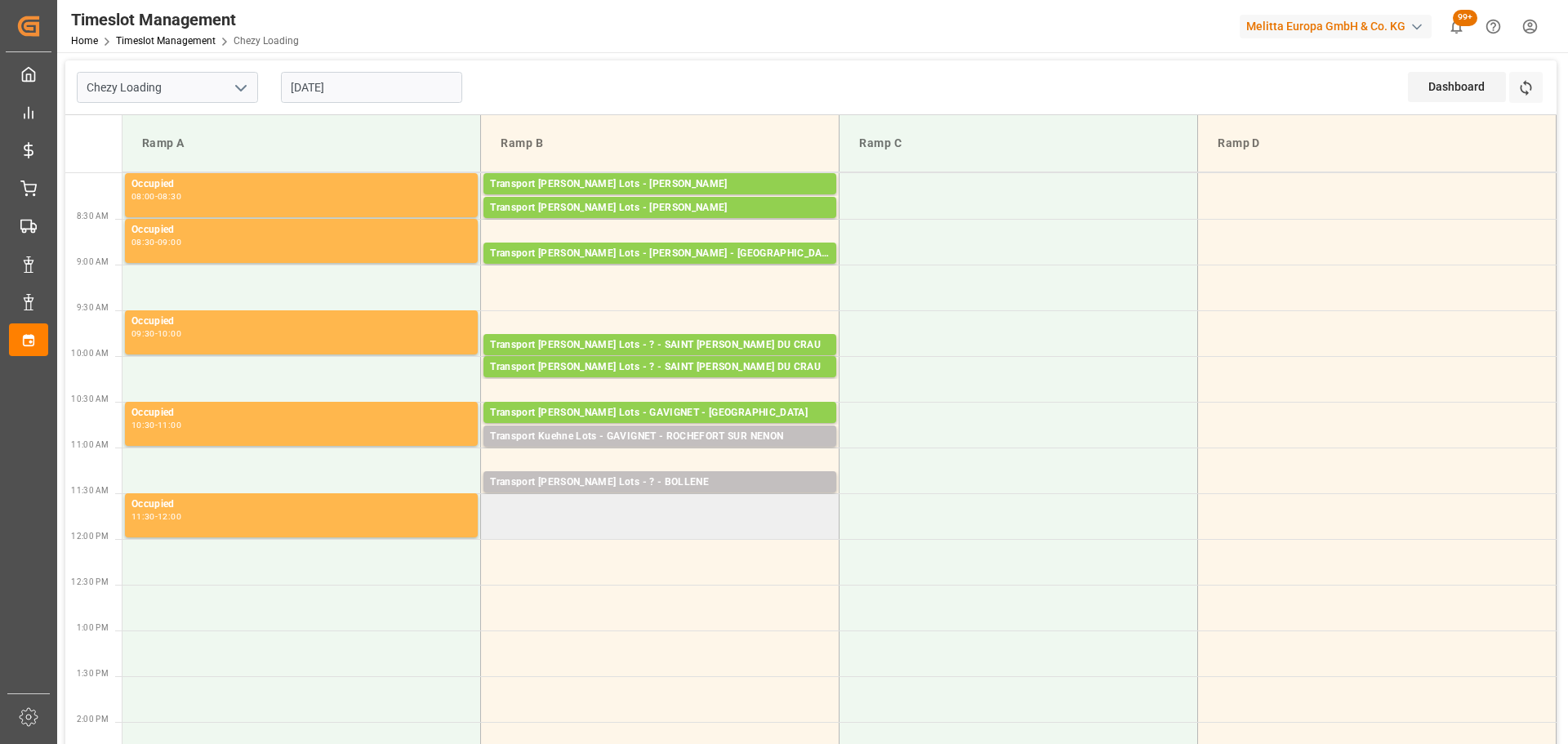
click at [494, 532] on td at bounding box center [661, 516] width 358 height 46
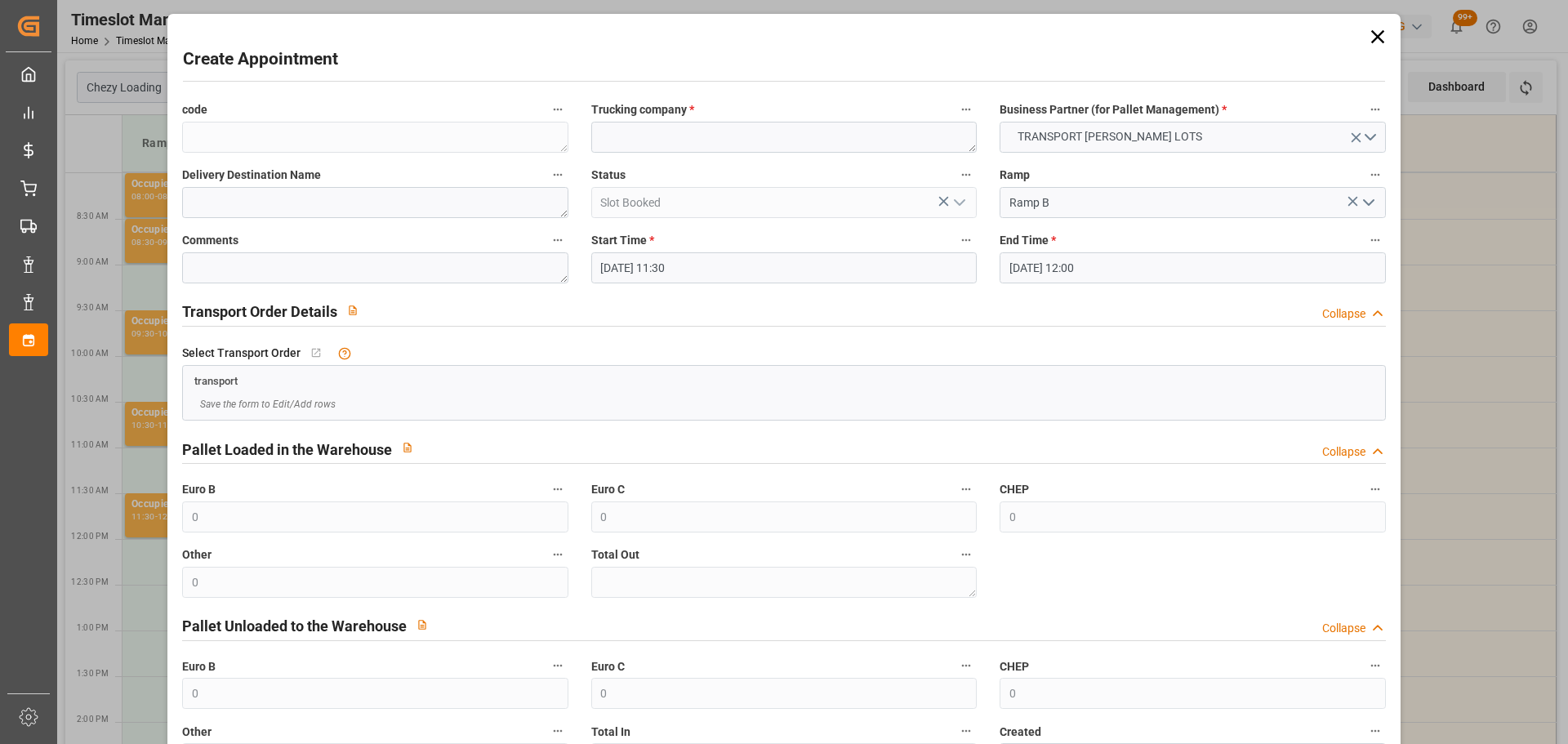
click at [643, 258] on input "29-08-2025 11:30" at bounding box center [784, 268] width 386 height 31
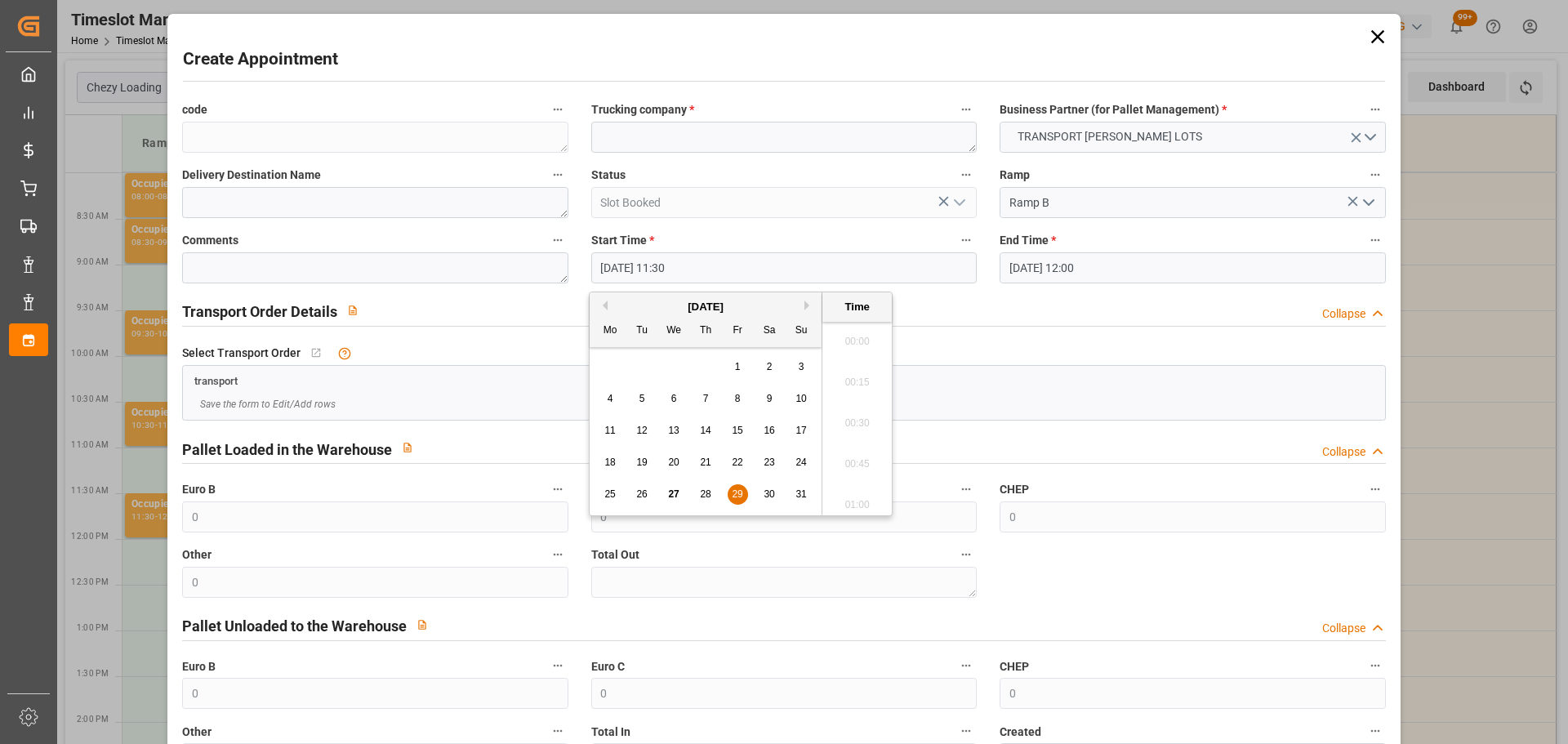
scroll to position [1802, 0]
click at [736, 488] on span "29" at bounding box center [737, 493] width 10 height 11
click at [861, 456] on li "11:45" at bounding box center [856, 459] width 69 height 41
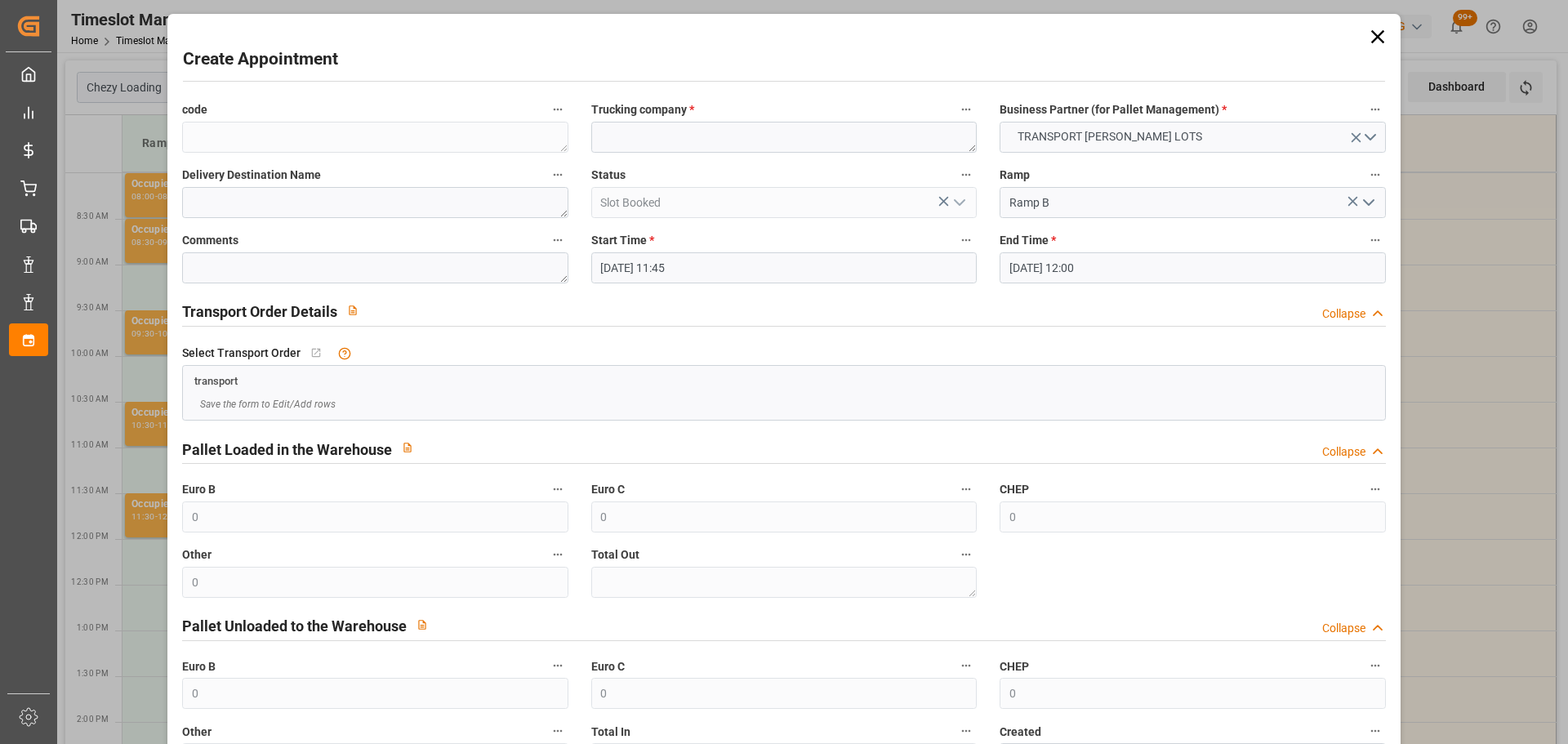
type input "29-08-2025 11:45"
click at [659, 133] on textarea at bounding box center [784, 137] width 386 height 31
type textarea "?"
click at [320, 211] on textarea at bounding box center [375, 202] width 386 height 31
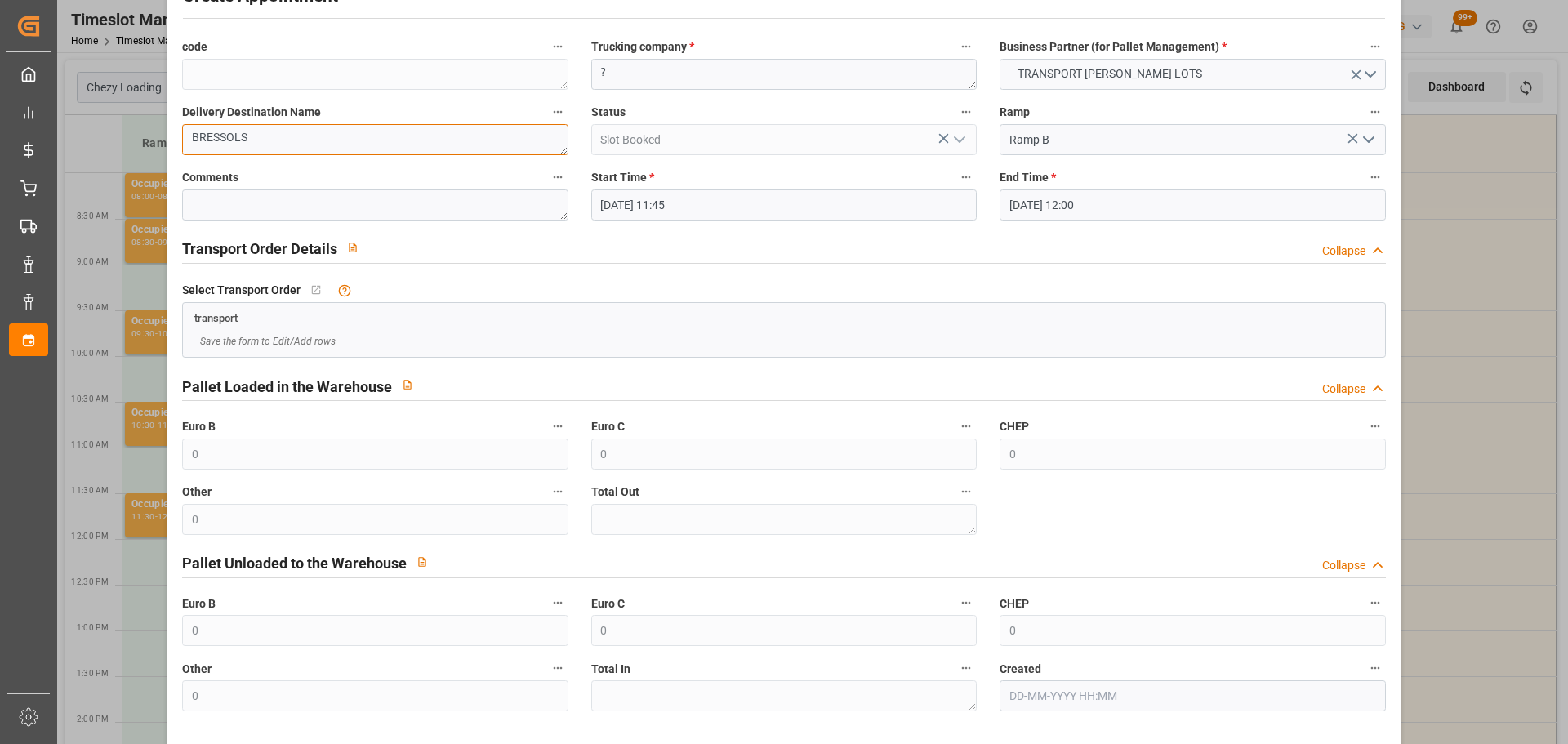
scroll to position [125, 0]
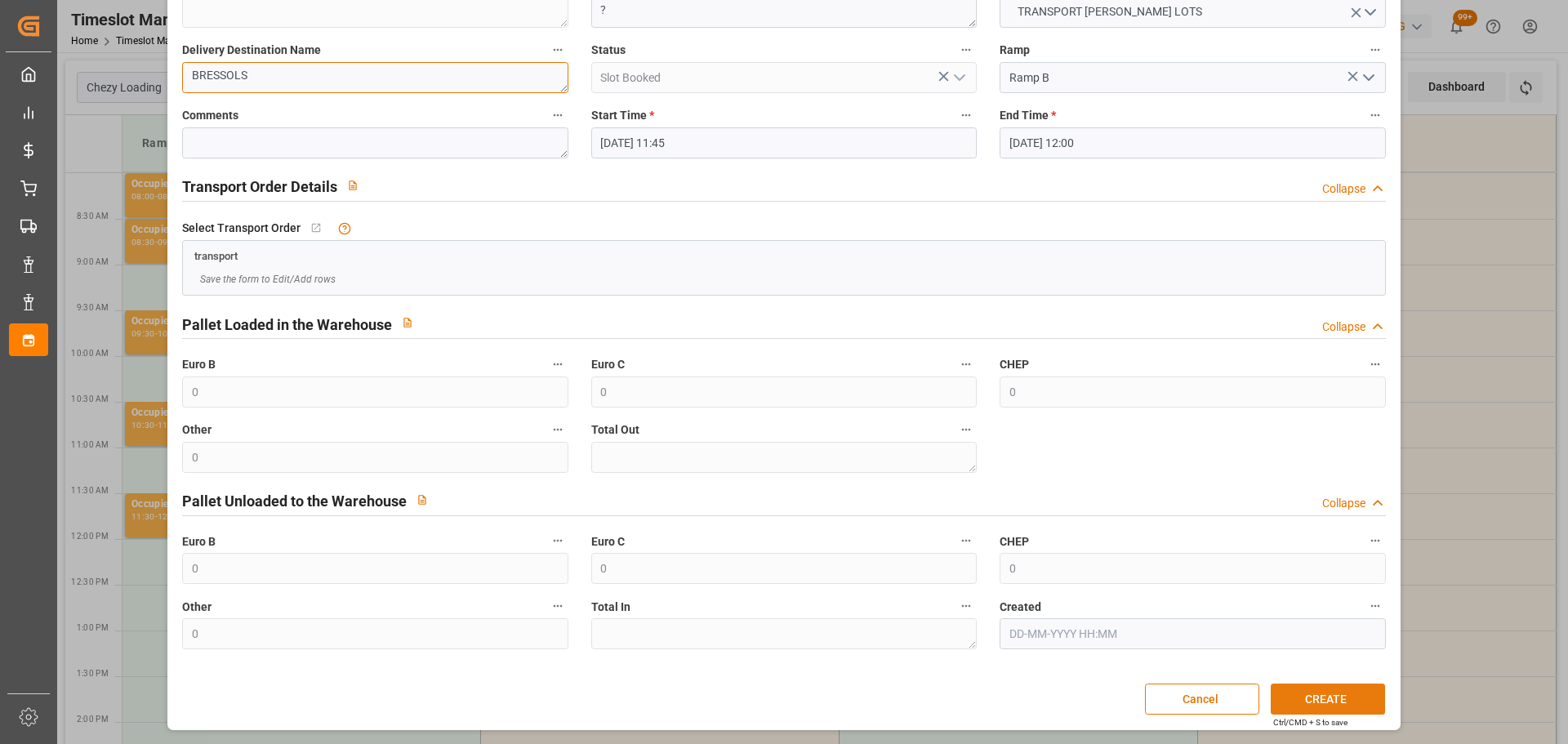
type textarea "BRESSOLS"
click at [1297, 699] on button "CREATE" at bounding box center [1328, 699] width 114 height 31
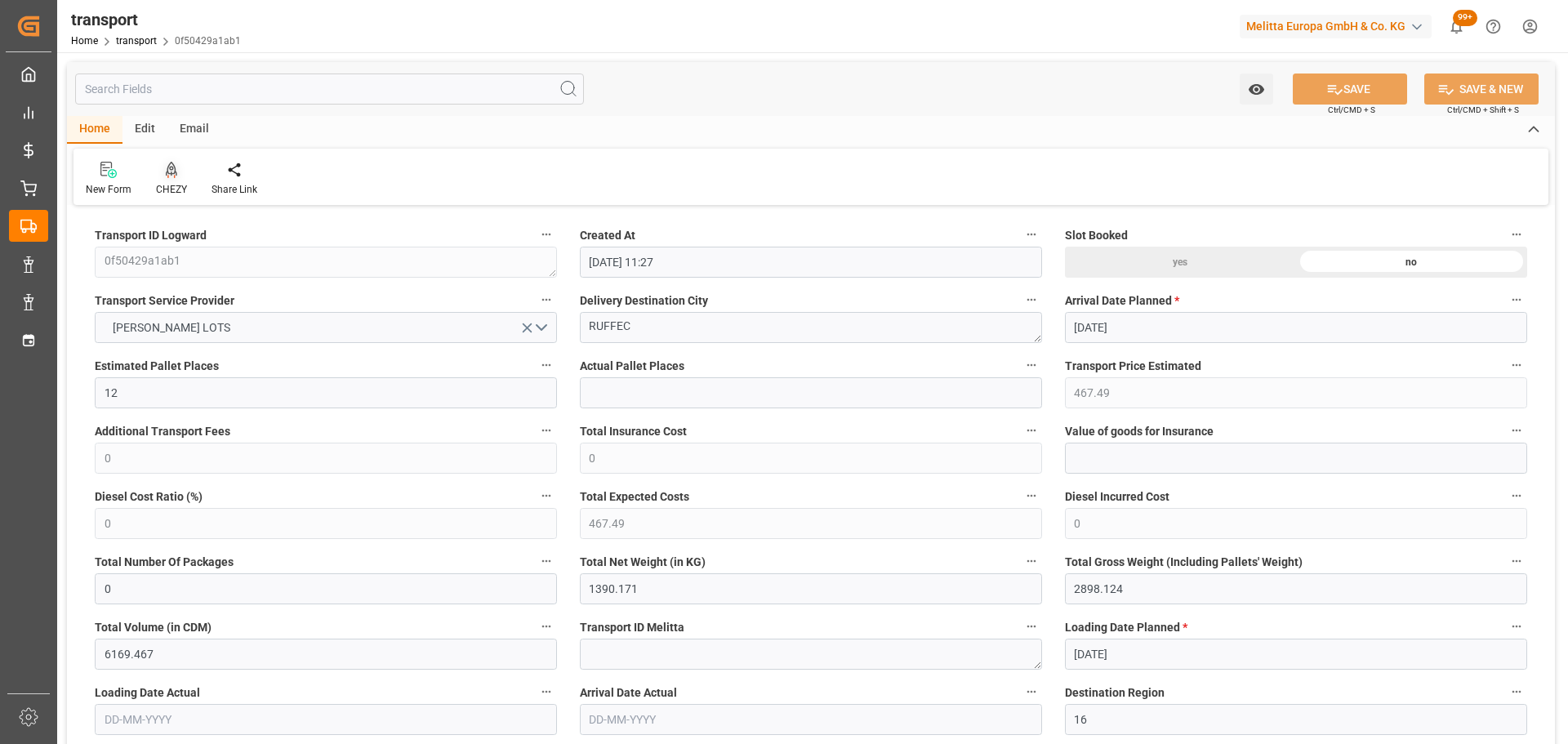
click at [166, 179] on div "CHEZY" at bounding box center [171, 178] width 55 height 36
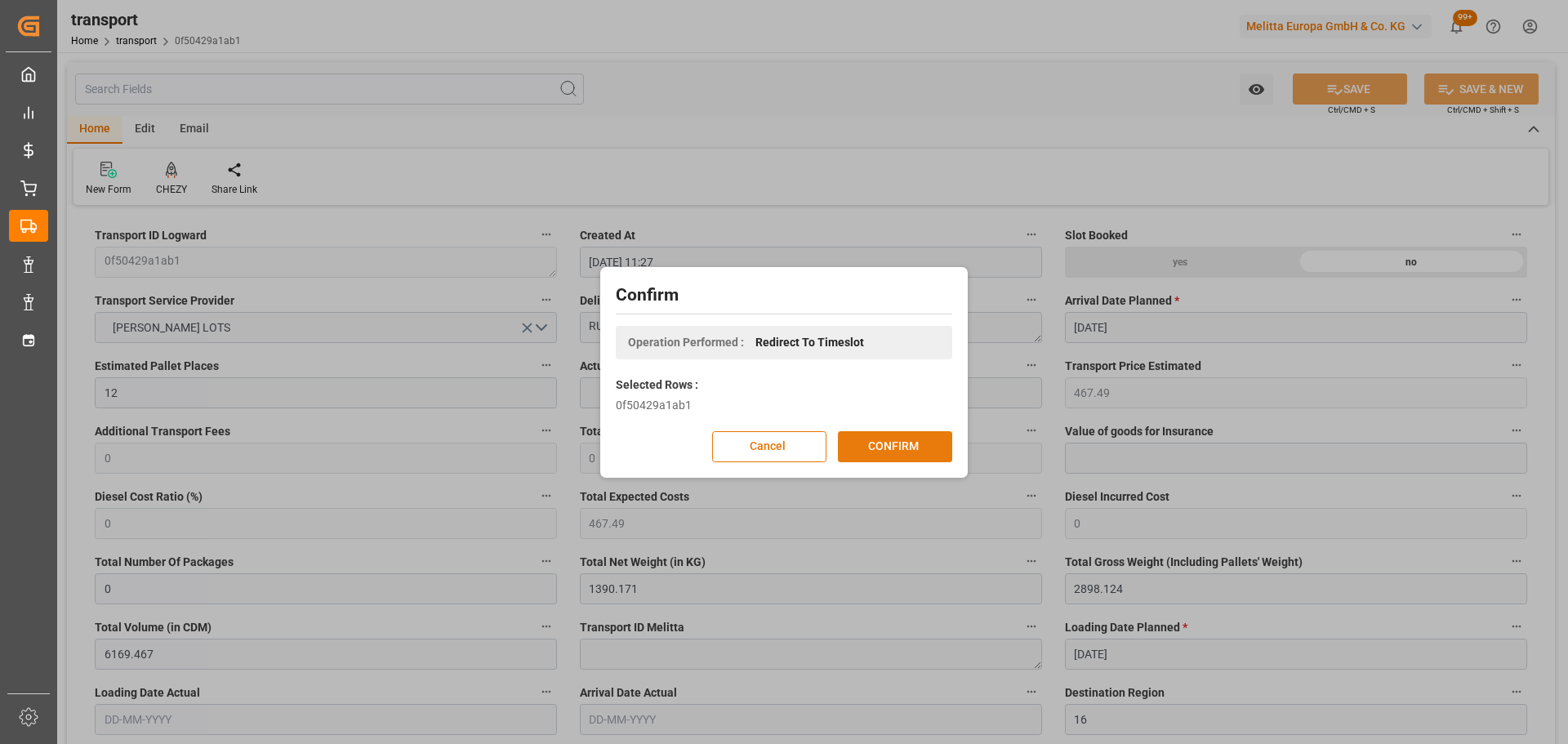
click at [937, 444] on button "CONFIRM" at bounding box center [895, 446] width 114 height 31
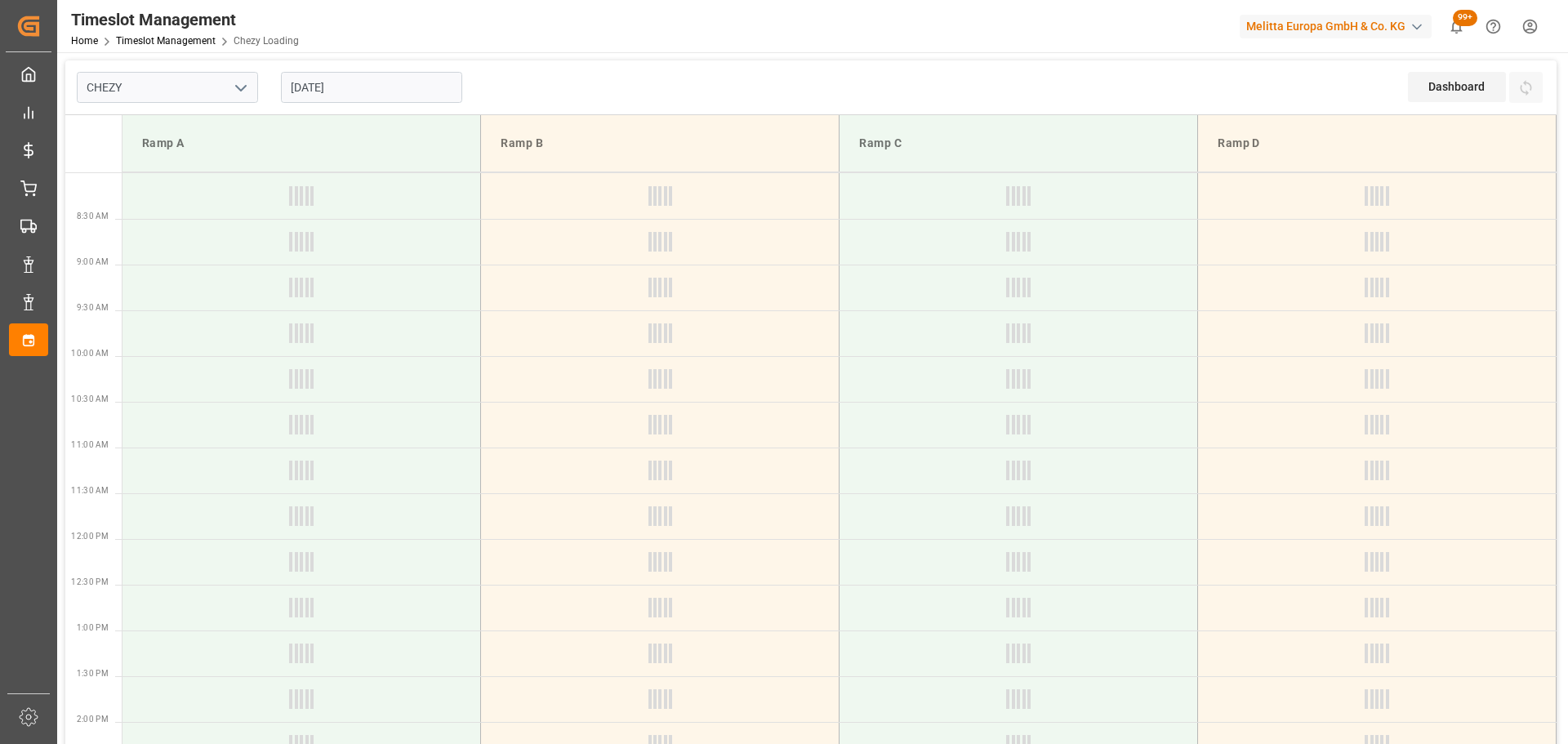
type input "Chezy Loading"
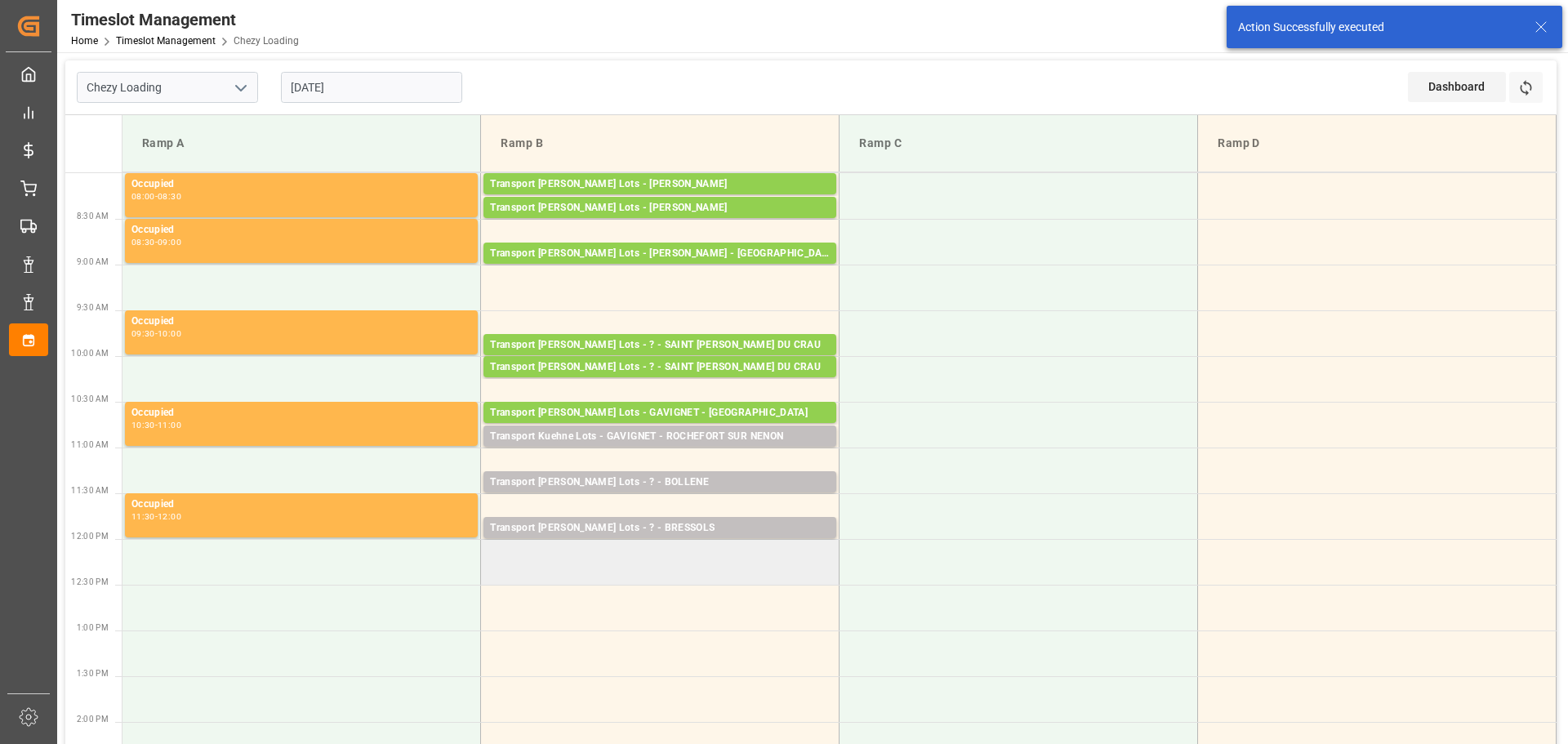
click at [493, 577] on td at bounding box center [661, 561] width 358 height 46
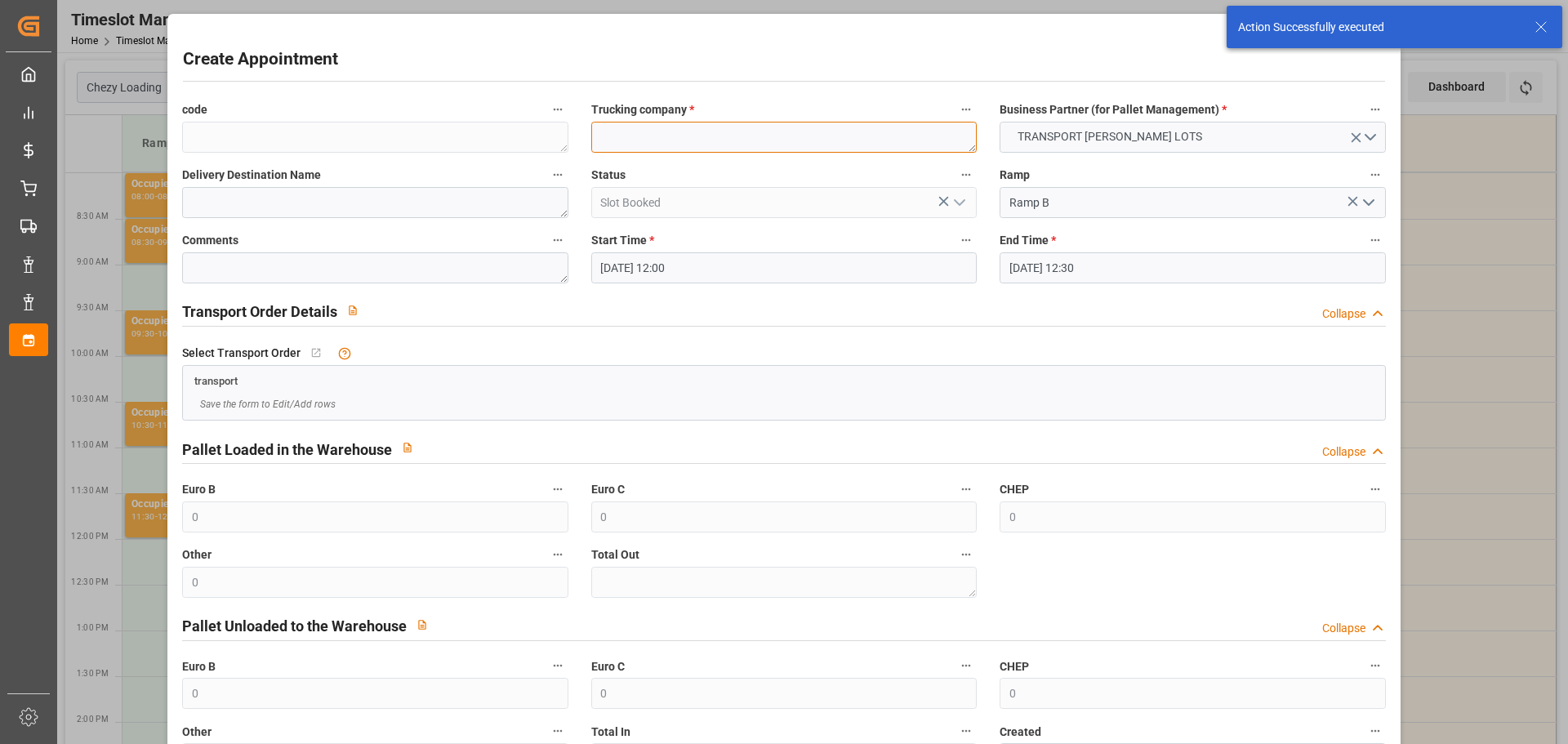
click at [641, 143] on textarea at bounding box center [784, 137] width 386 height 31
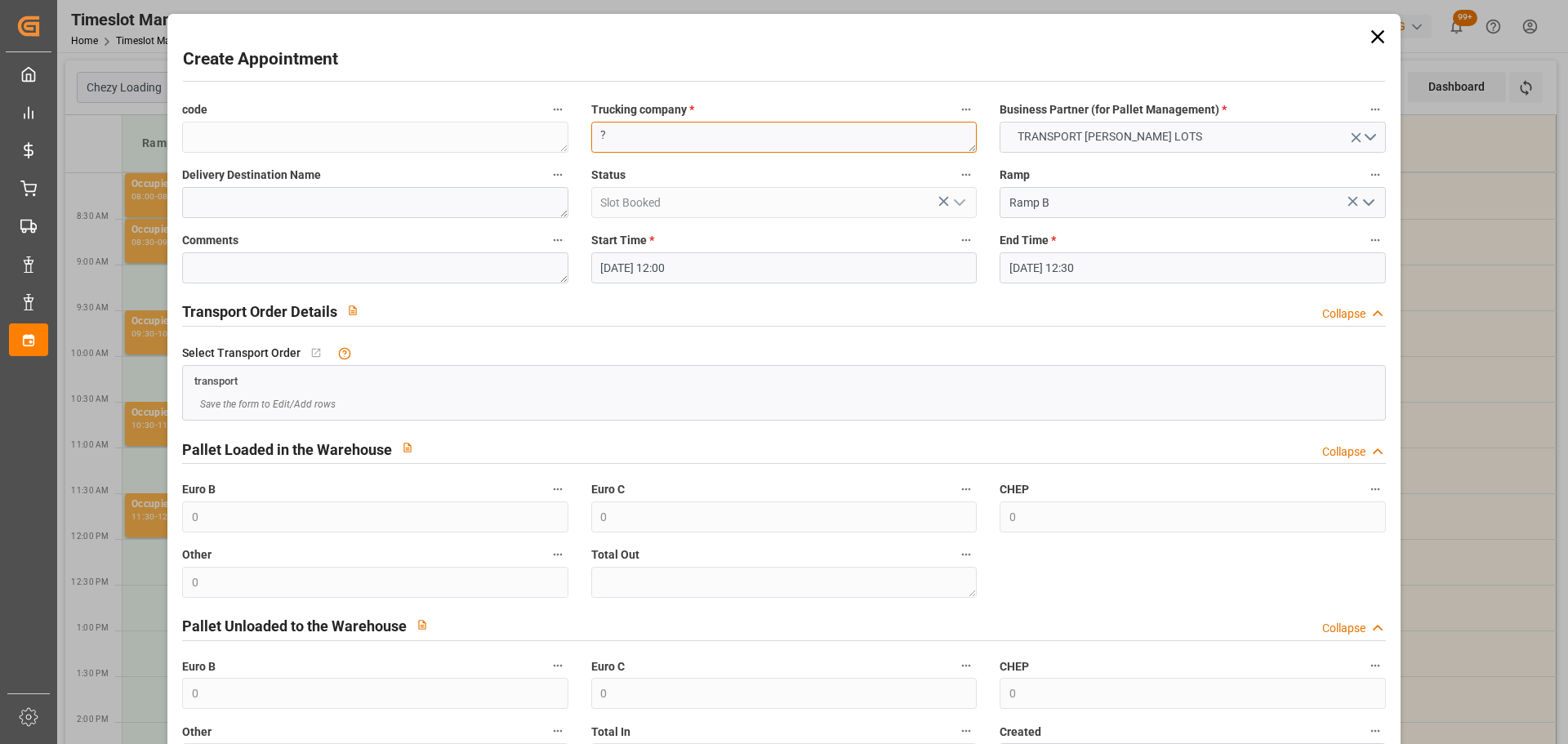
type textarea "?"
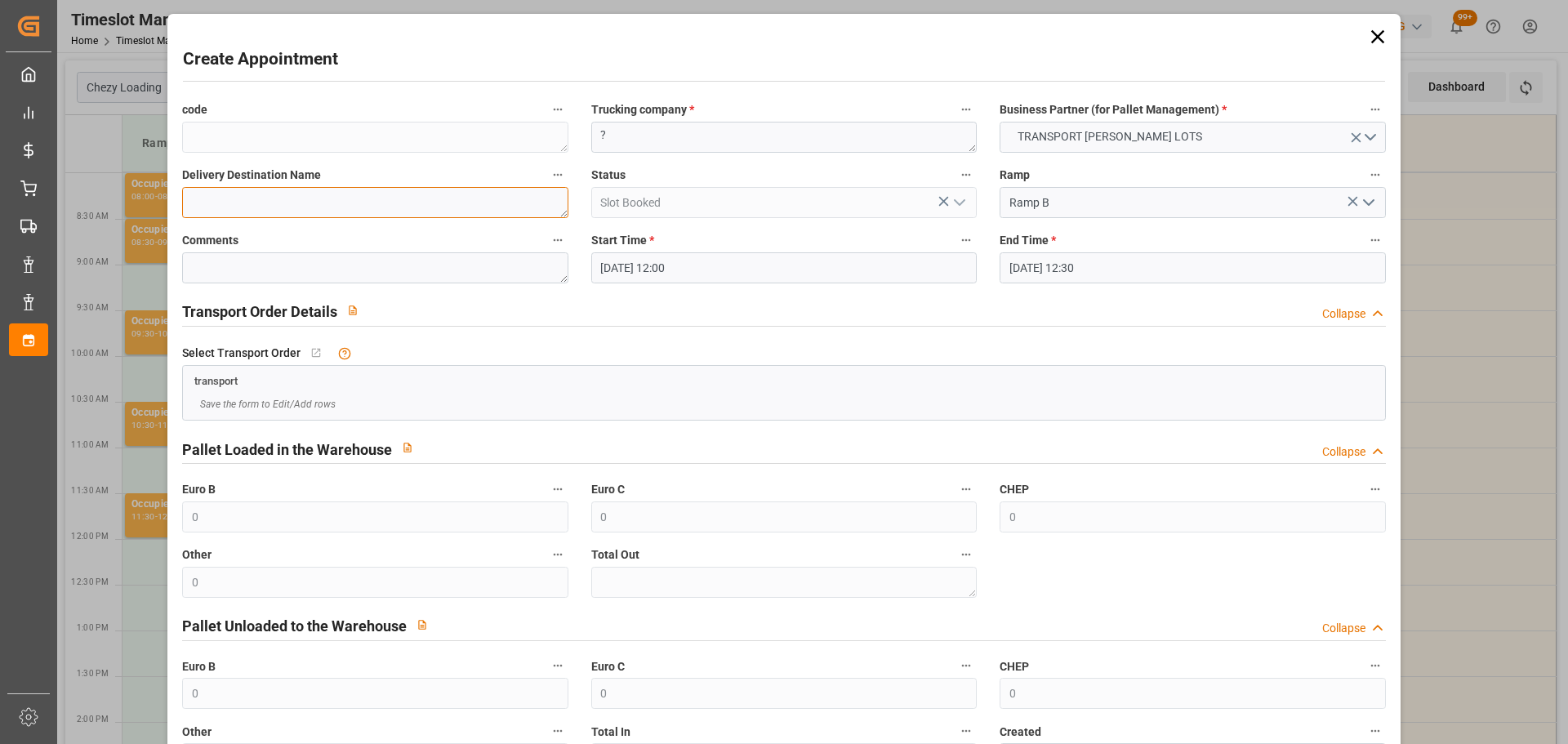
click at [224, 206] on textarea at bounding box center [375, 202] width 386 height 31
type textarea "RUFFEC"
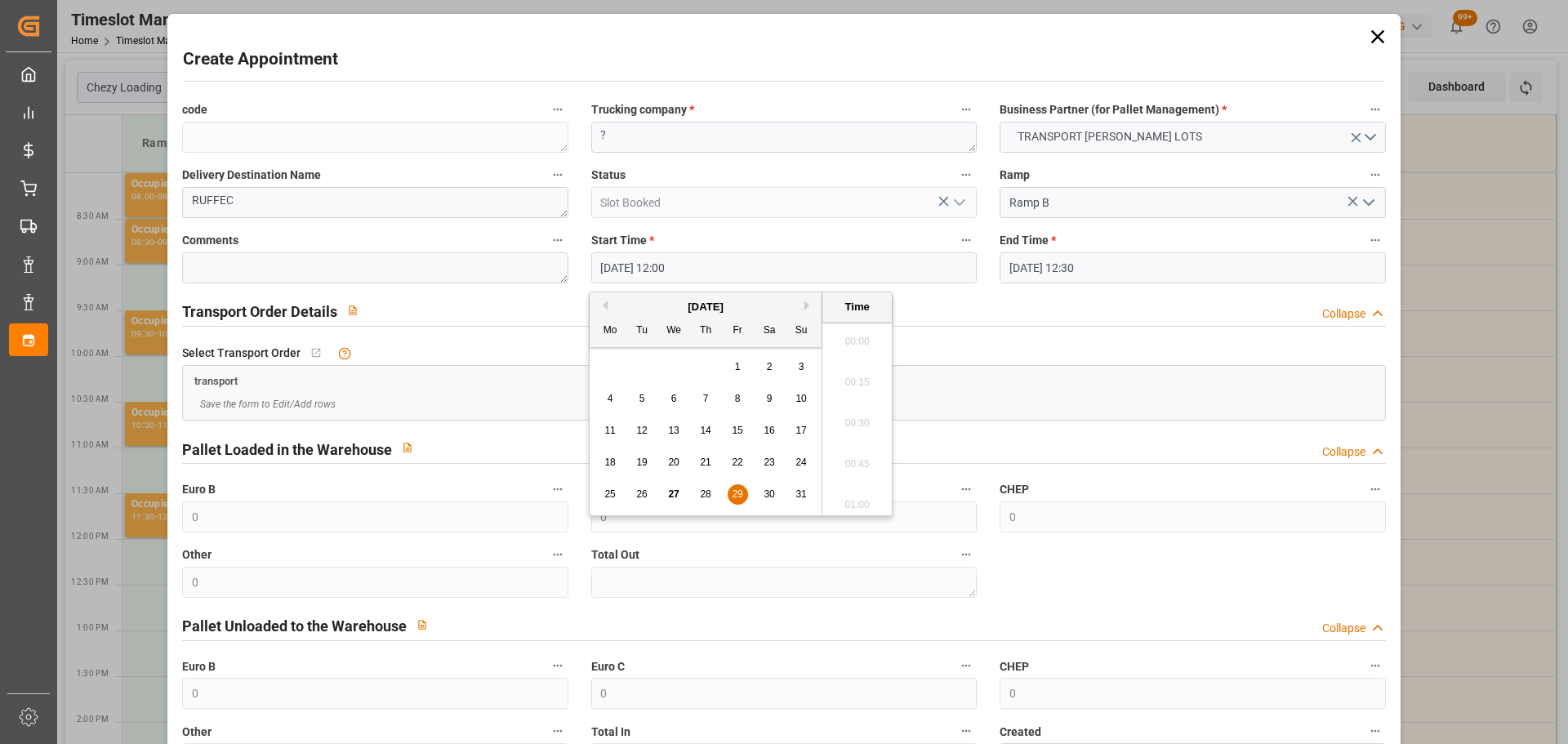
click at [669, 264] on input "29-08-2025 12:00" at bounding box center [784, 268] width 386 height 31
click at [743, 493] on div "29" at bounding box center [737, 494] width 20 height 20
click at [835, 451] on li "12:15" at bounding box center [856, 459] width 69 height 41
type input "29-08-2025 12:15"
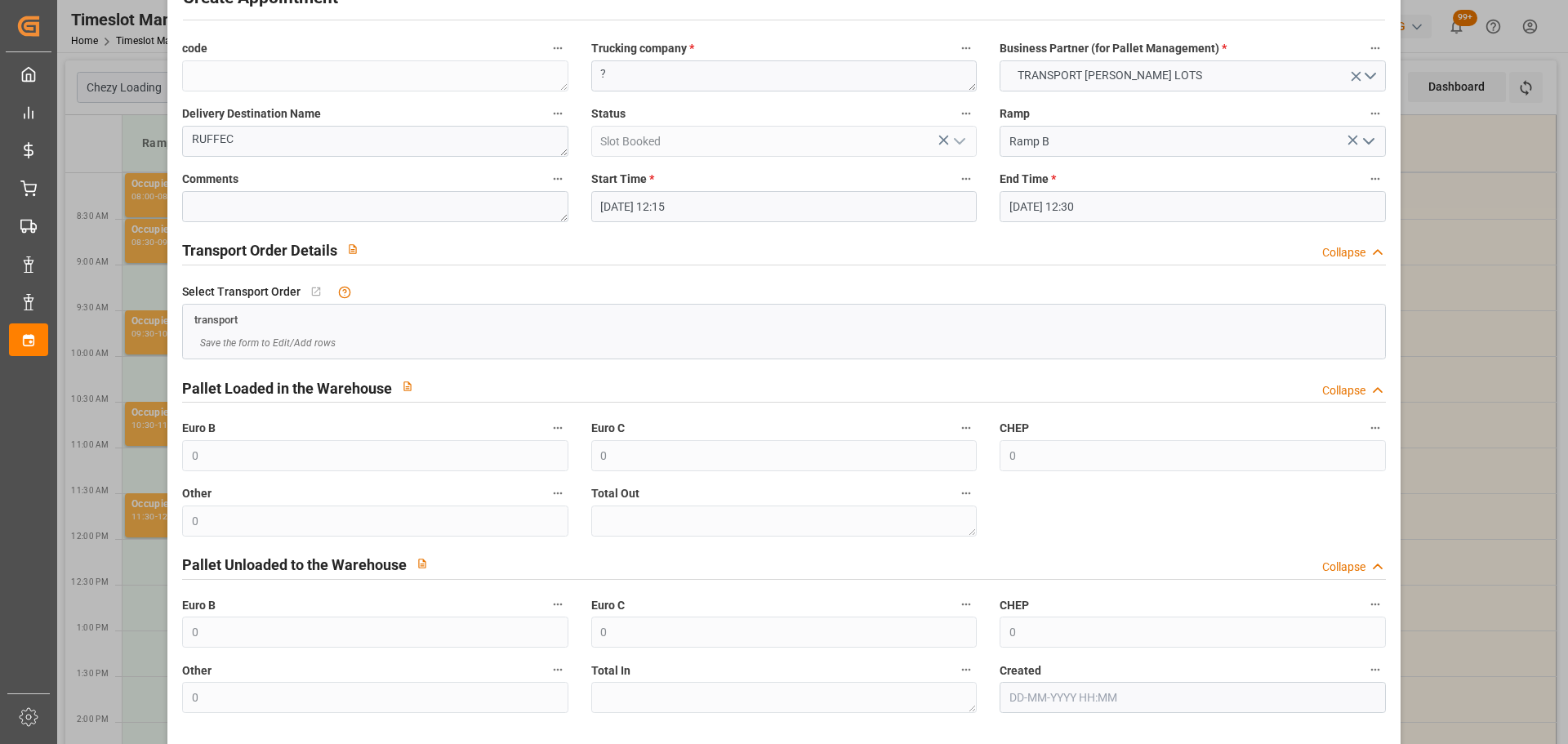
scroll to position [125, 0]
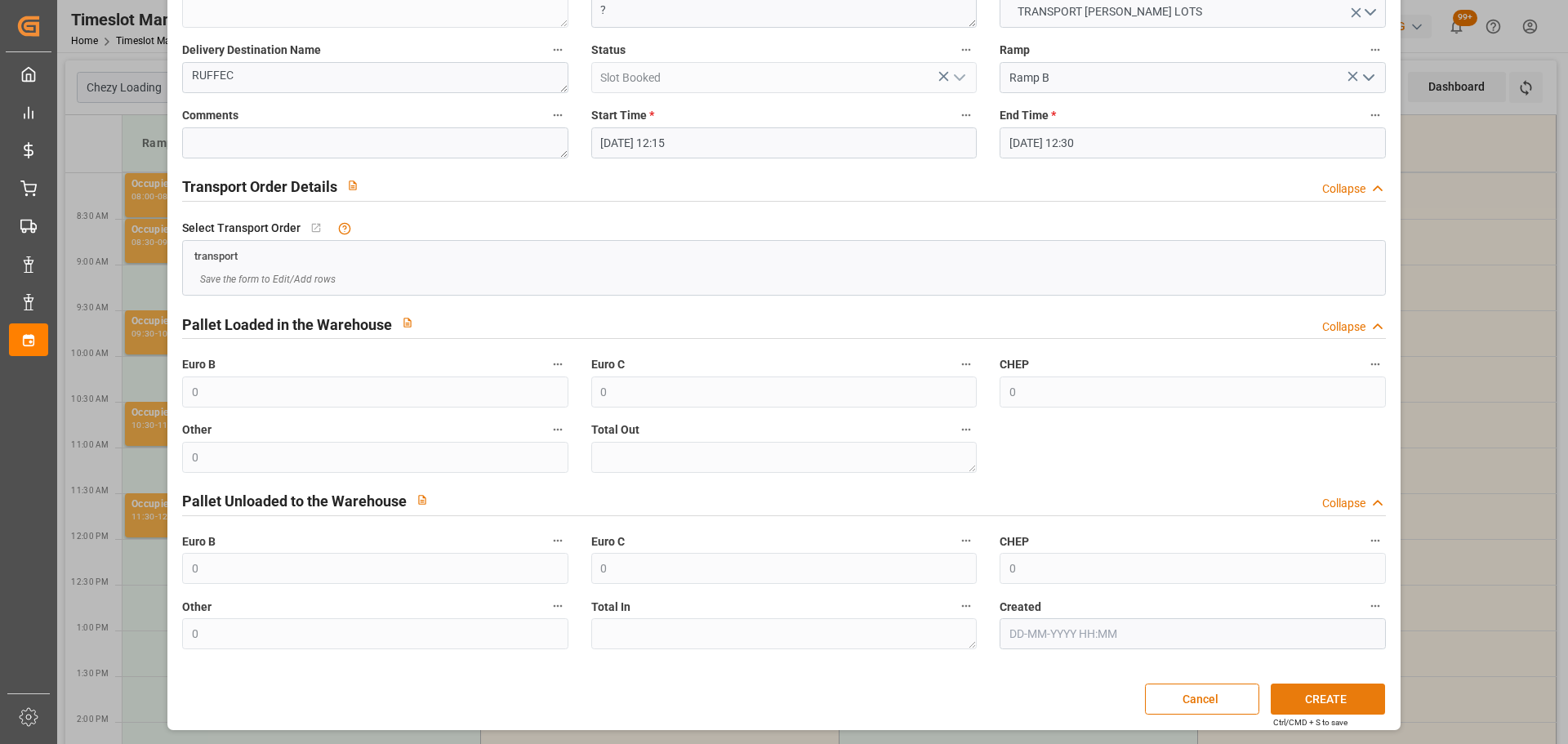
click at [1326, 688] on button "CREATE" at bounding box center [1328, 699] width 114 height 31
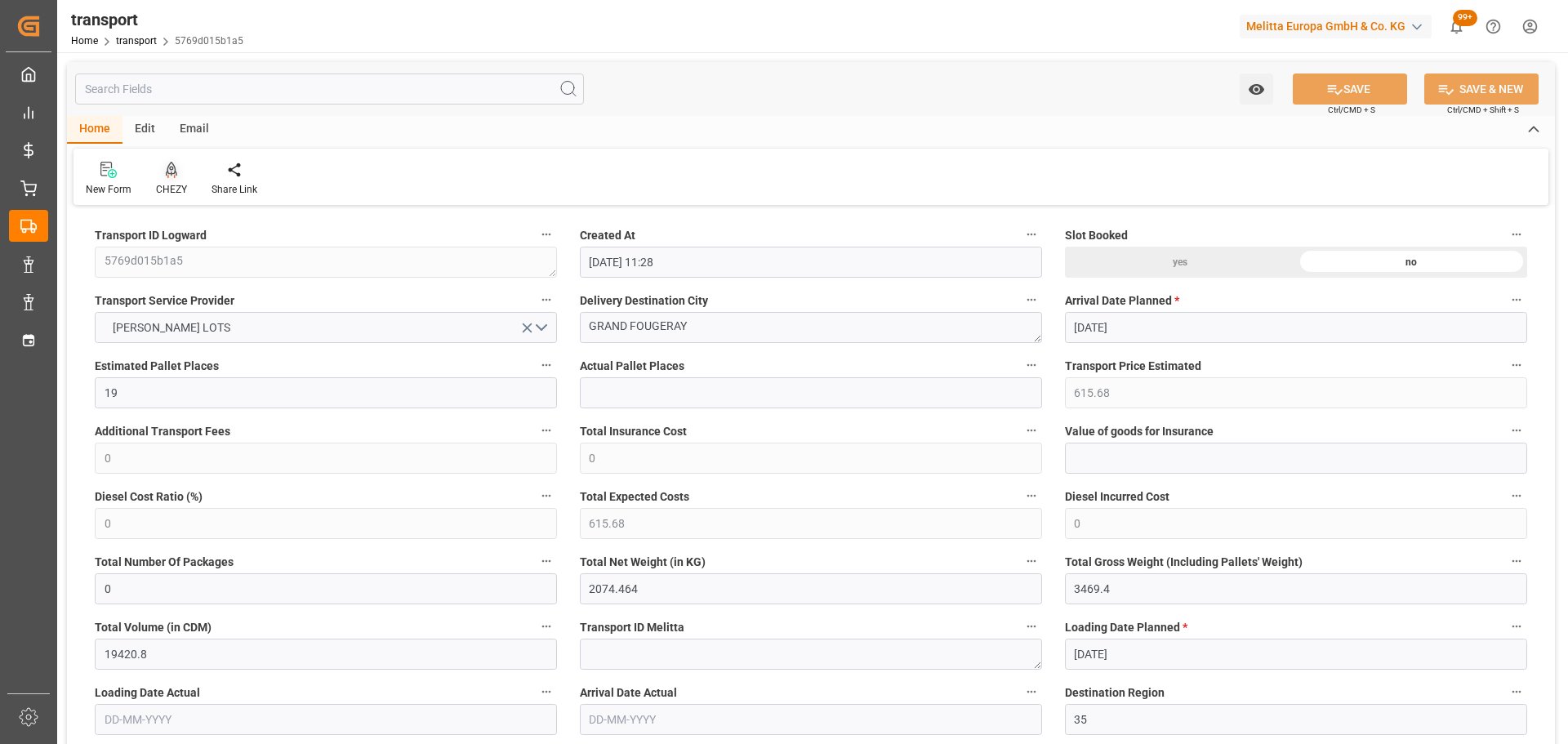
click at [167, 170] on icon at bounding box center [171, 169] width 11 height 16
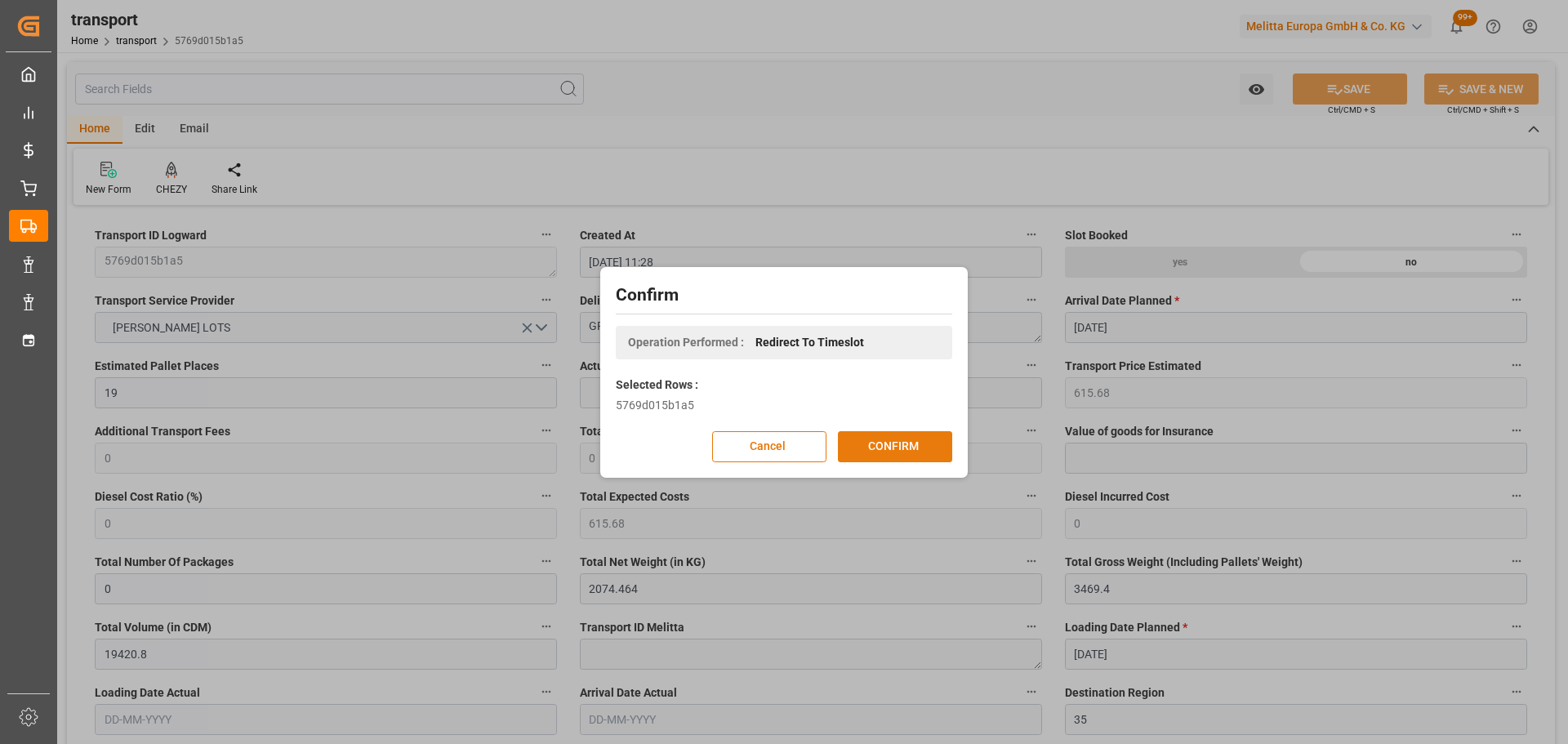
click at [883, 444] on button "CONFIRM" at bounding box center [895, 446] width 114 height 31
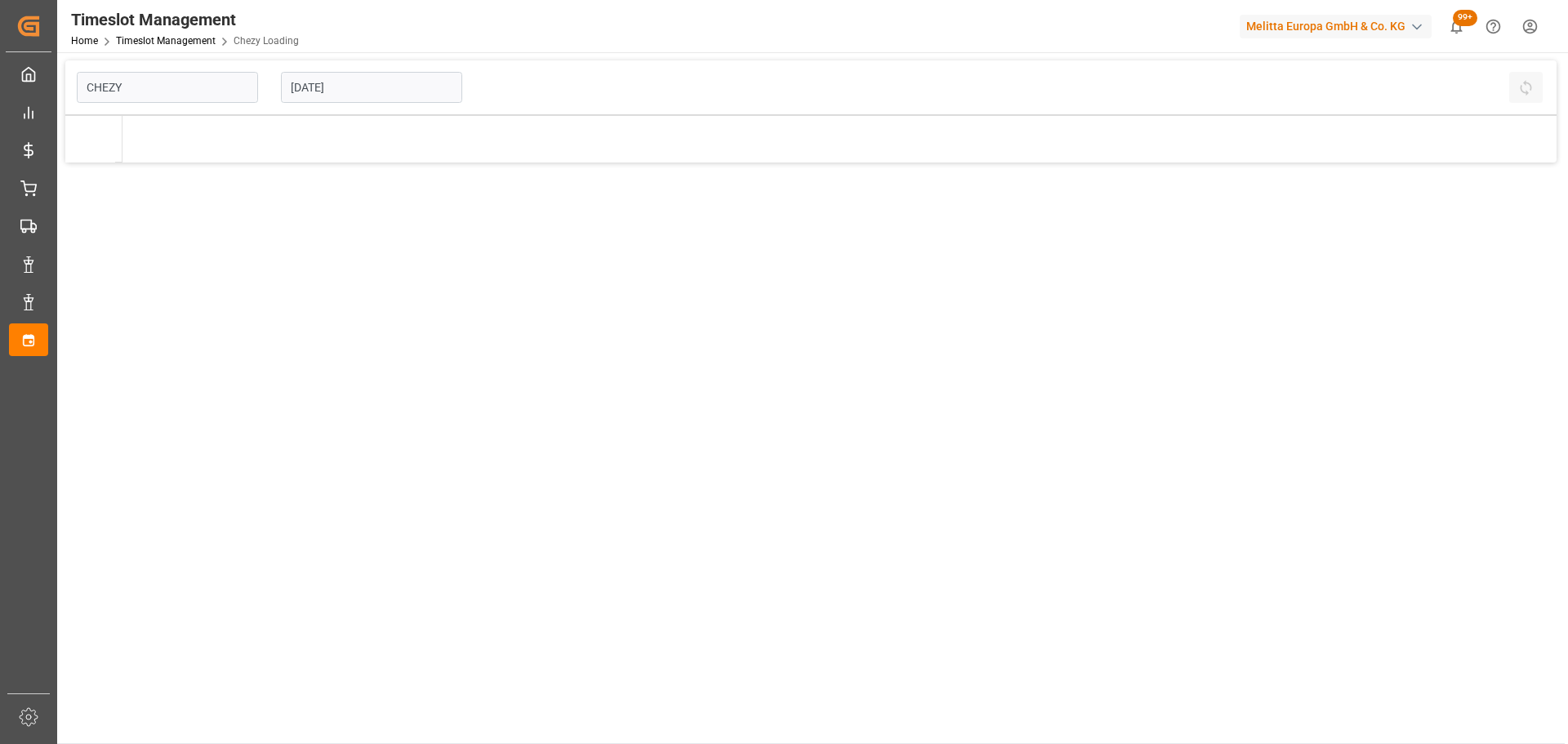
type input "Chezy Loading"
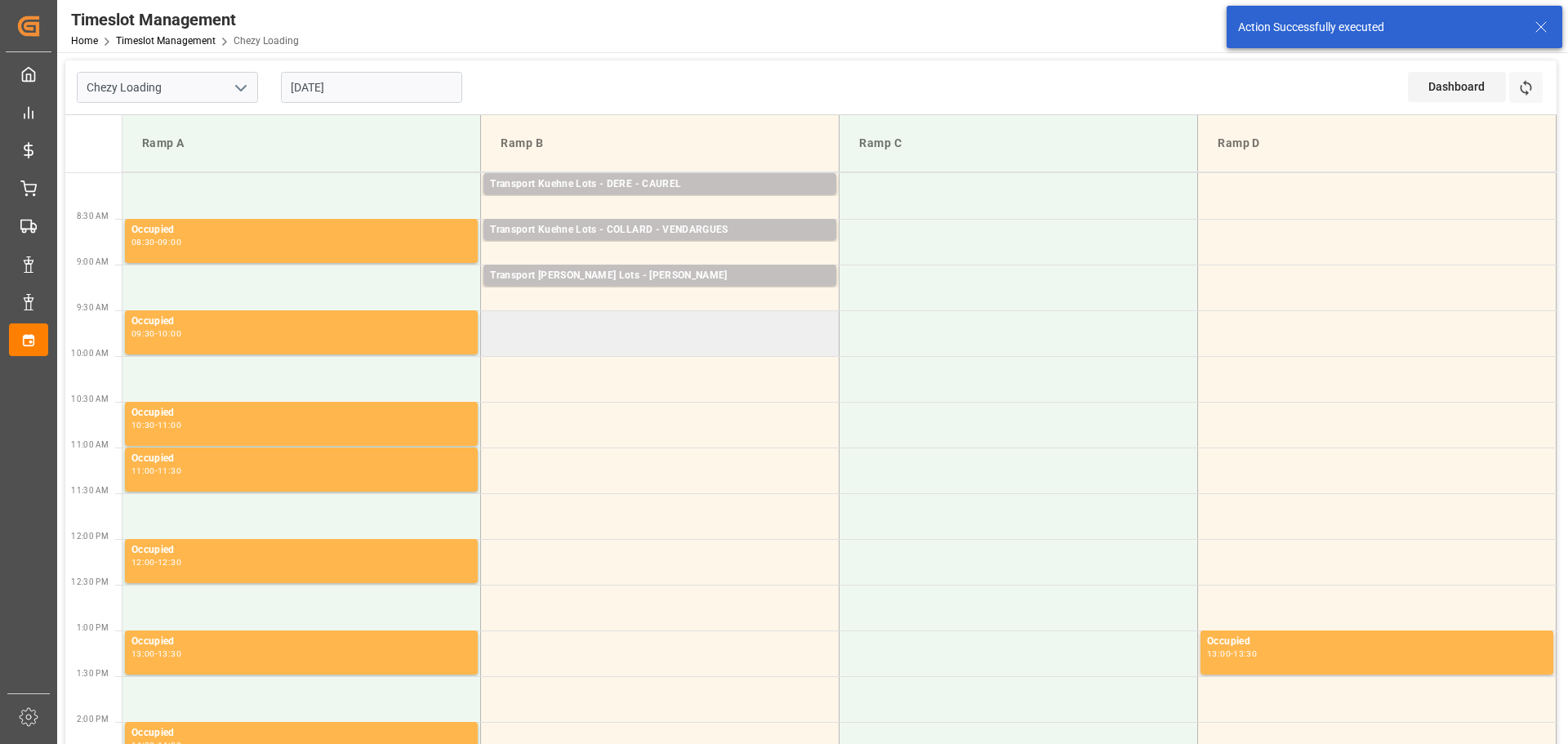
click at [492, 319] on td at bounding box center [661, 334] width 358 height 46
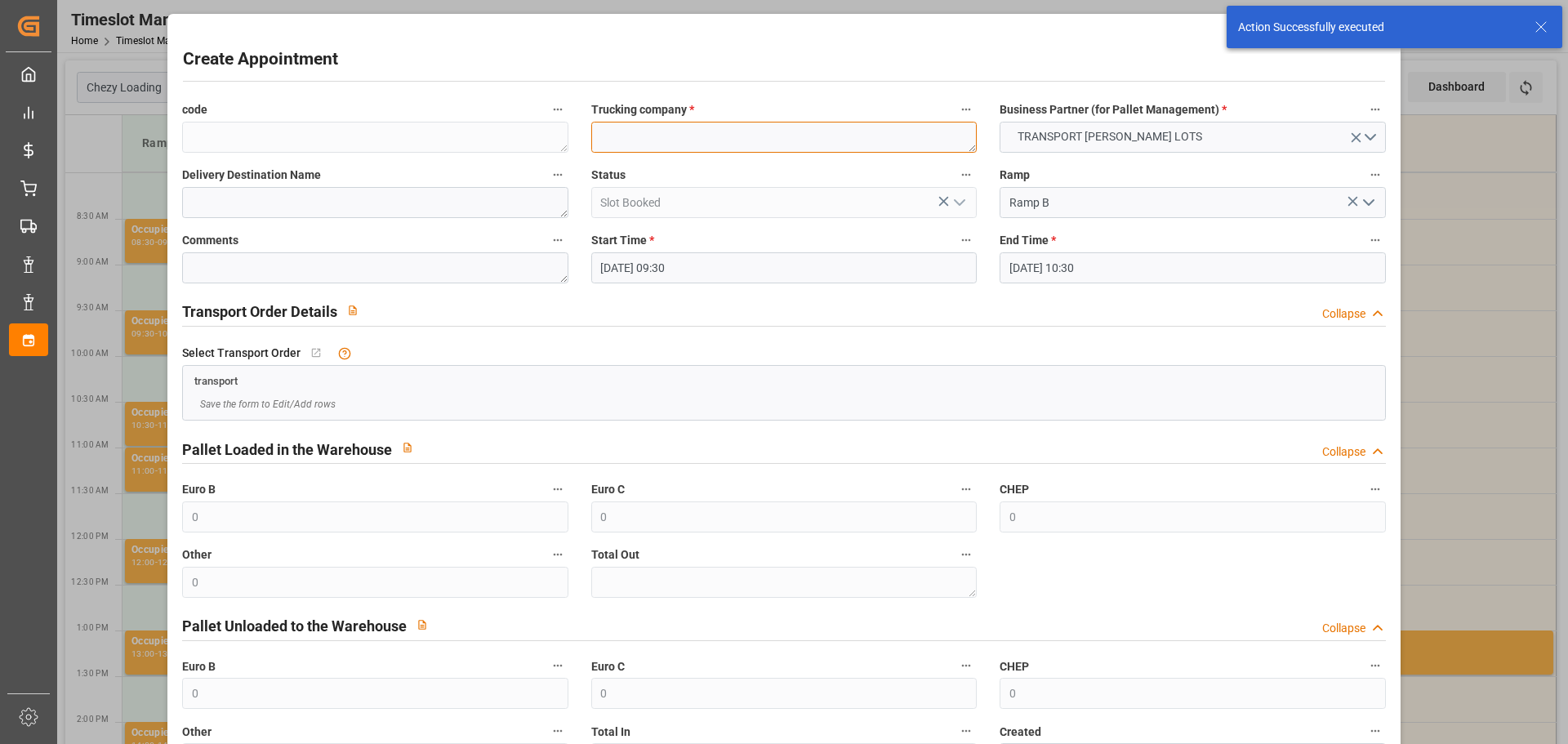
click at [621, 143] on textarea at bounding box center [784, 137] width 386 height 31
type textarea "?"
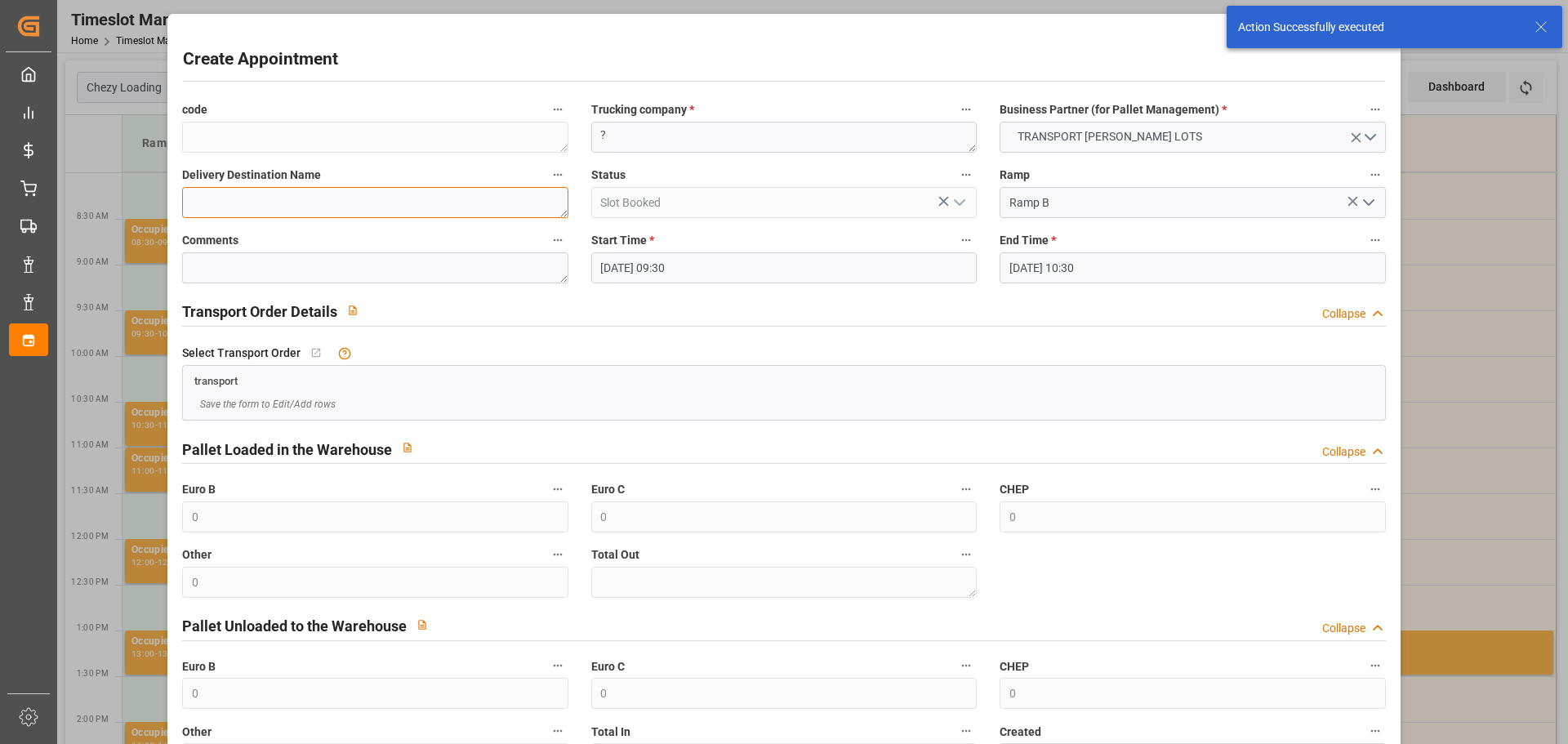
click at [264, 190] on textarea at bounding box center [375, 202] width 386 height 31
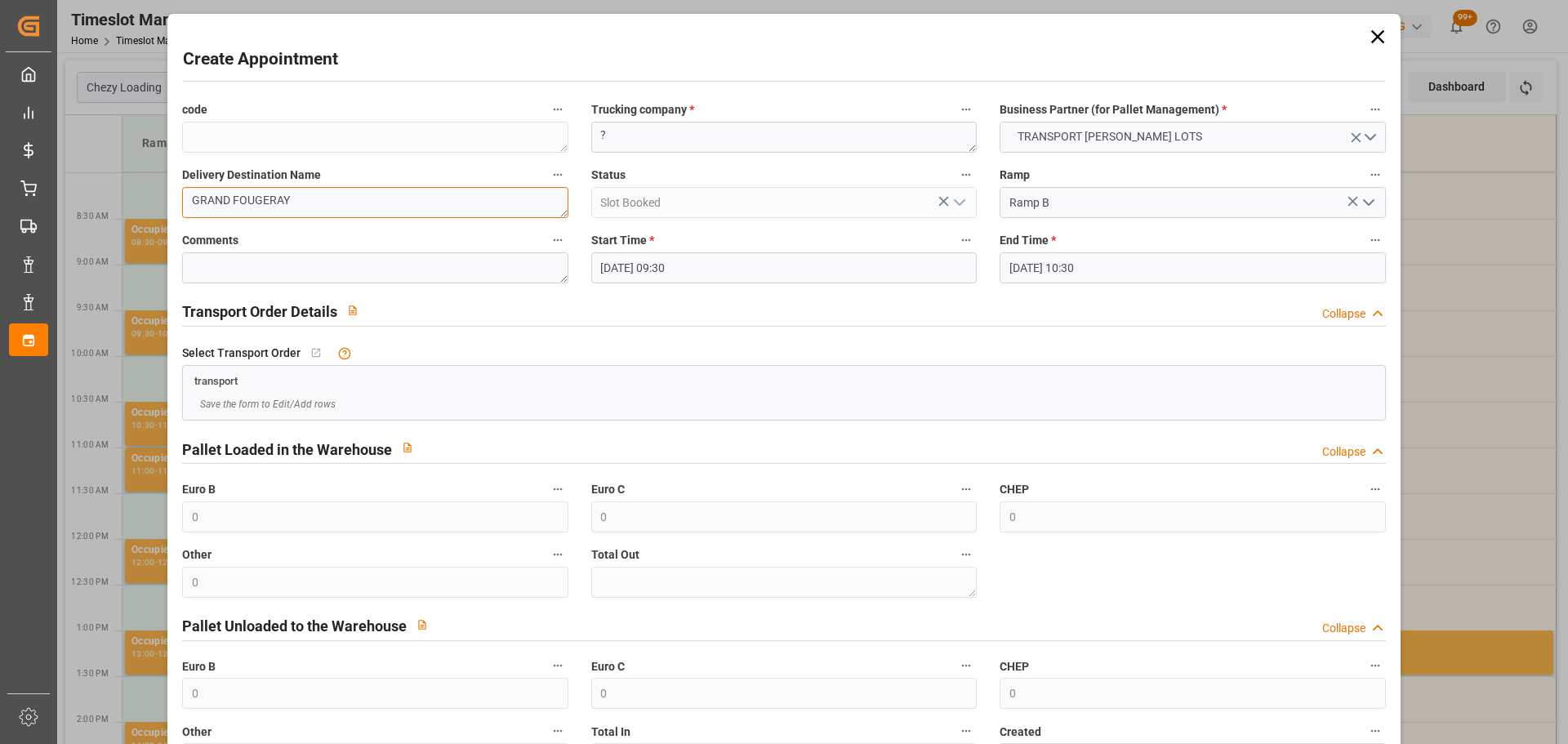
type textarea "GRAND FOUGERAY"
click at [1016, 243] on span "End Time *" at bounding box center [1028, 241] width 56 height 17
click at [1365, 243] on button "End Time *" at bounding box center [1375, 240] width 21 height 21
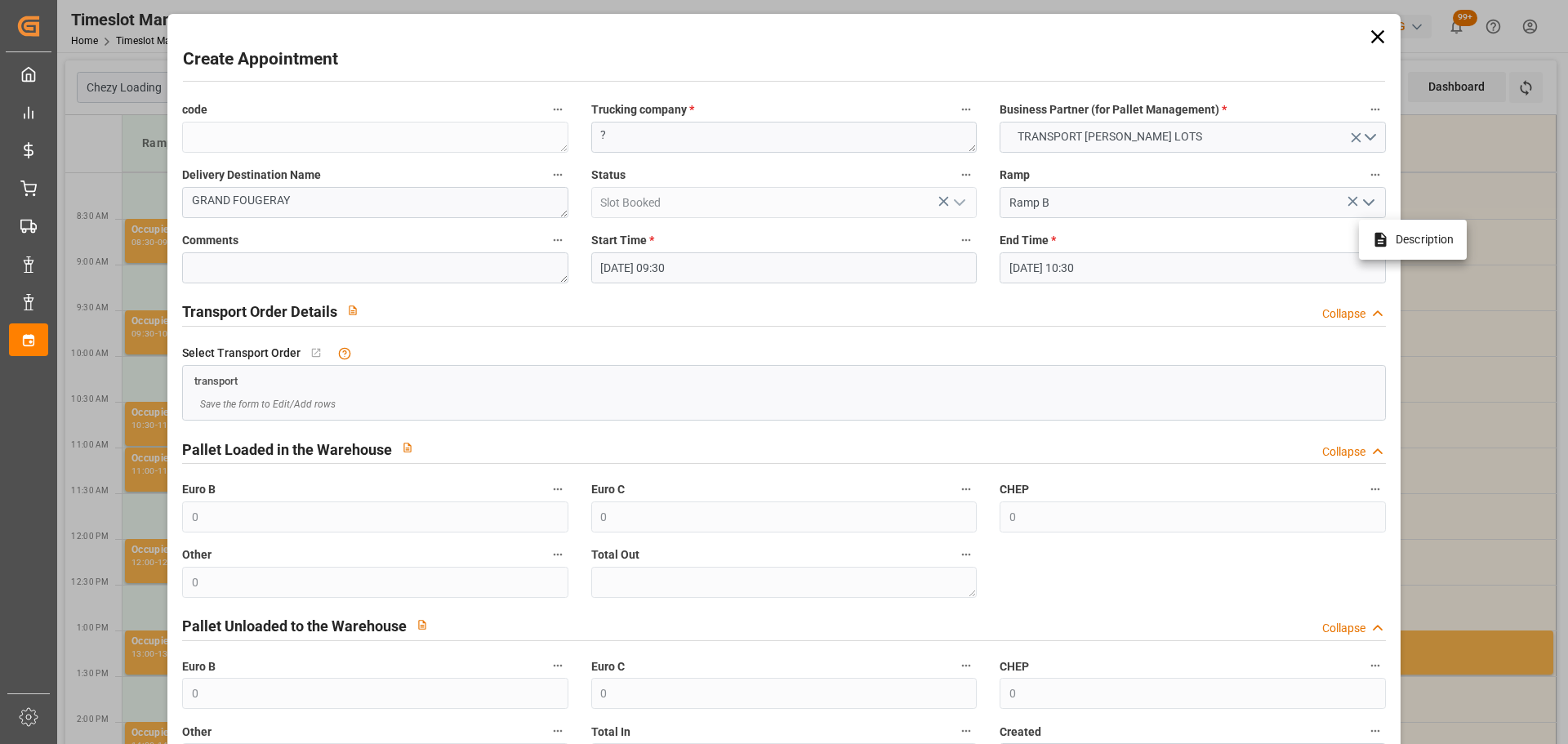
click at [1028, 257] on div at bounding box center [784, 372] width 1568 height 744
click at [1059, 276] on input "[DATE] 10:30" at bounding box center [1192, 268] width 386 height 31
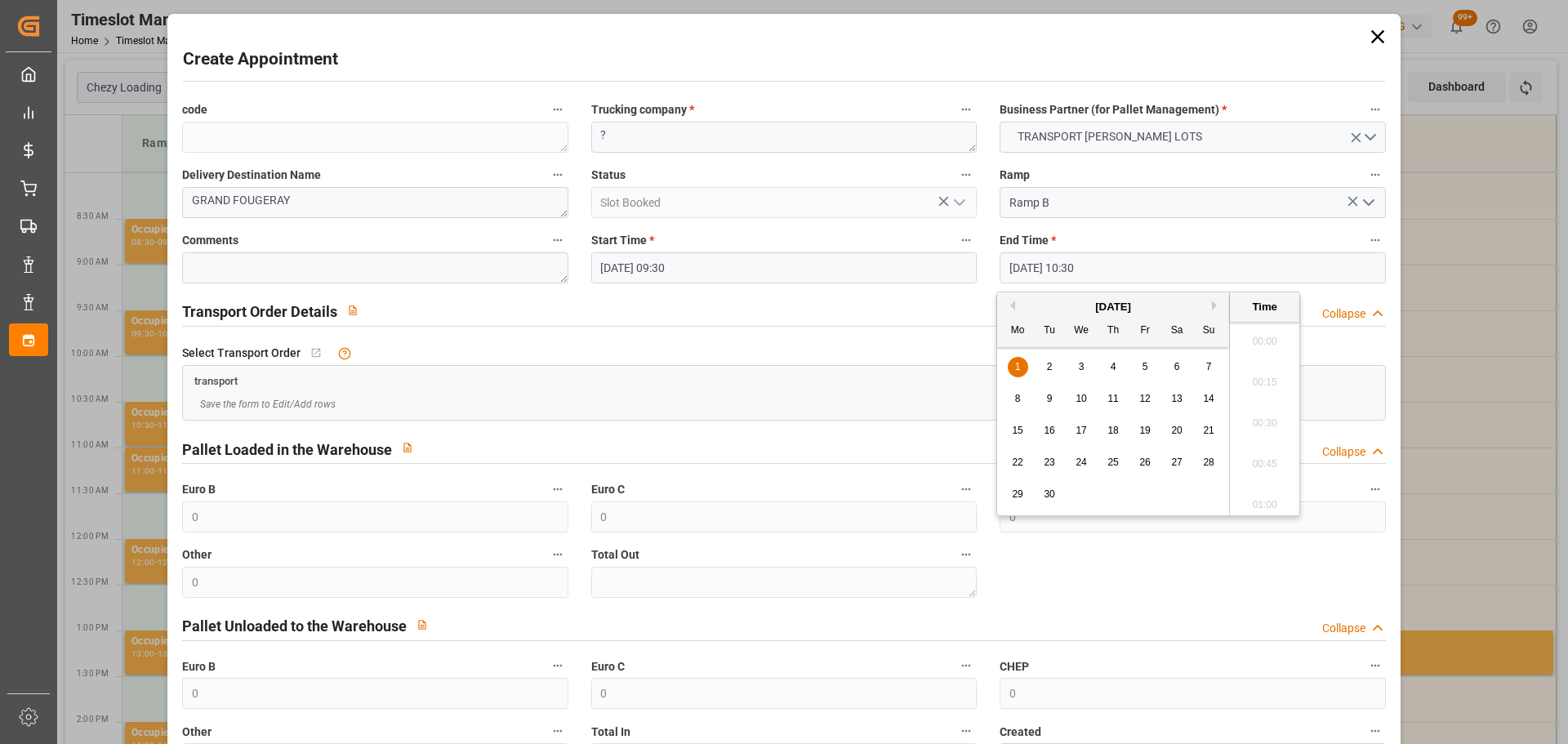
scroll to position [1638, 0]
click at [1023, 363] on div "1" at bounding box center [1018, 367] width 20 height 20
click at [1275, 454] on li "09:45" at bounding box center [1264, 459] width 69 height 41
type input "[DATE] 09:45"
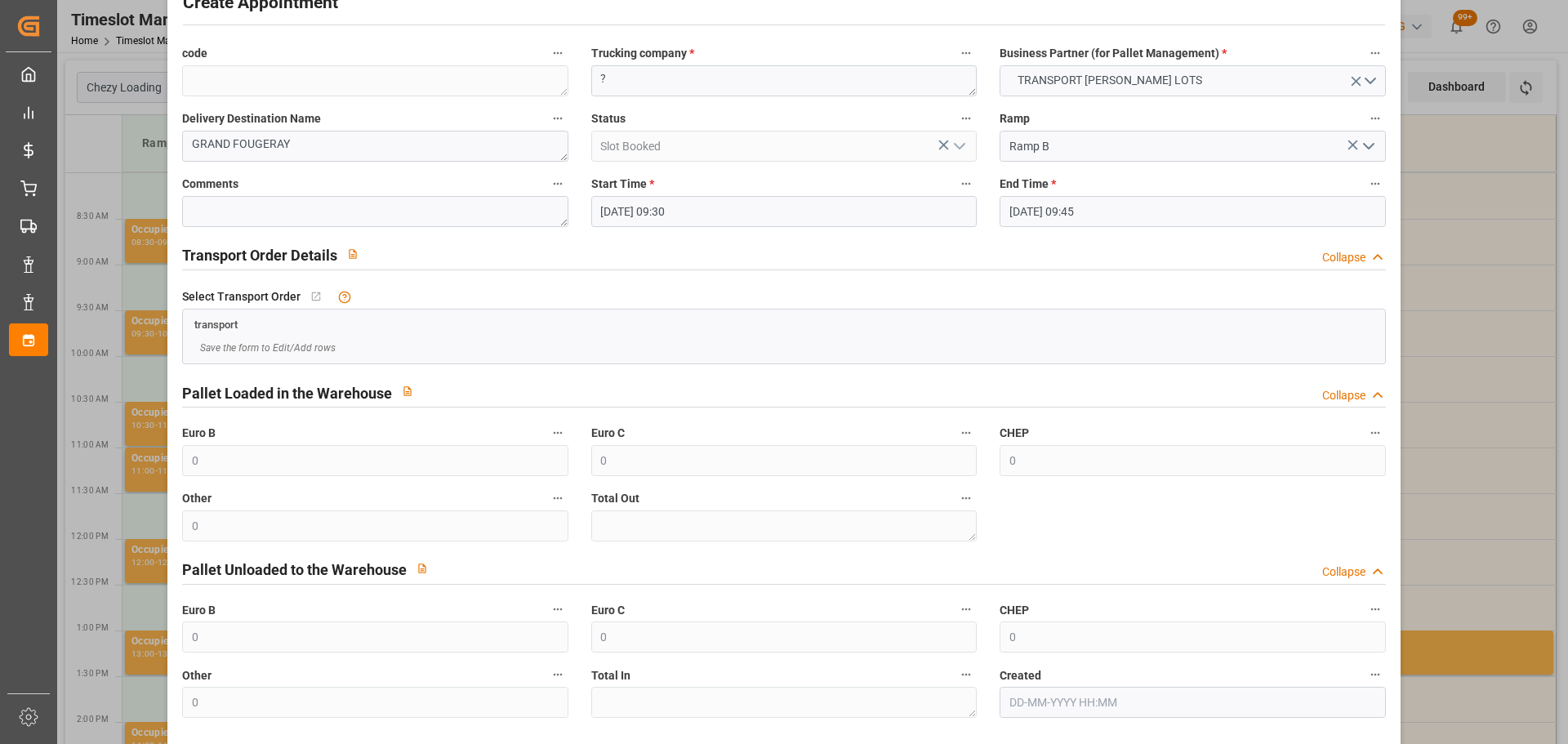
scroll to position [125, 0]
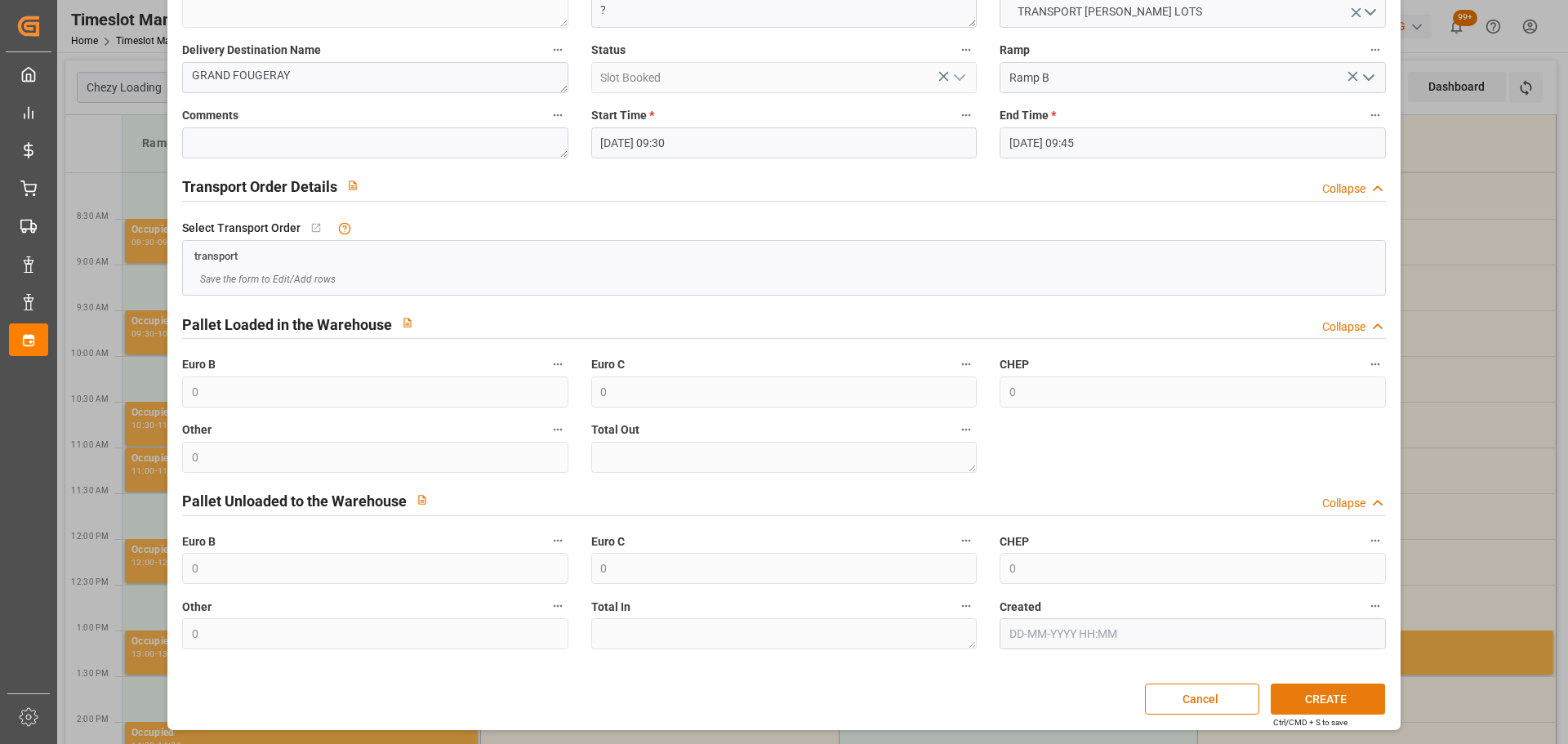
click at [1307, 695] on button "CREATE" at bounding box center [1328, 699] width 114 height 31
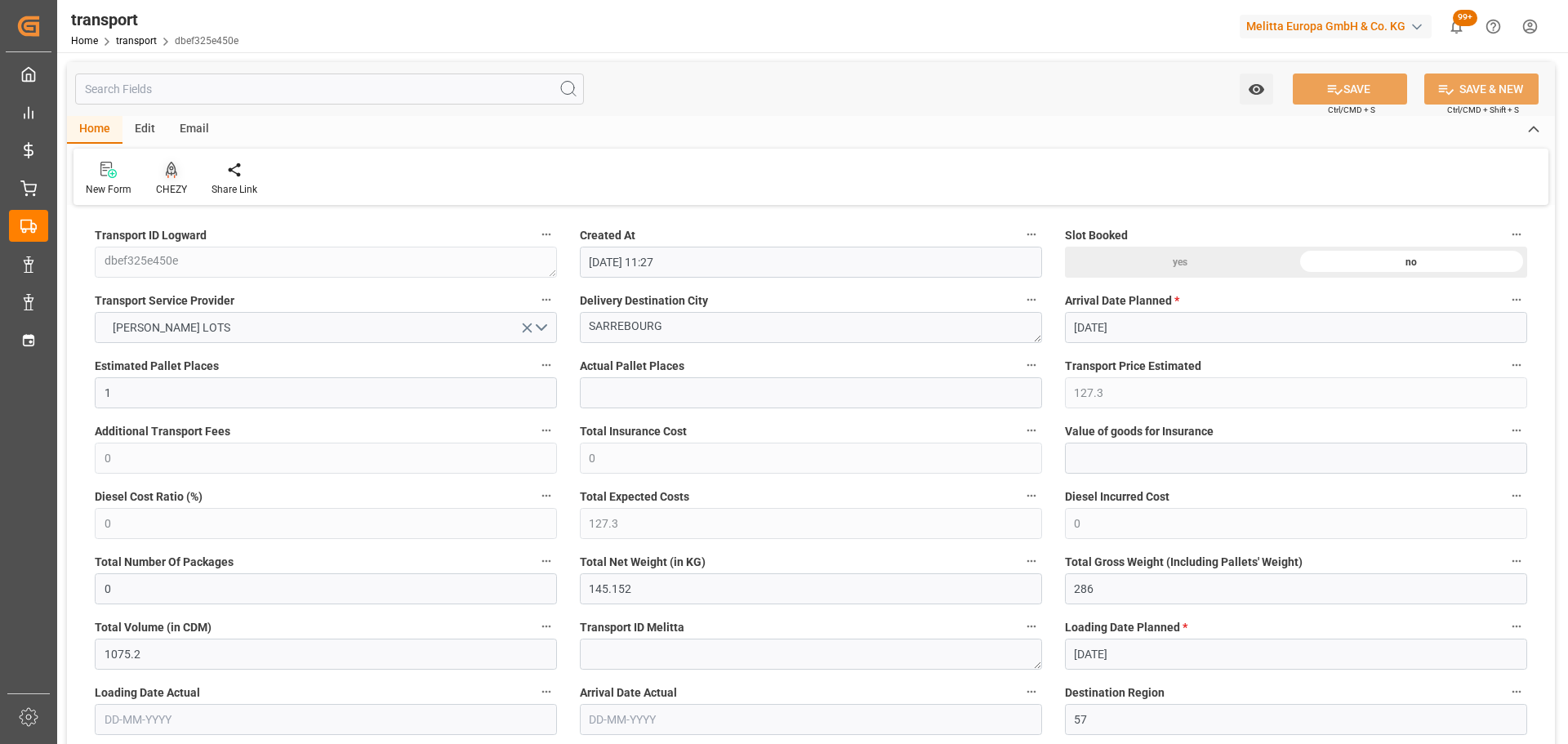
click at [178, 183] on div "CHEZY" at bounding box center [172, 189] width 31 height 15
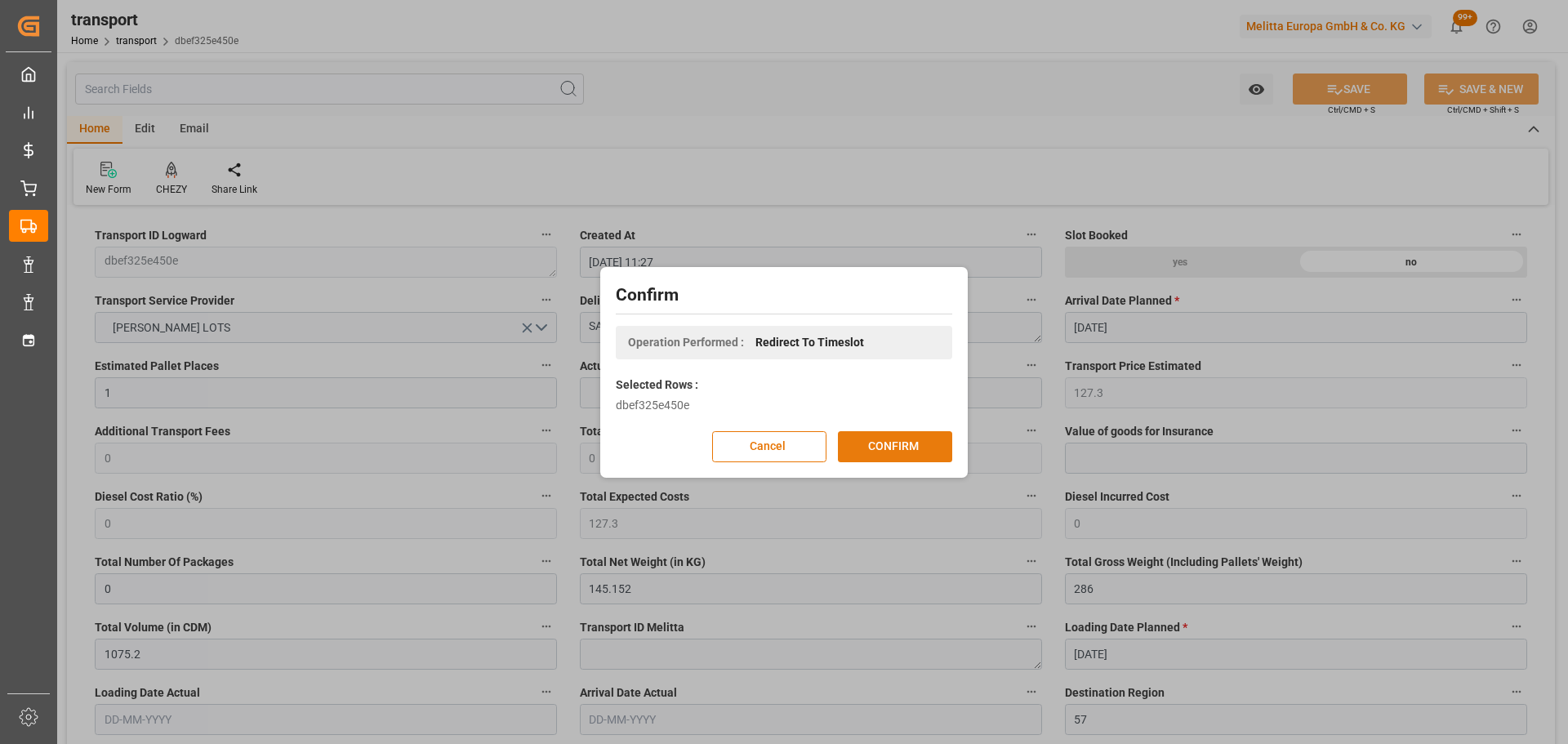
click at [886, 444] on button "CONFIRM" at bounding box center [895, 446] width 114 height 31
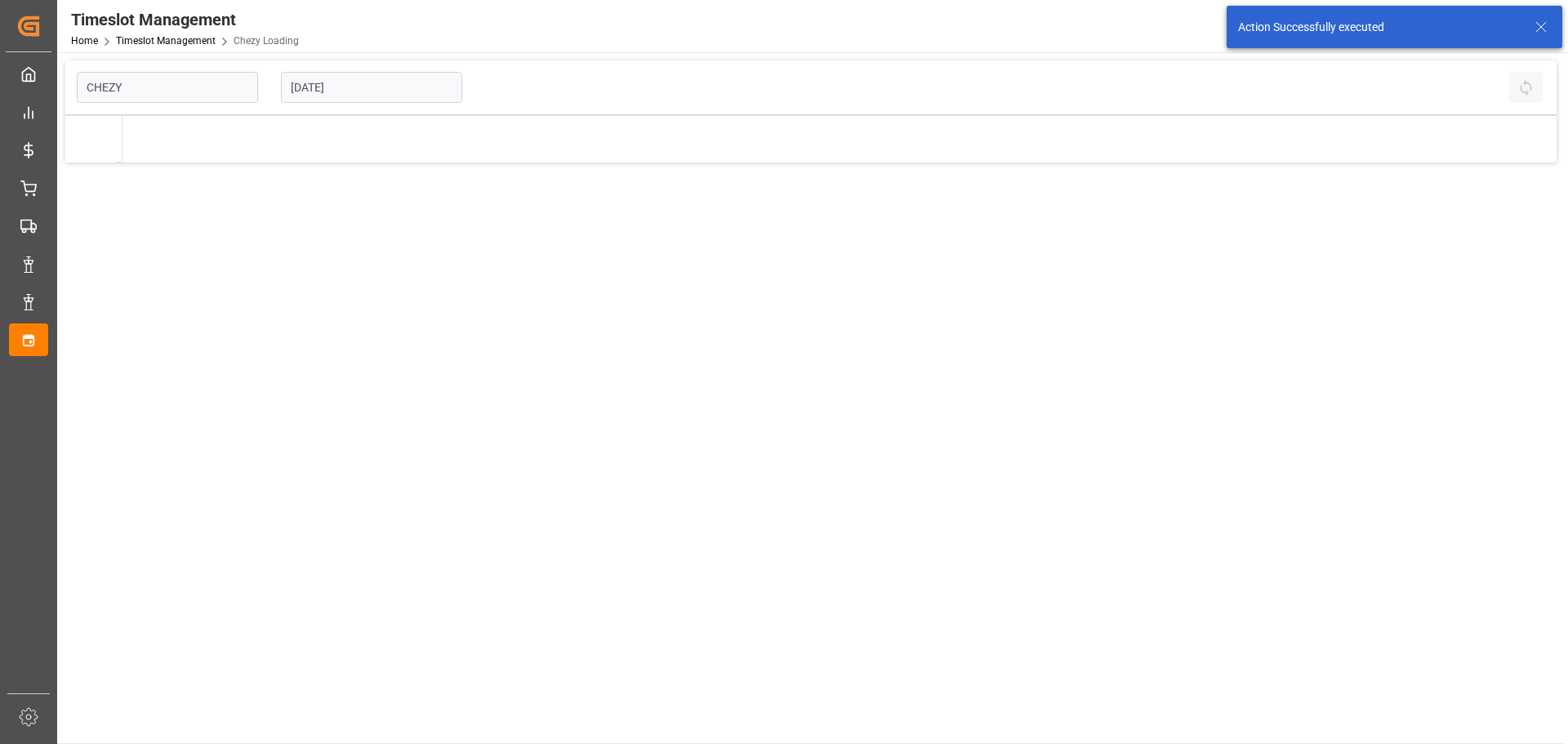
type input "Chezy Loading"
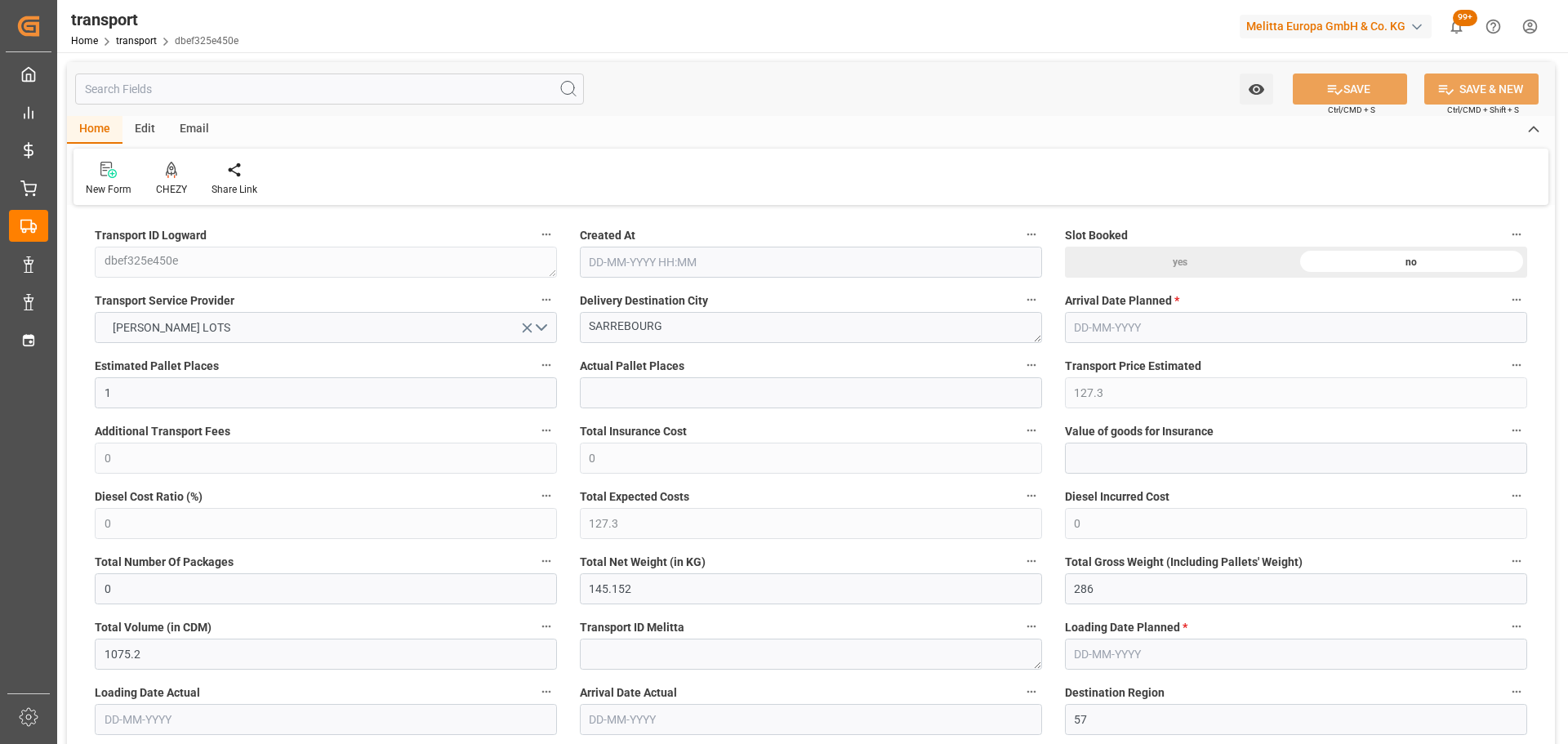
type input "[DATE] 11:27"
type input "[DATE]"
click at [171, 179] on div "CHEZY" at bounding box center [171, 178] width 55 height 36
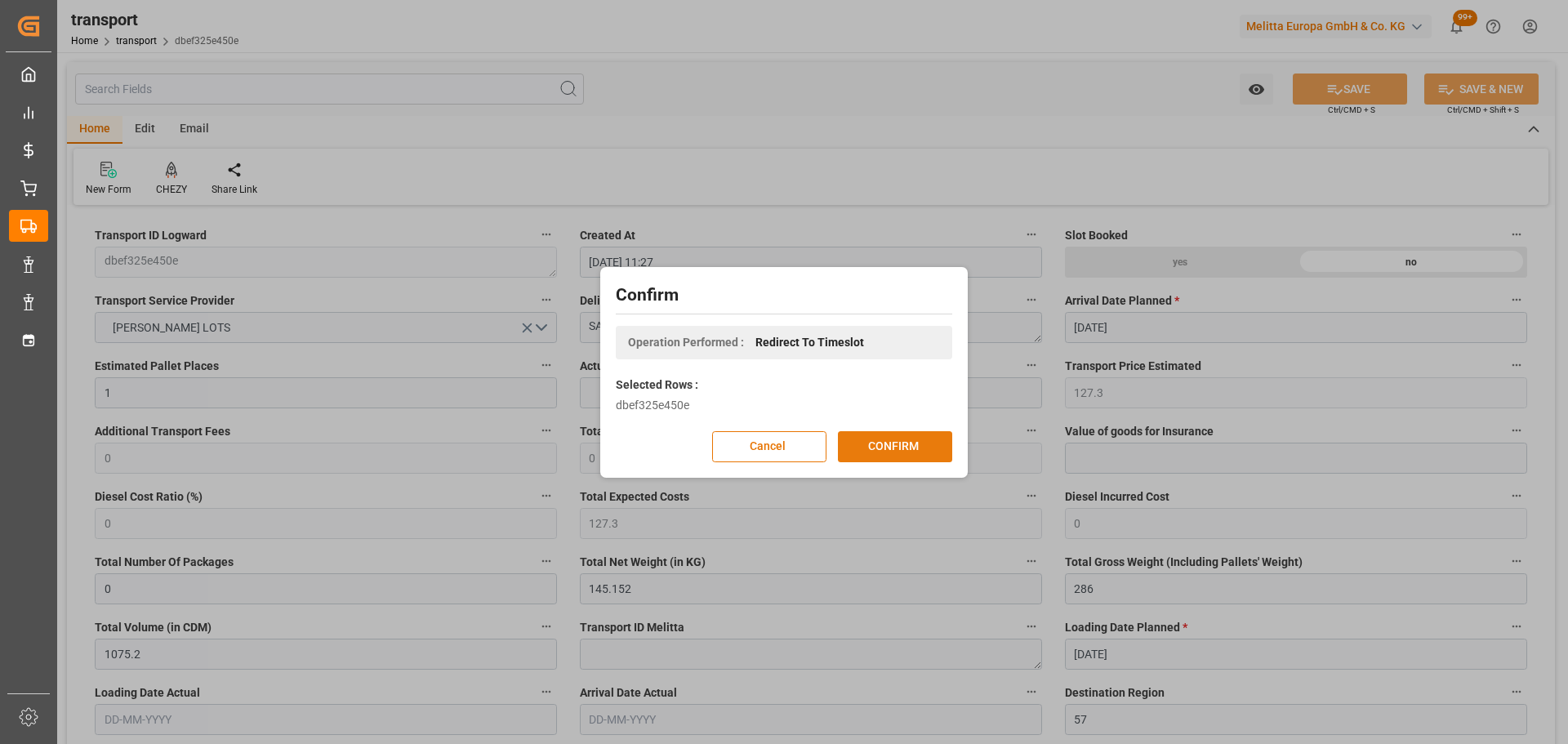
click at [871, 446] on button "CONFIRM" at bounding box center [895, 446] width 114 height 31
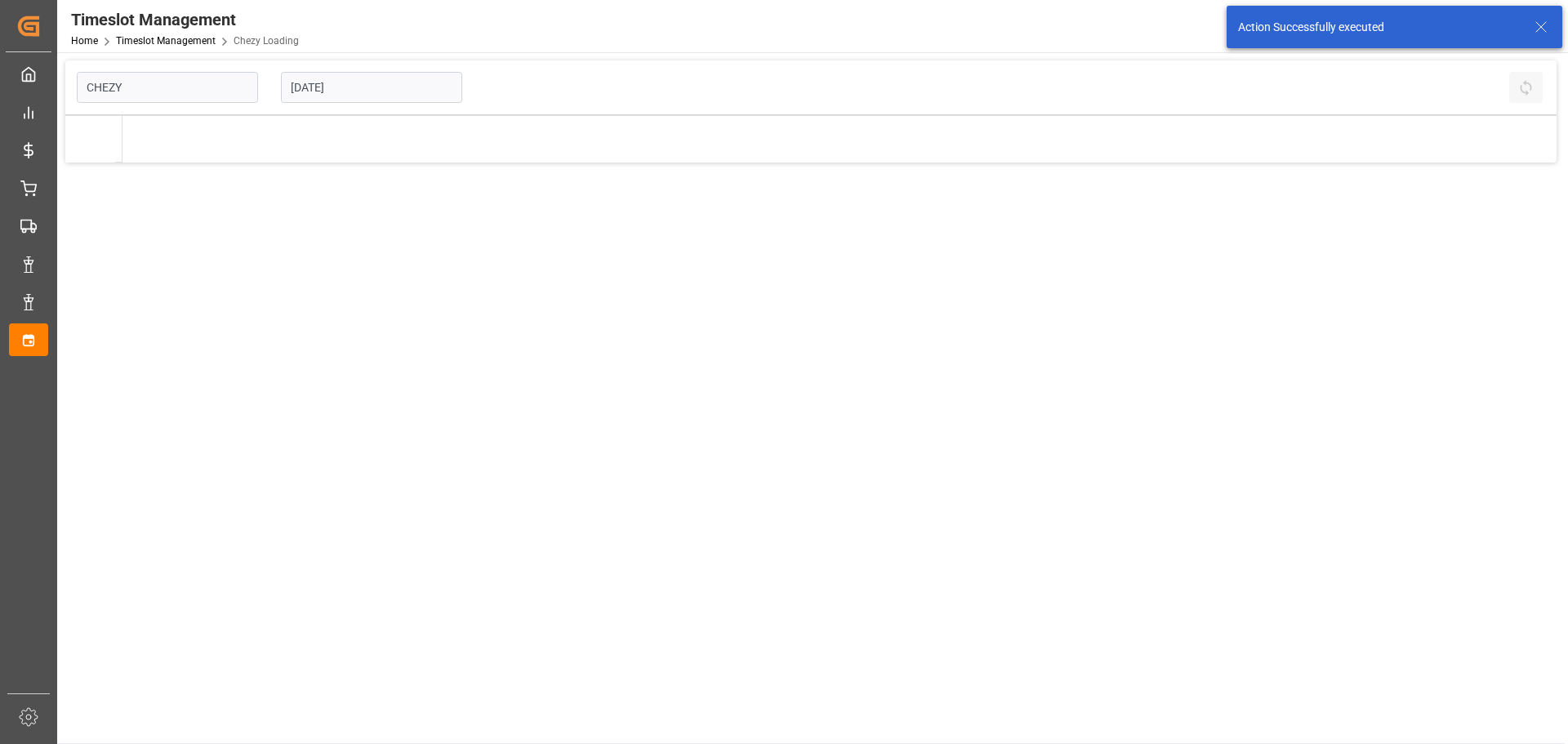
type input "Chezy Loading"
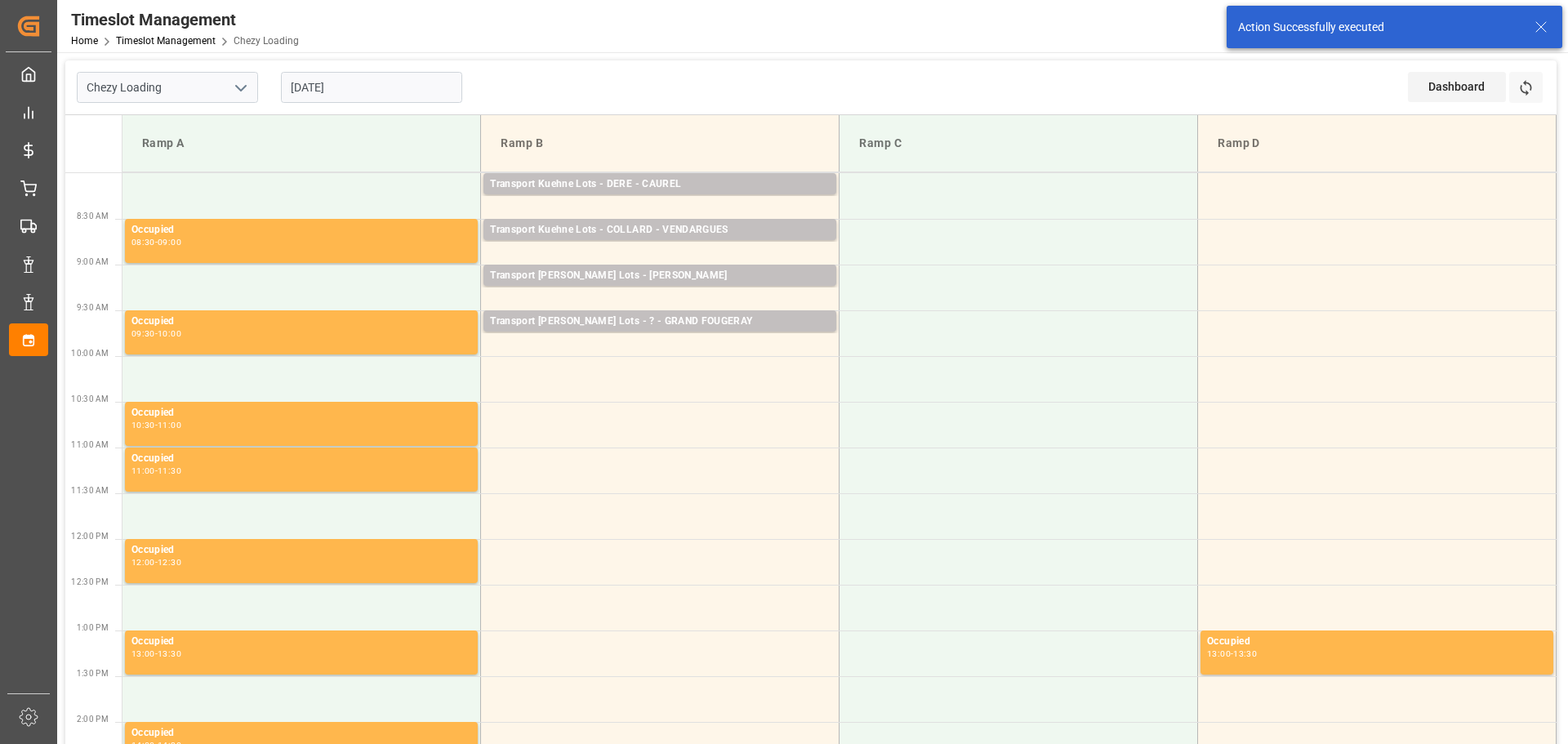
click at [386, 85] on input "[DATE]" at bounding box center [371, 87] width 181 height 31
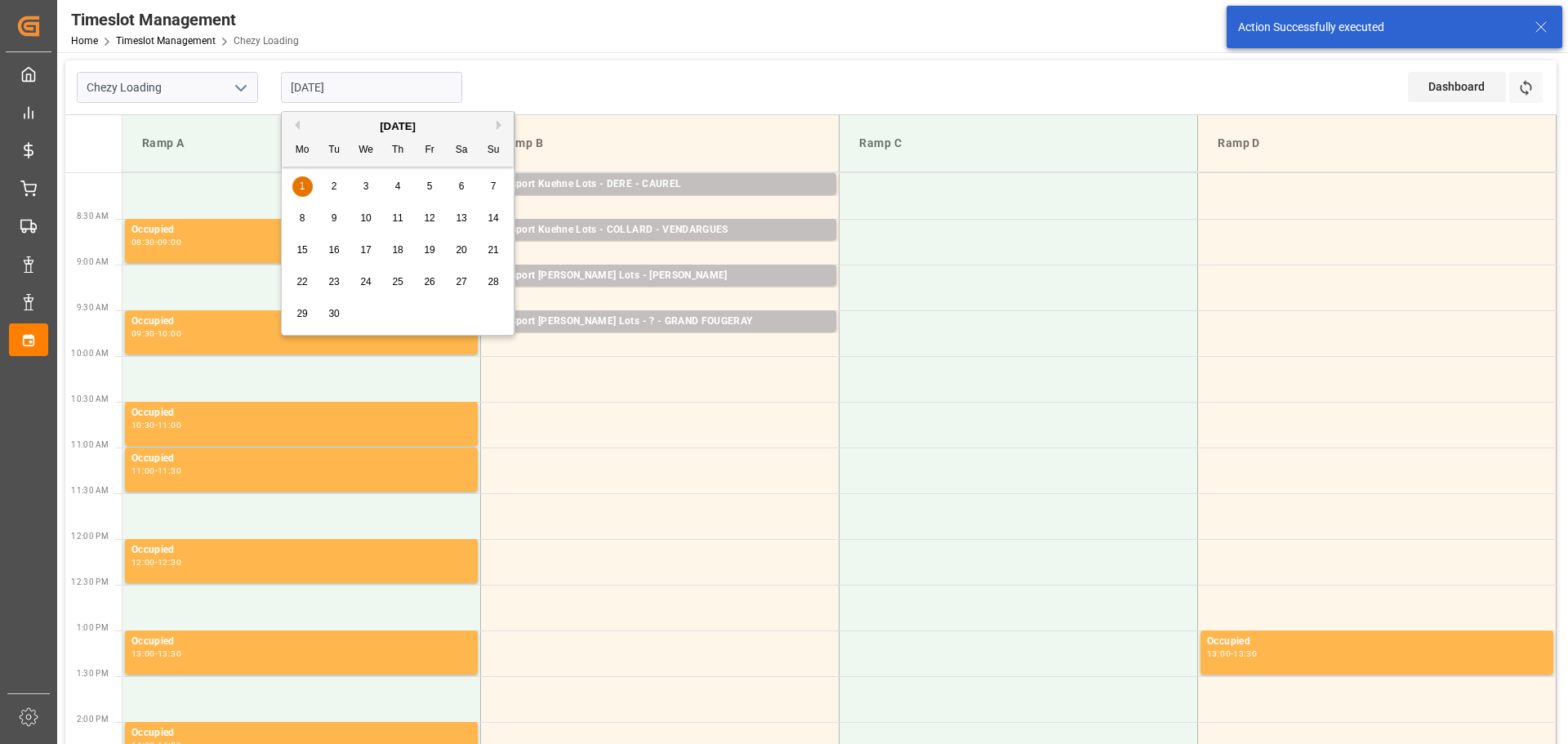
click at [297, 122] on button "Previous Month" at bounding box center [294, 125] width 9 height 9
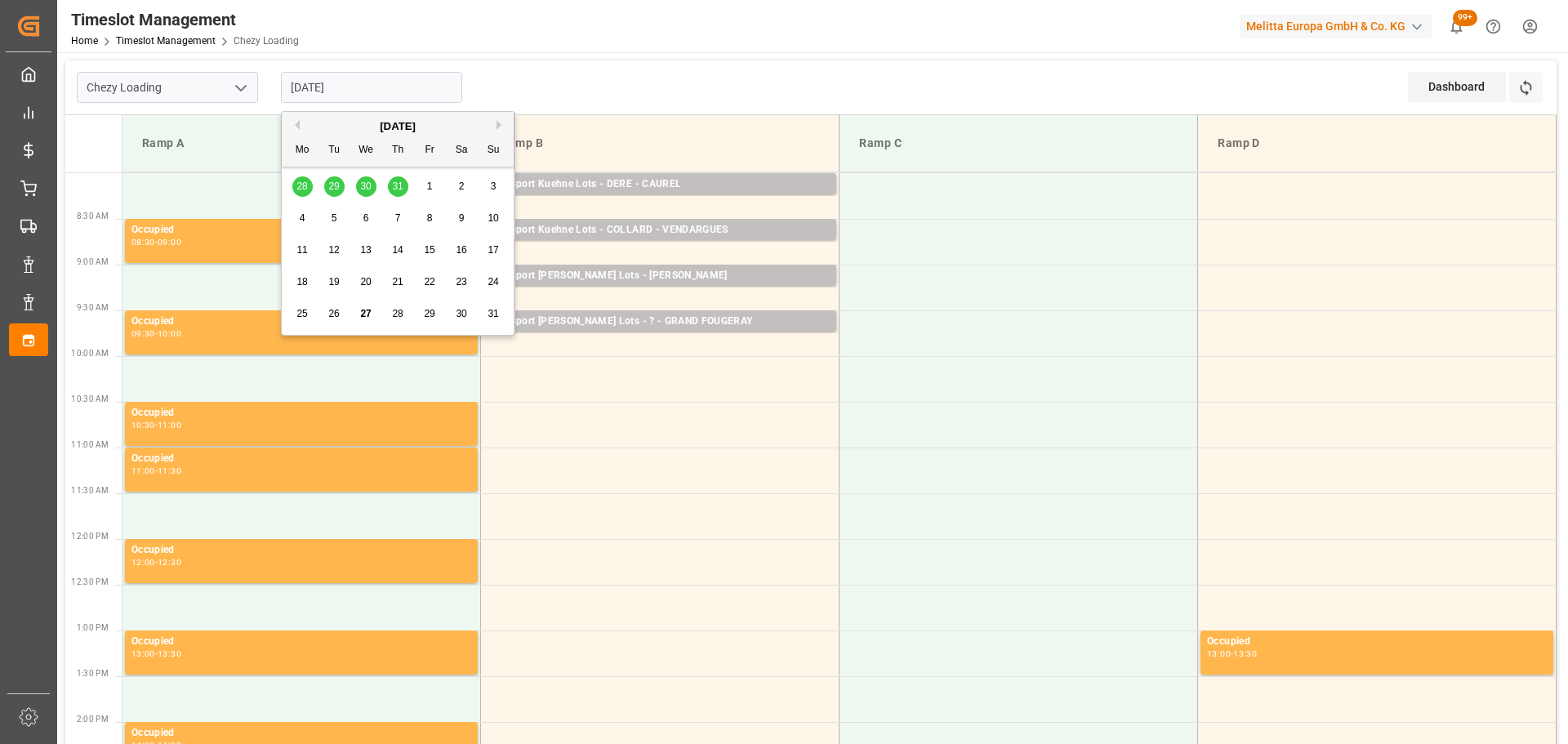
click at [401, 183] on div "28 29 30 31 1 2 3" at bounding box center [398, 186] width 223 height 32
click at [425, 310] on span "29" at bounding box center [429, 313] width 10 height 11
type input "29-08-2025"
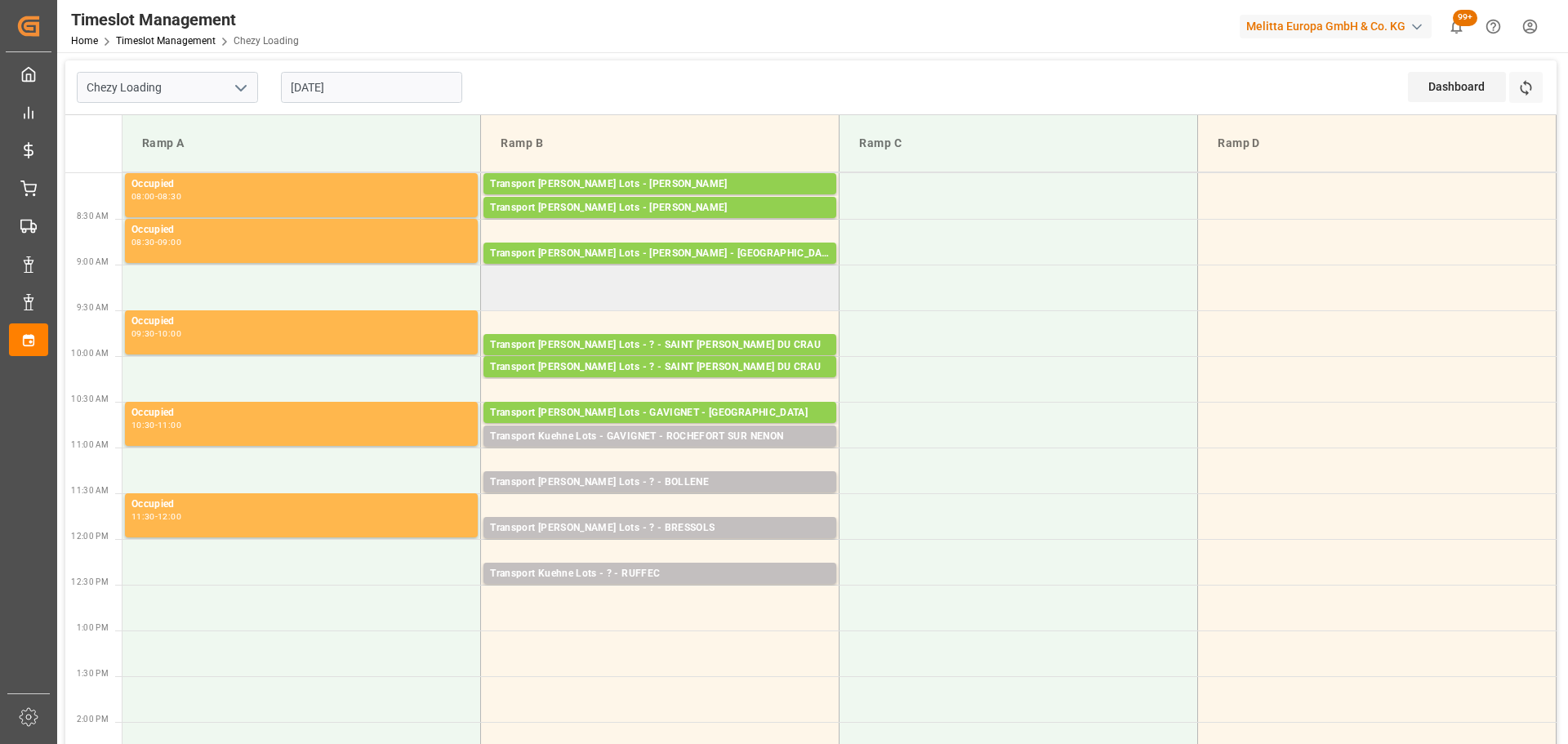
click at [497, 304] on td at bounding box center [661, 288] width 358 height 46
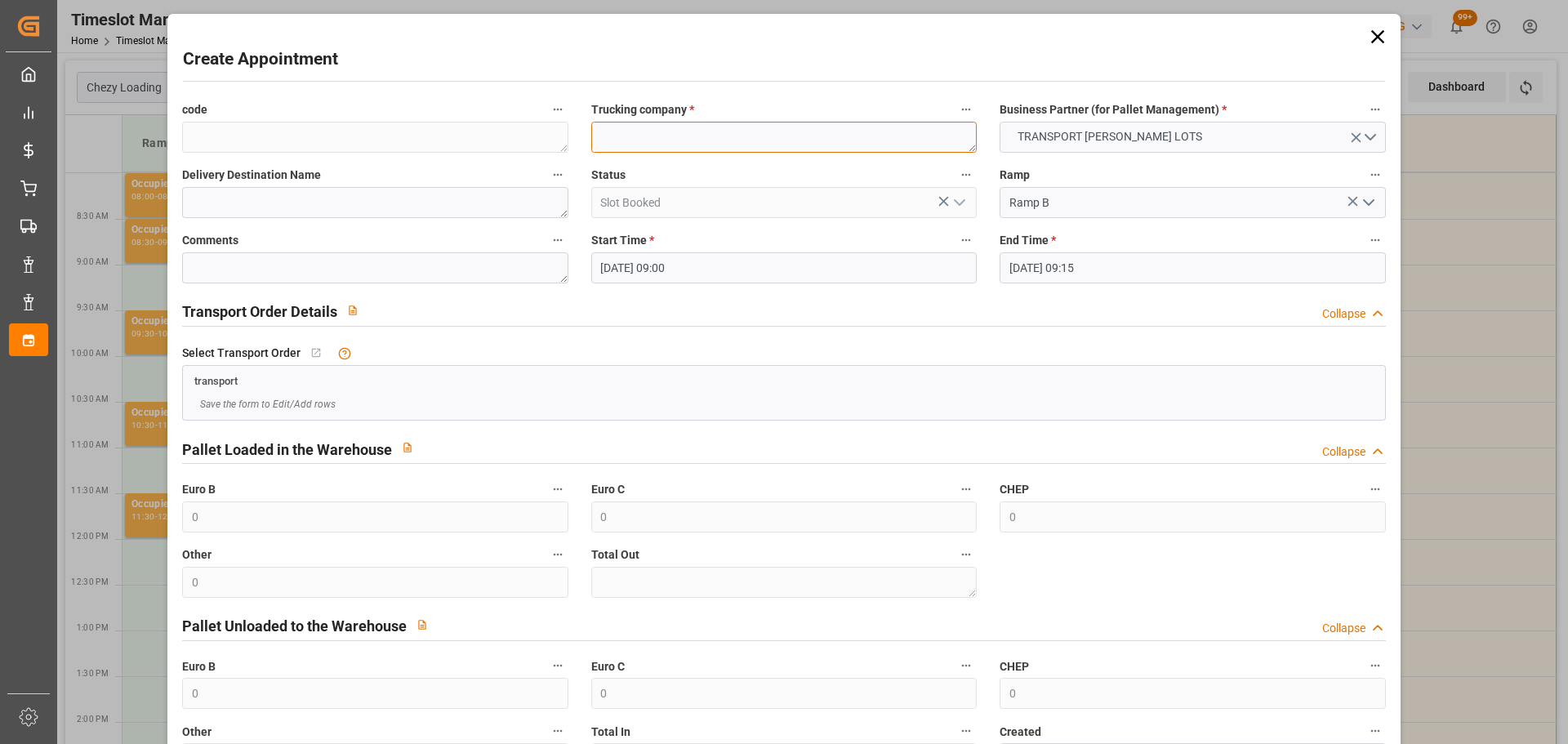
click at [639, 137] on textarea at bounding box center [784, 137] width 386 height 31
type textarea "SAVERNE"
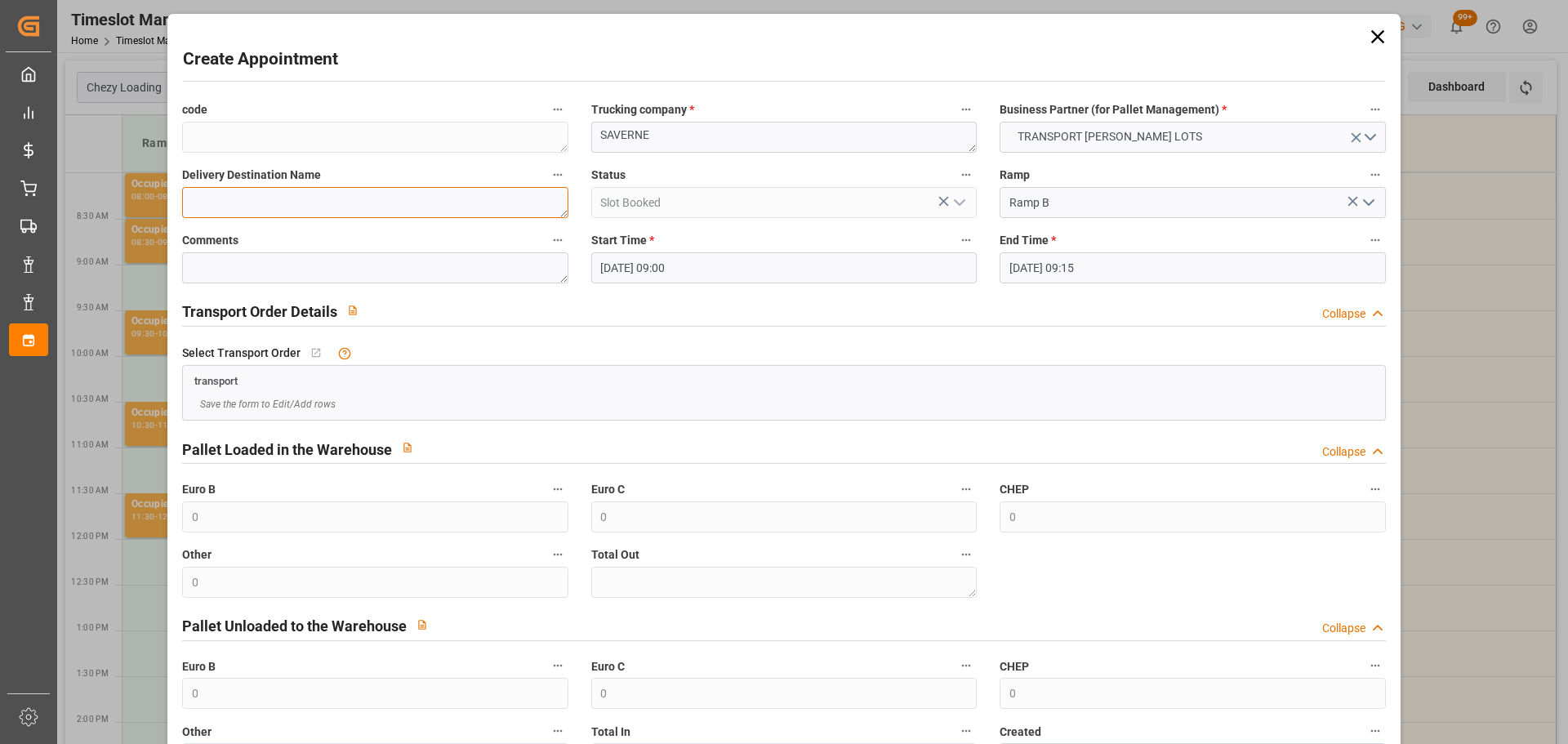
click at [374, 211] on textarea at bounding box center [375, 202] width 386 height 31
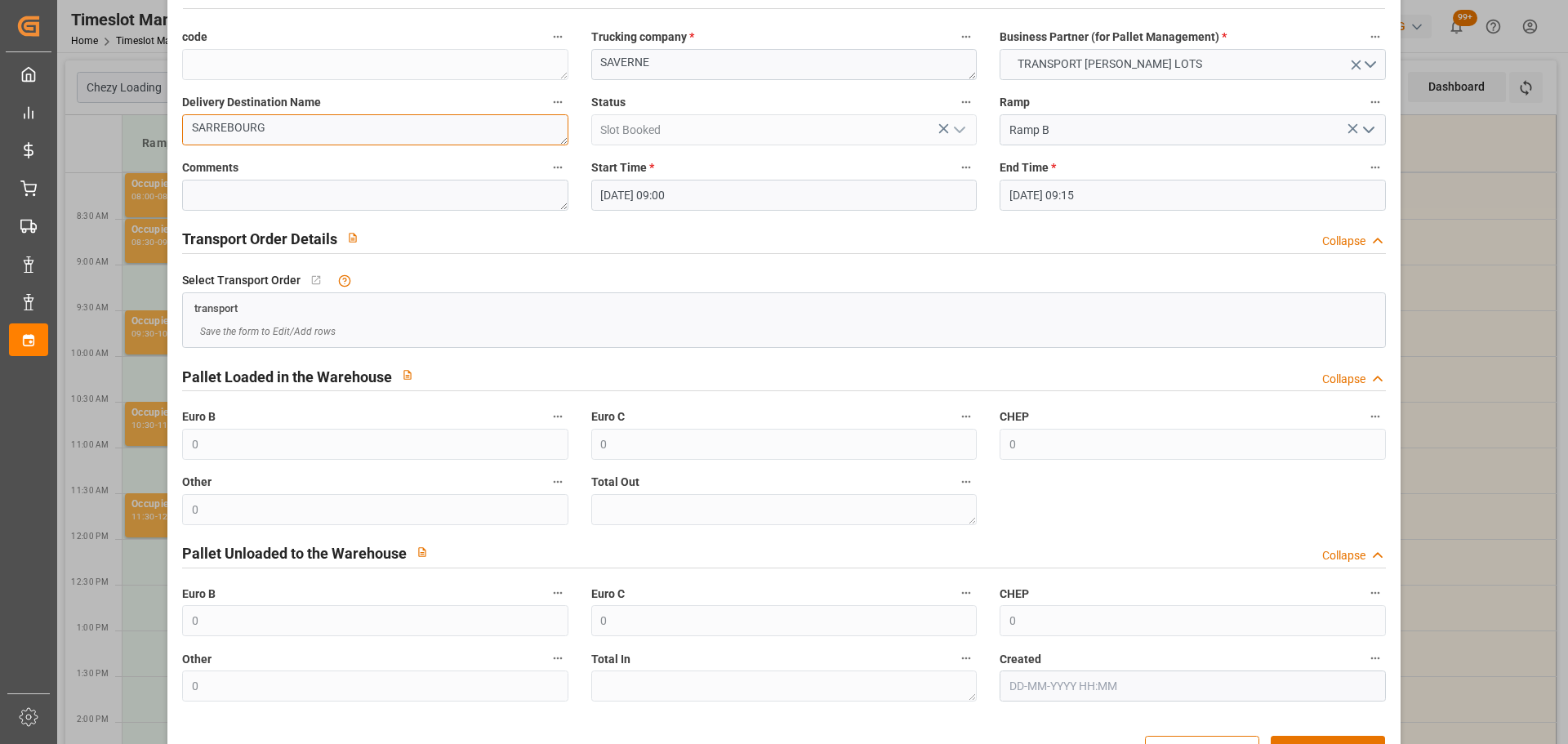
scroll to position [125, 0]
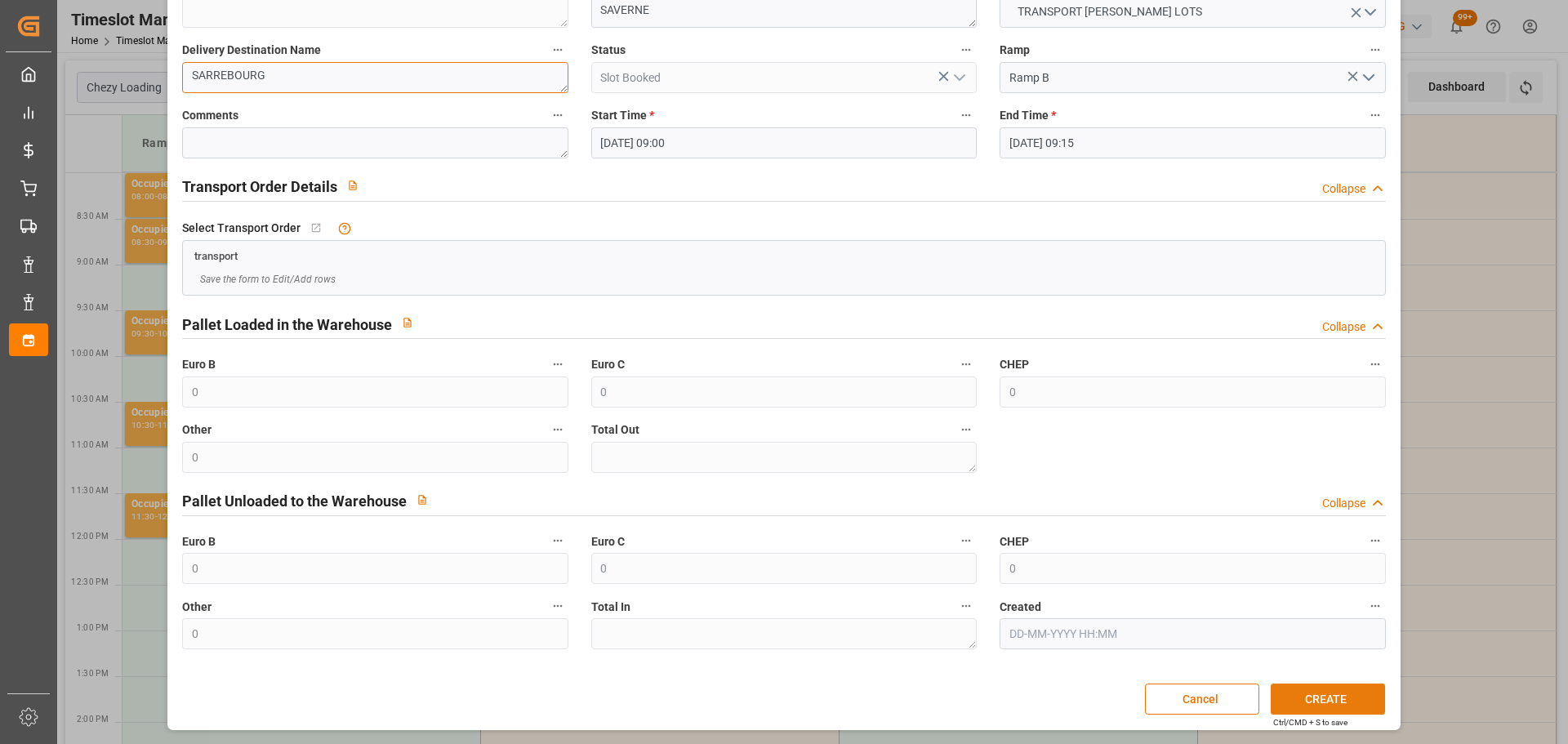
type textarea "SARREBOURG"
click at [1314, 699] on button "CREATE" at bounding box center [1328, 699] width 114 height 31
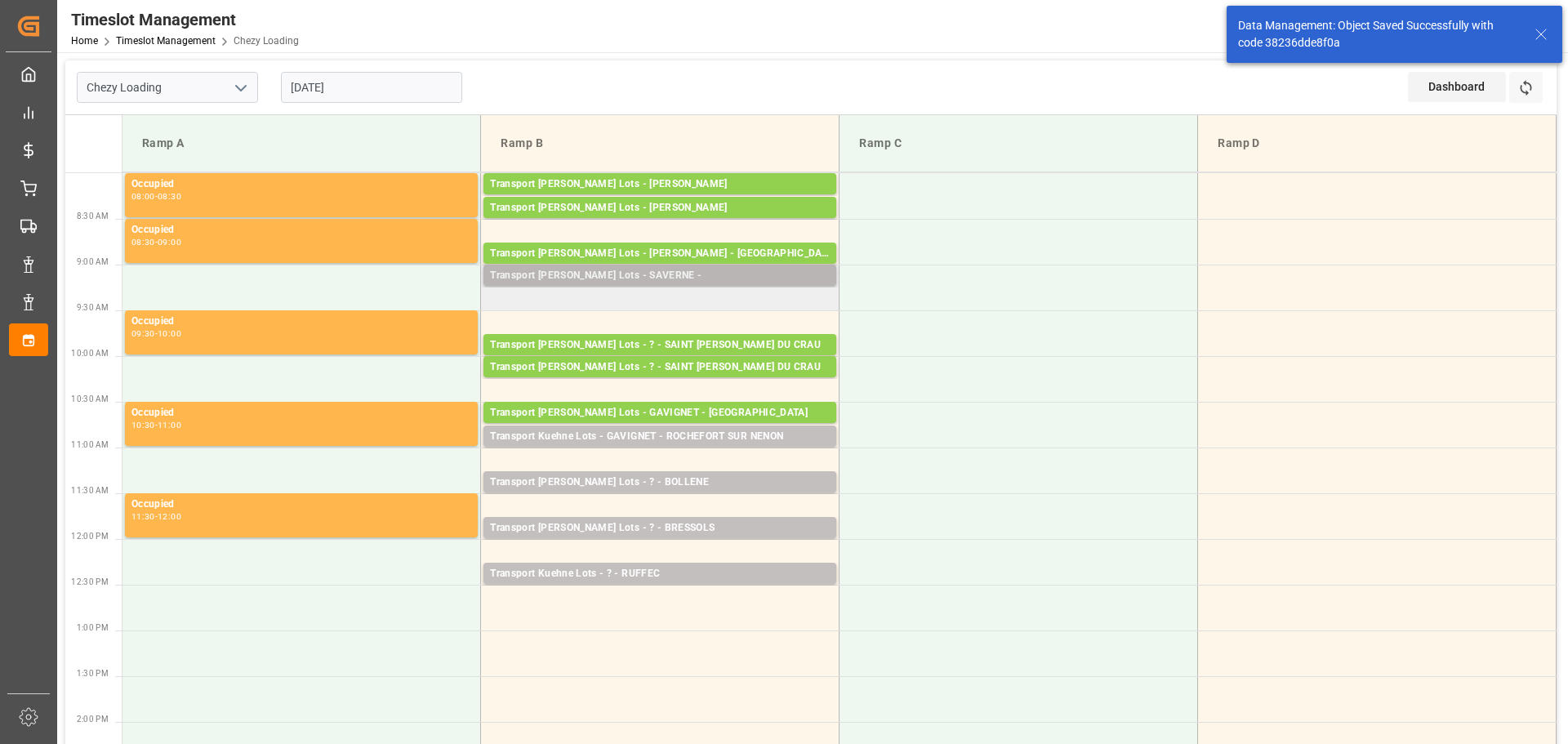
click at [640, 270] on div "Transport Kuehne Lots - SAVERNE -" at bounding box center [660, 276] width 340 height 16
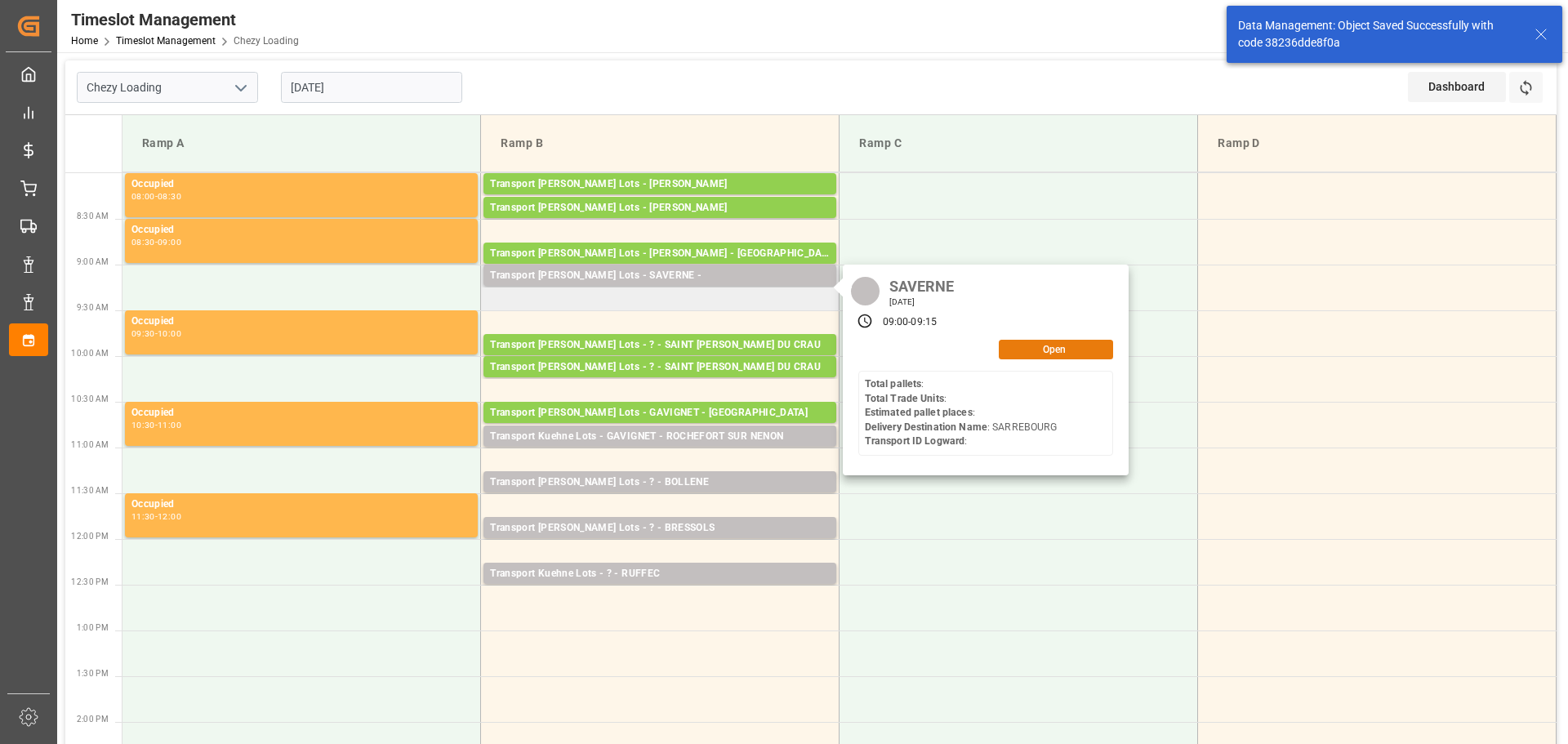
click at [1022, 347] on button "Open" at bounding box center [1056, 349] width 114 height 20
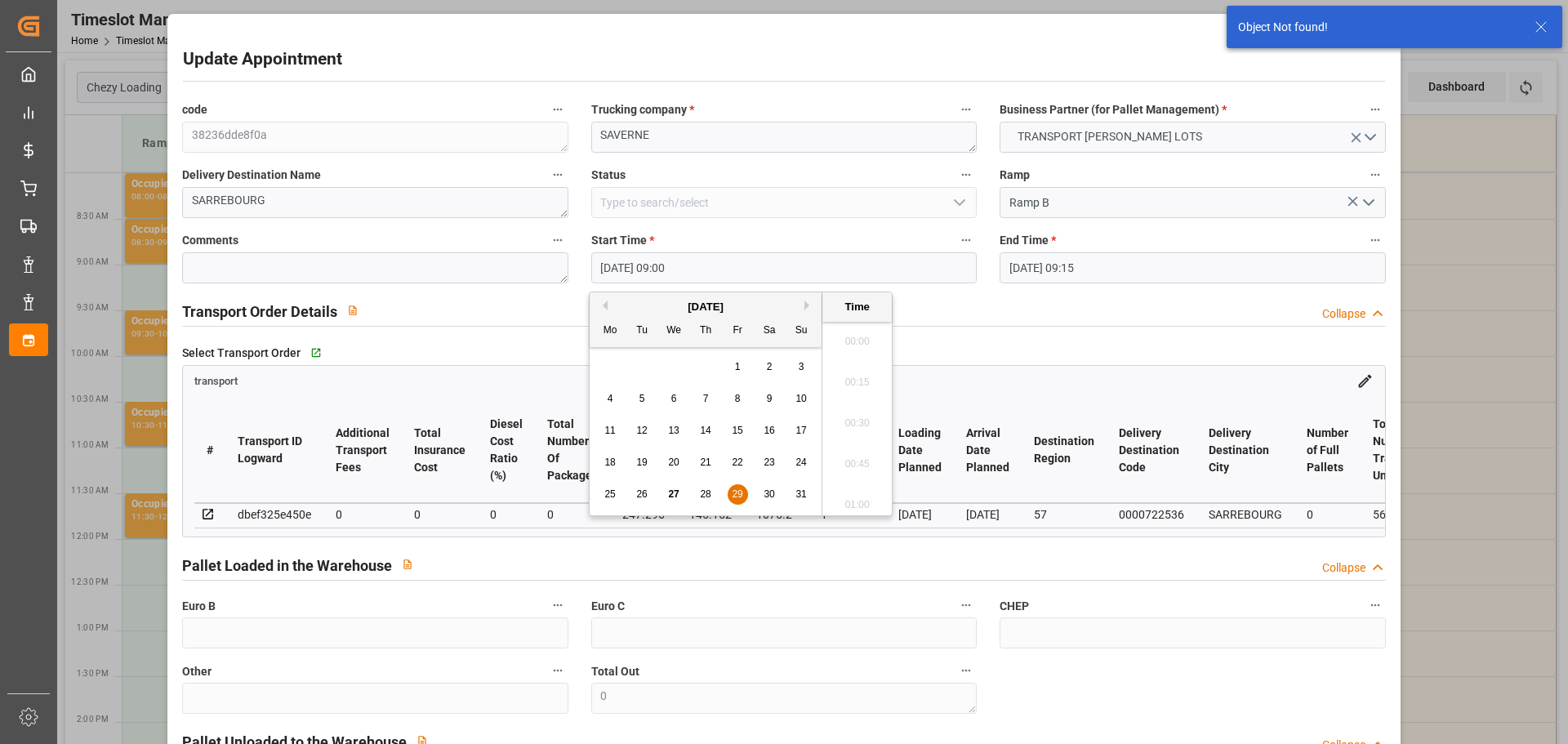
click at [622, 269] on input "29-08-2025 09:00" at bounding box center [784, 268] width 386 height 31
drag, startPoint x: 742, startPoint y: 493, endPoint x: 788, endPoint y: 476, distance: 49.0
click at [741, 491] on span "29" at bounding box center [737, 493] width 10 height 11
click at [854, 449] on li "09:15" at bounding box center [856, 459] width 69 height 41
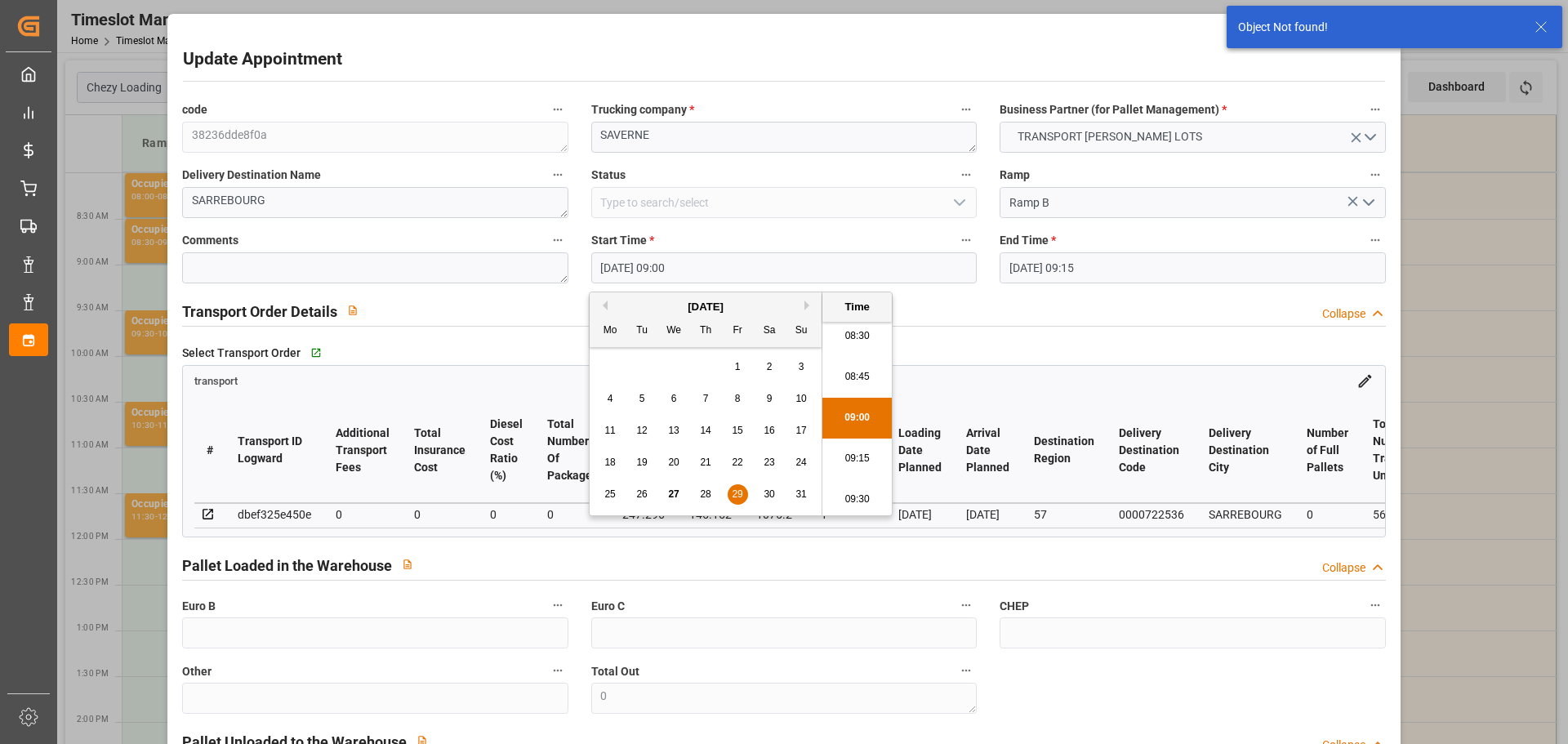
type input "29-08-2025 09:15"
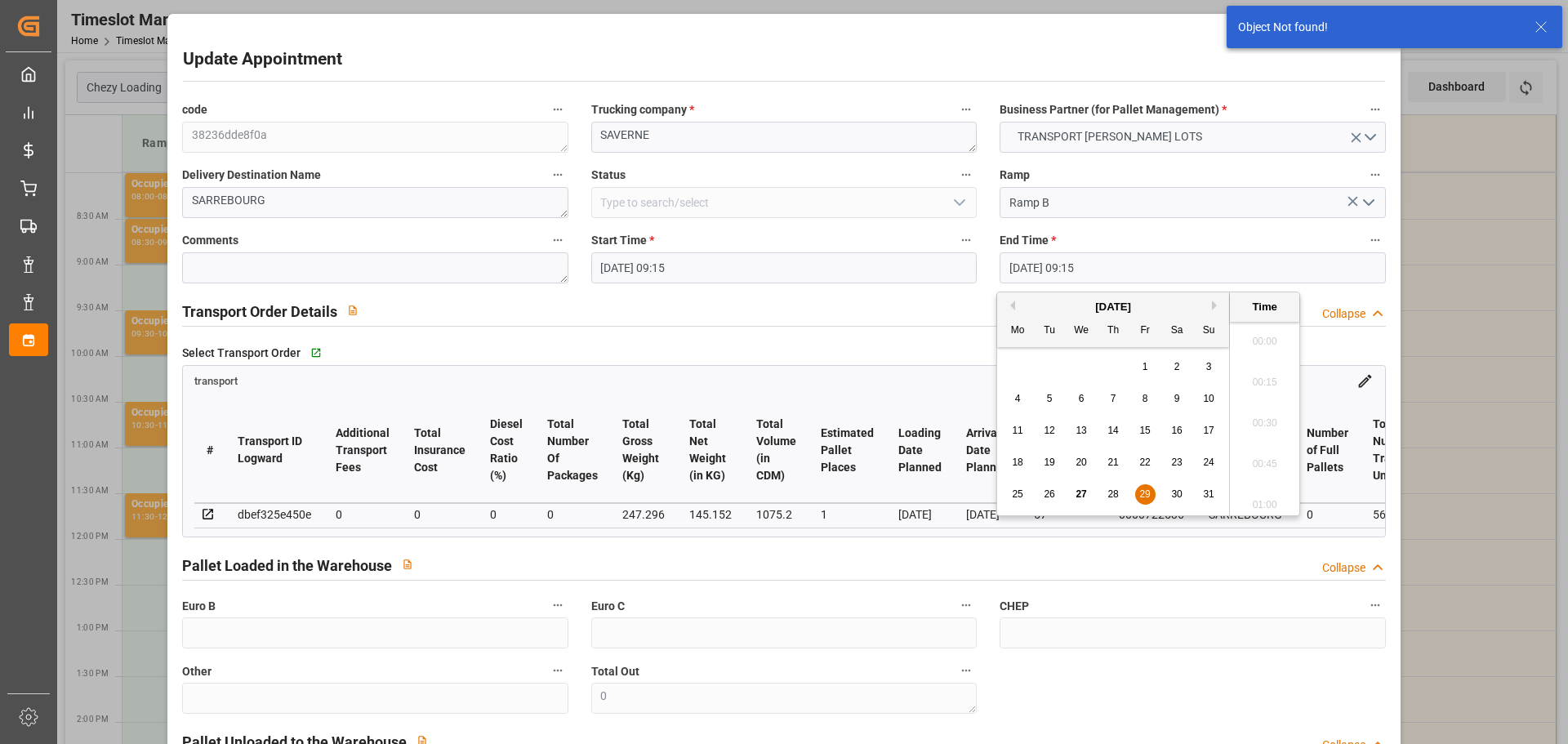
click at [1057, 257] on input "29-08-2025 09:15" at bounding box center [1192, 268] width 386 height 31
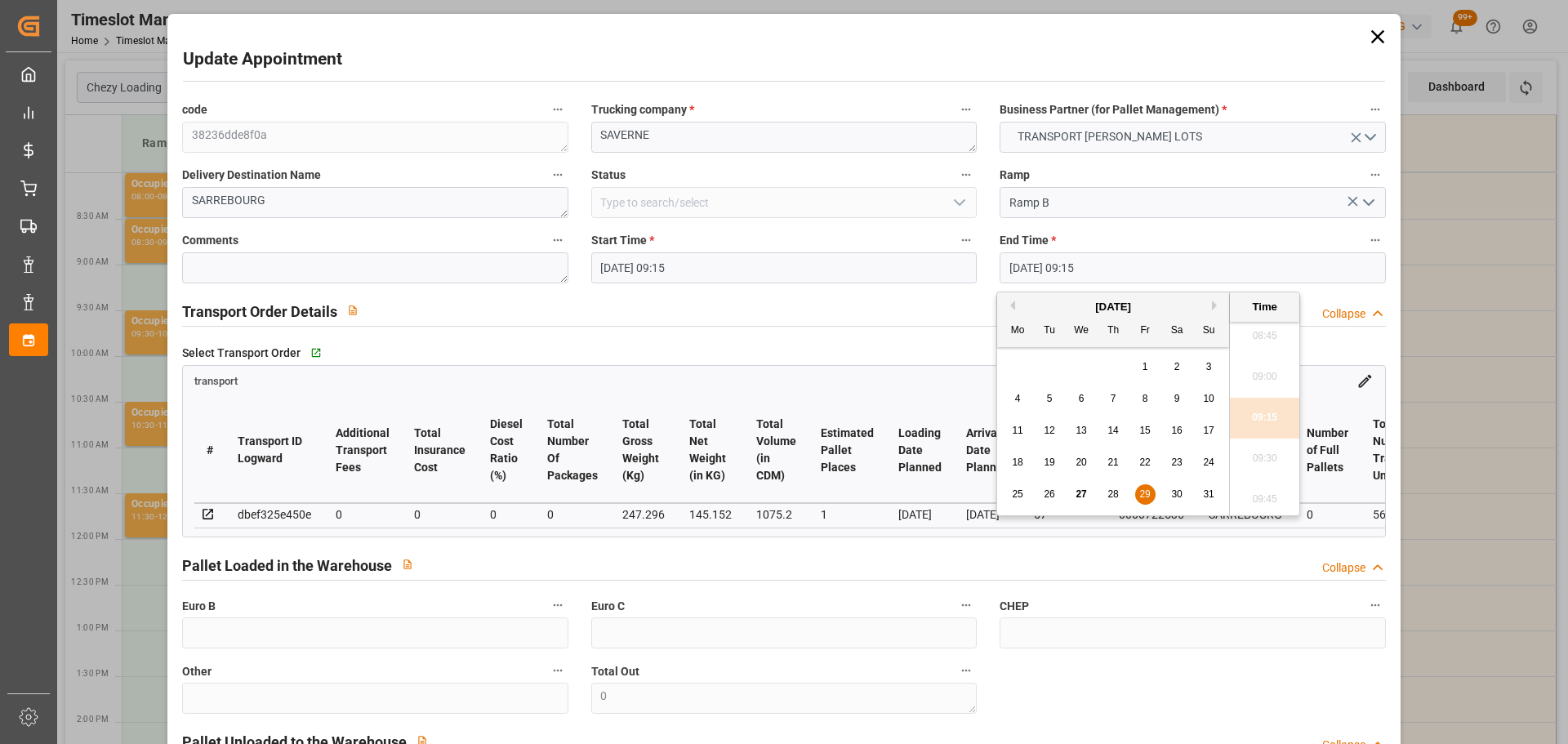
click at [1143, 498] on span "29" at bounding box center [1145, 493] width 10 height 11
click at [1269, 456] on li "09:30" at bounding box center [1264, 459] width 69 height 41
type input "29-08-2025 09:30"
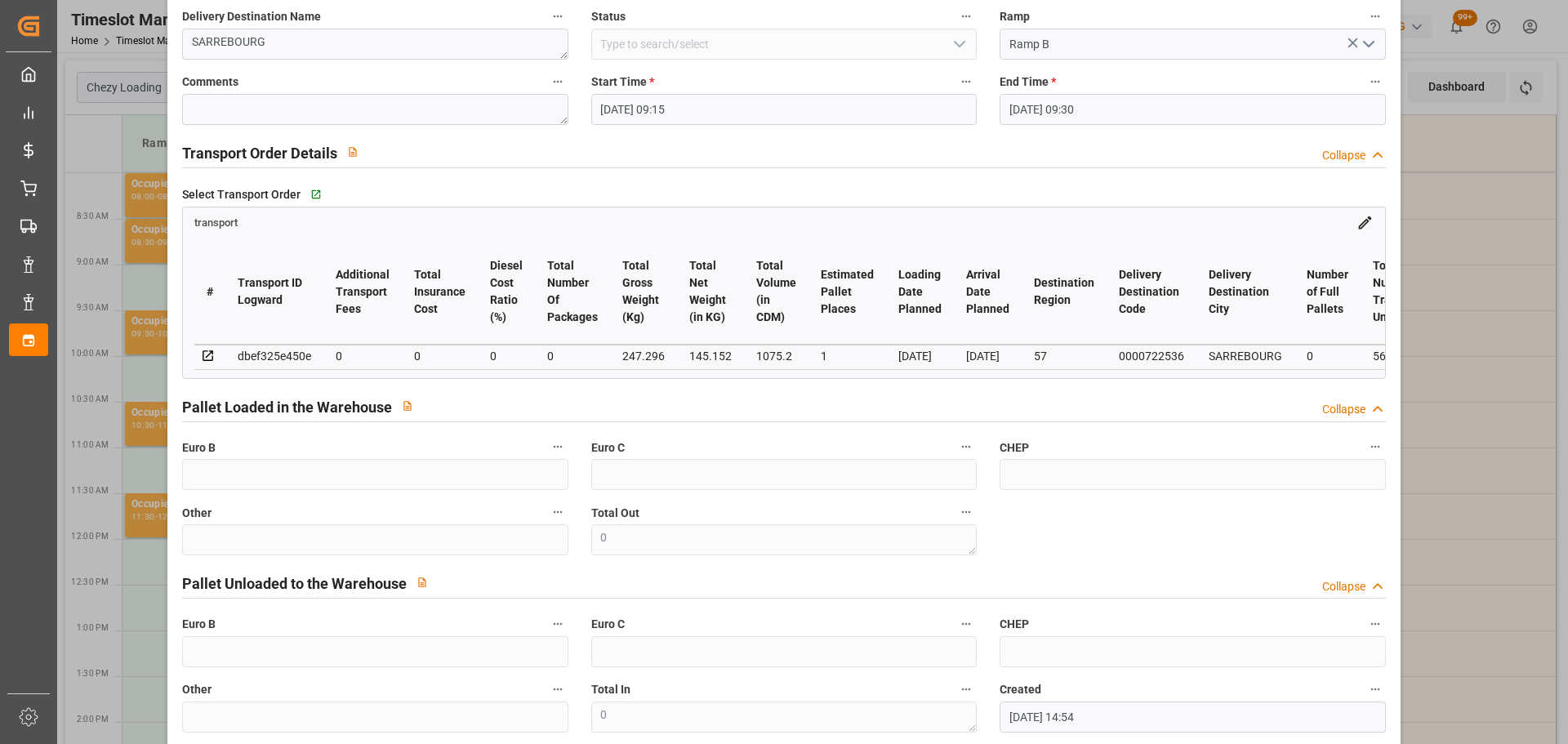
scroll to position [247, 0]
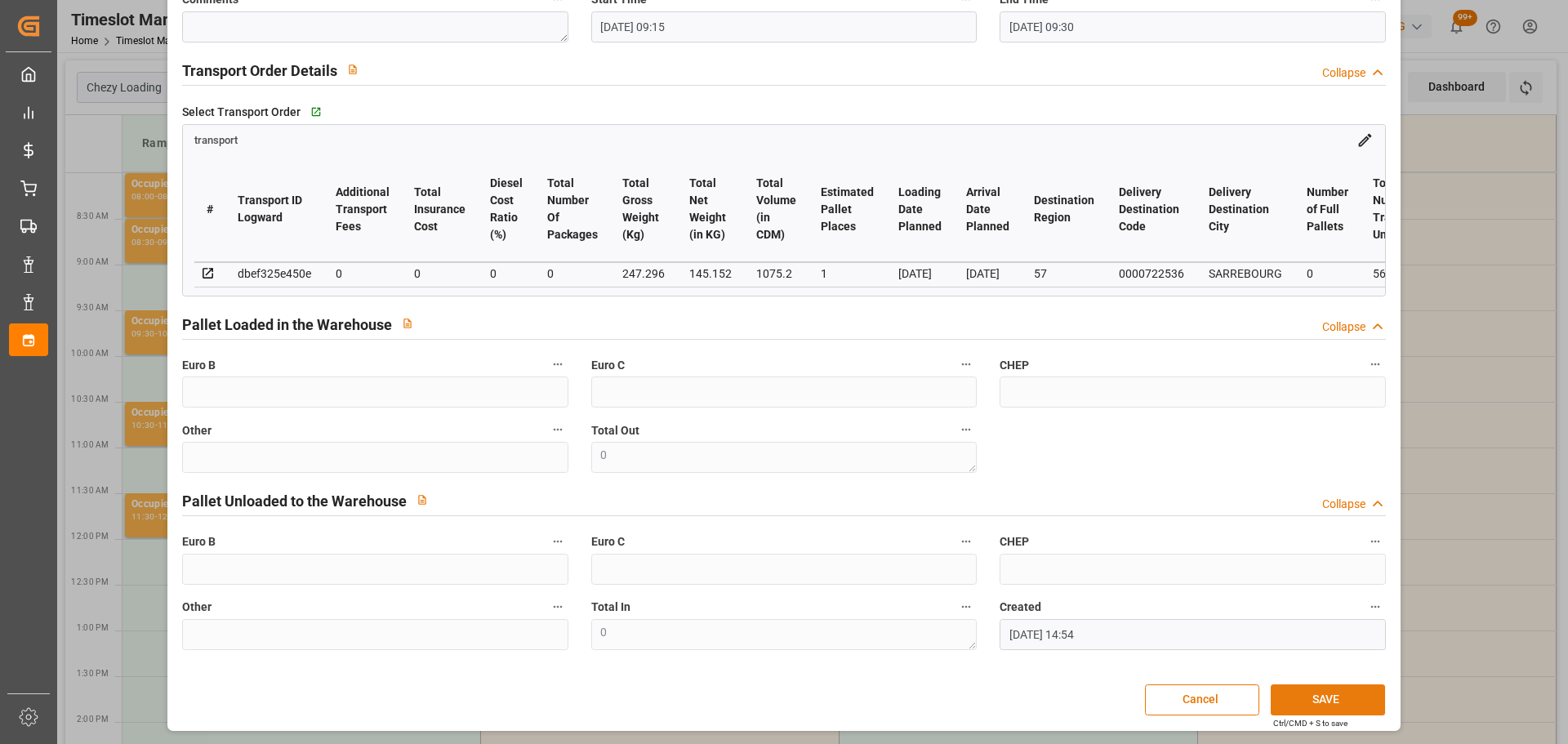
click at [1297, 693] on button "SAVE" at bounding box center [1328, 700] width 114 height 31
